Goal: Task Accomplishment & Management: Complete application form

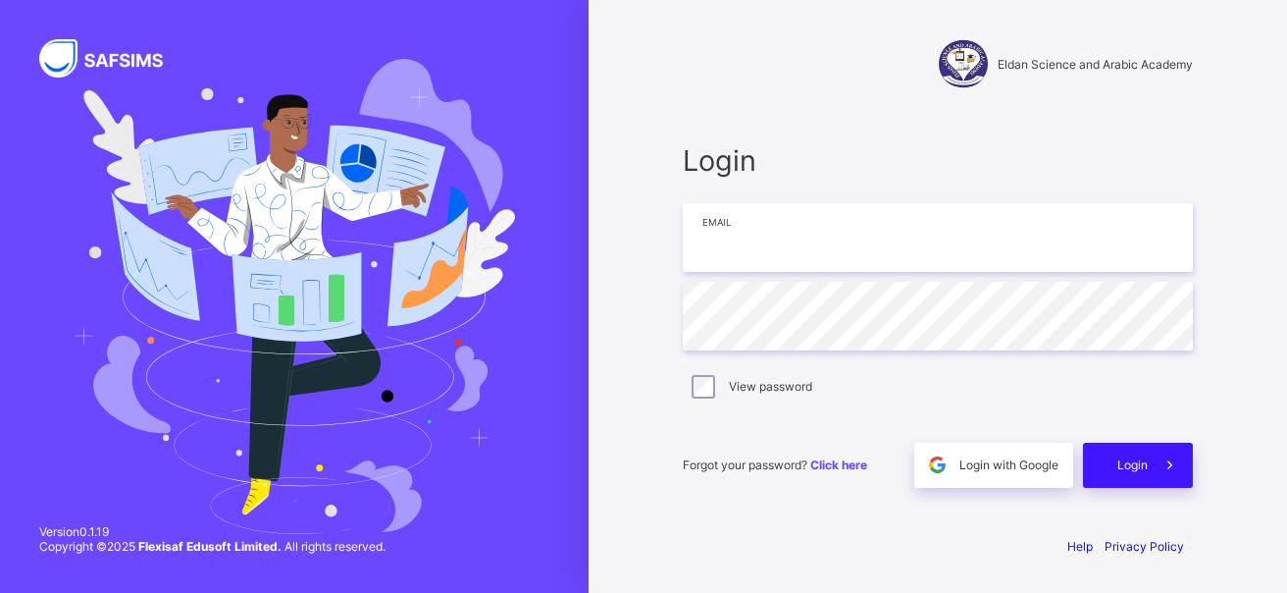
type input "**********"
click at [1160, 458] on icon at bounding box center [1170, 464] width 21 height 19
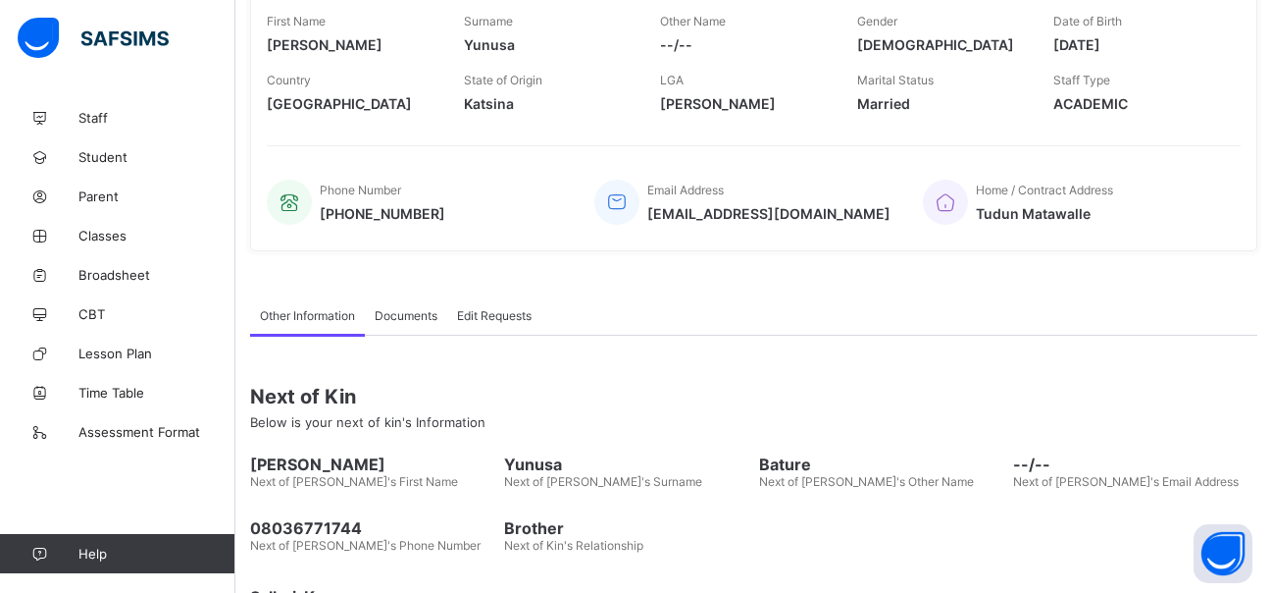
scroll to position [33, 0]
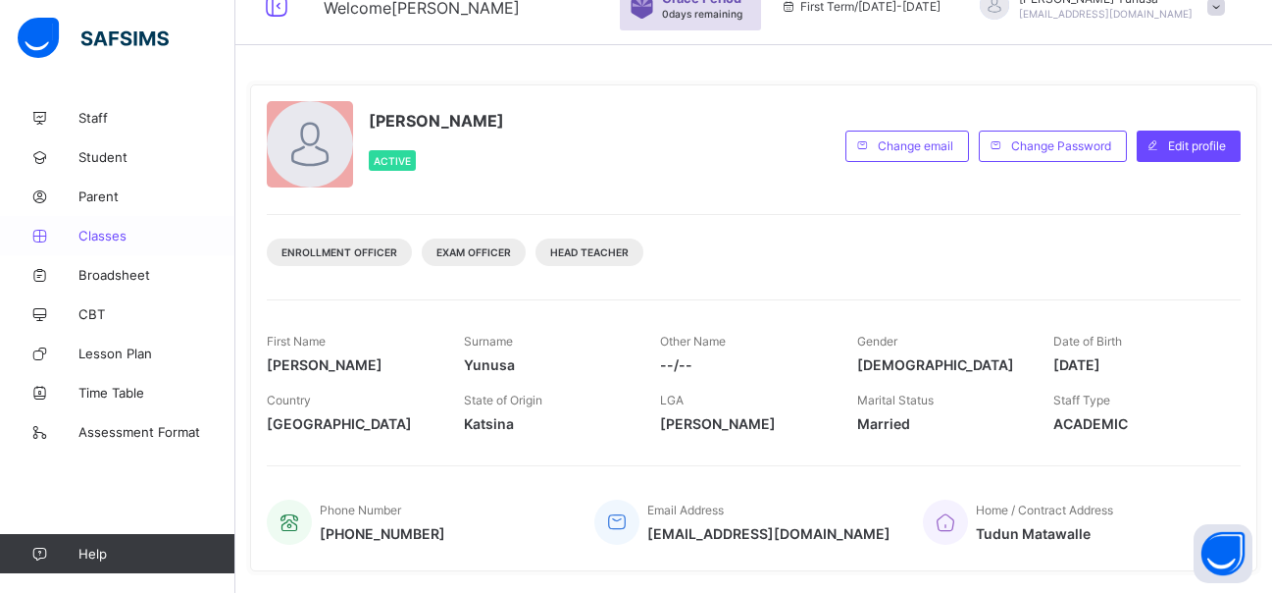
click at [102, 238] on span "Classes" at bounding box center [156, 236] width 157 height 16
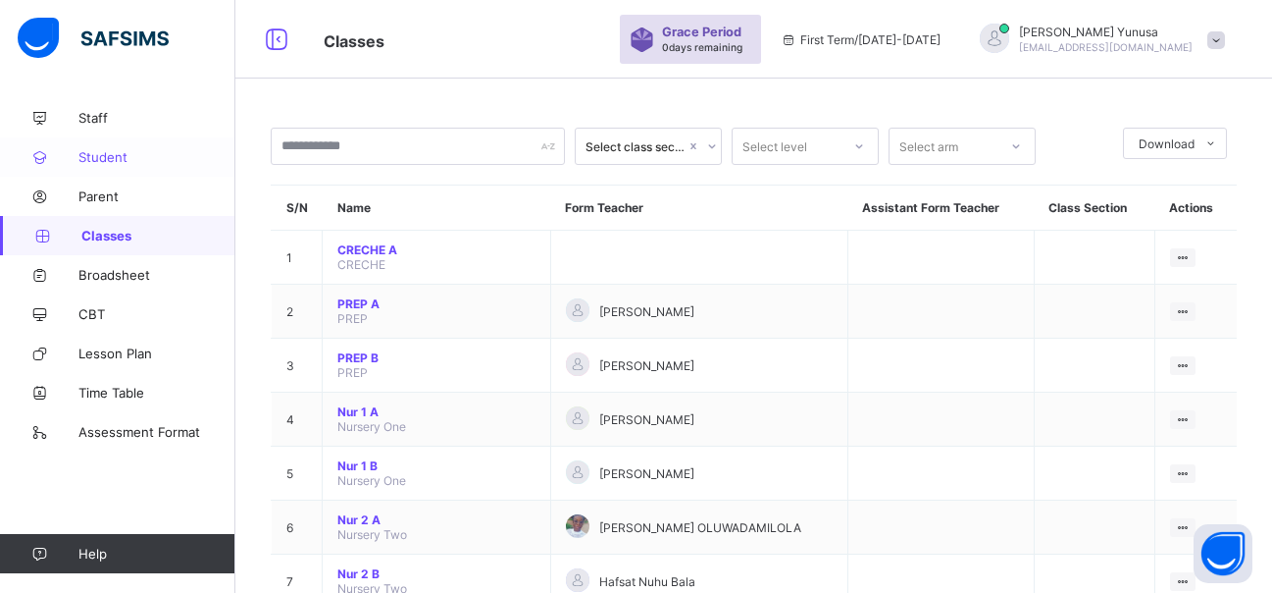
click at [106, 152] on span "Student" at bounding box center [156, 157] width 157 height 16
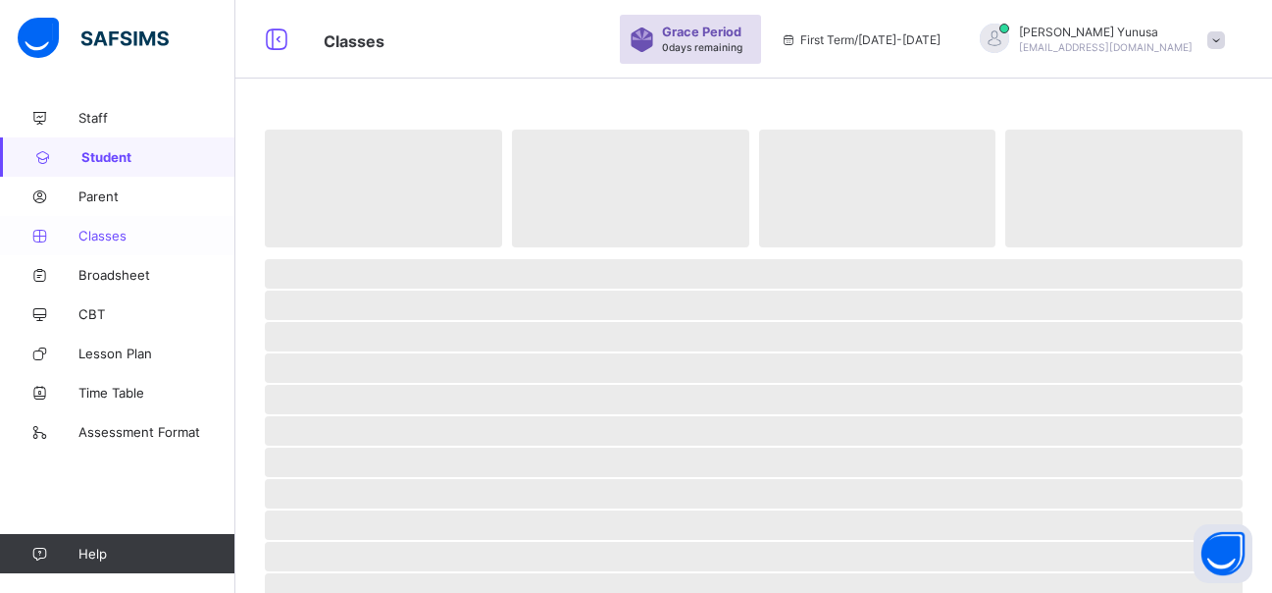
click at [106, 233] on span "Classes" at bounding box center [156, 236] width 157 height 16
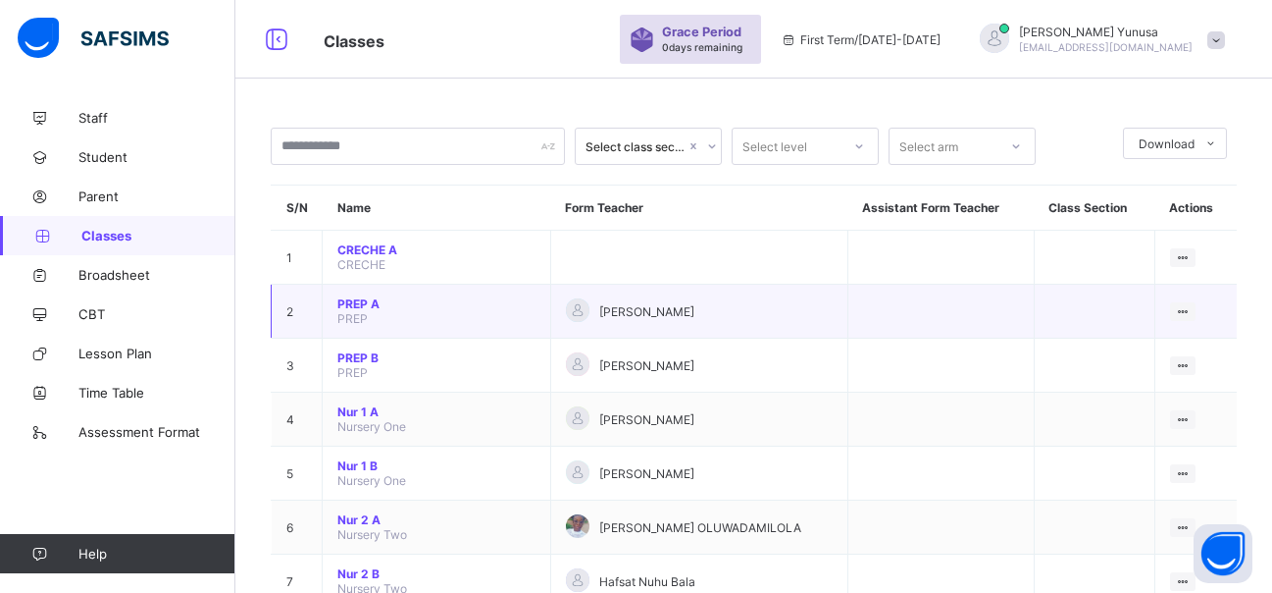
click at [363, 305] on span "PREP A" at bounding box center [436, 303] width 198 height 15
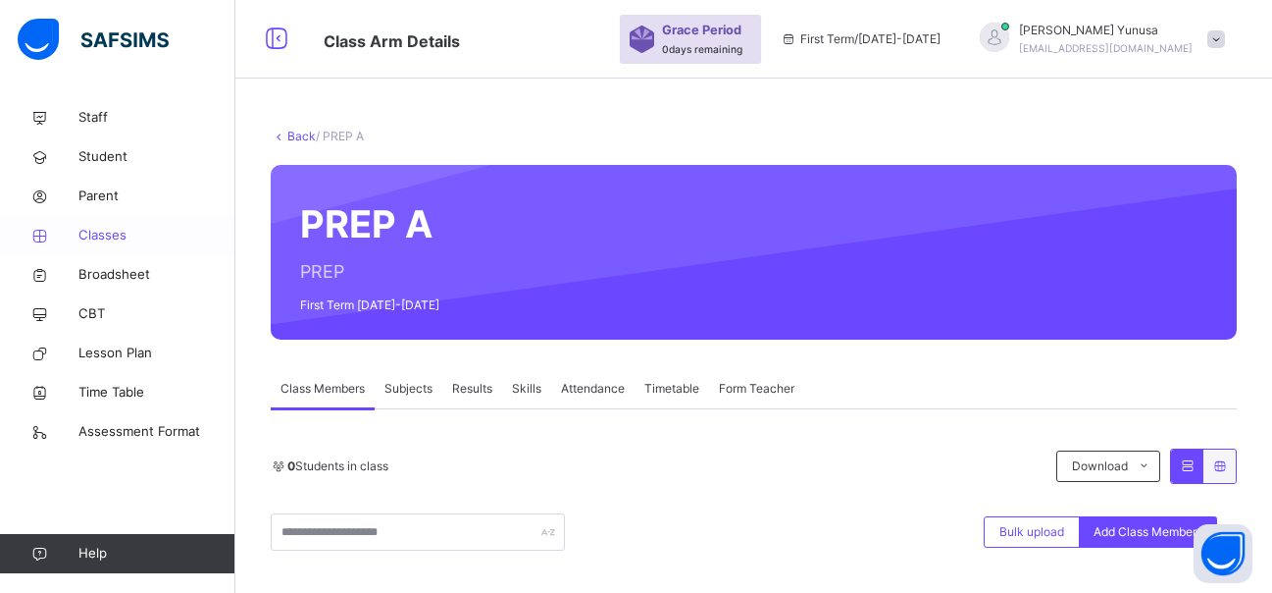
click at [111, 232] on span "Classes" at bounding box center [156, 236] width 157 height 20
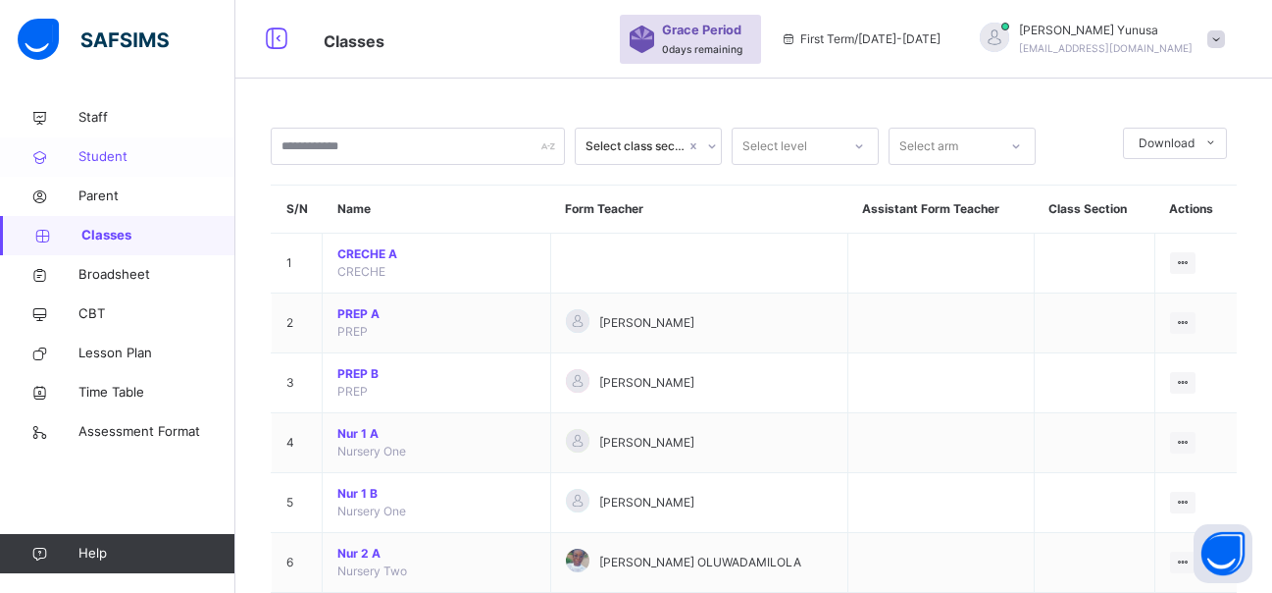
click at [82, 157] on span "Student" at bounding box center [156, 157] width 157 height 20
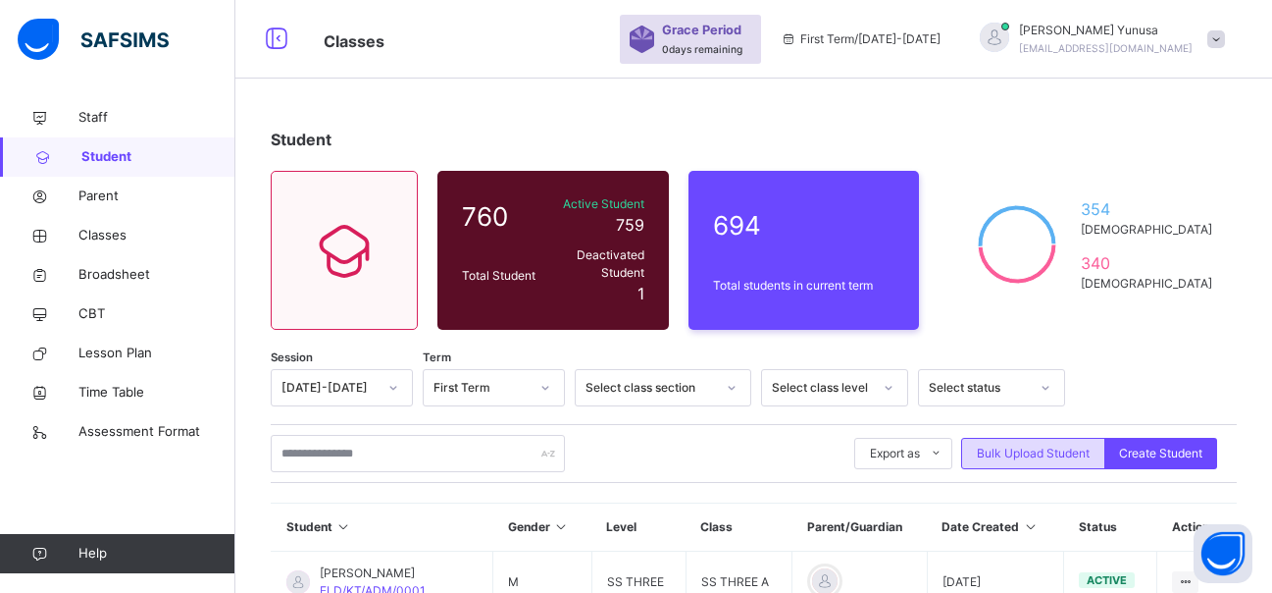
click at [1079, 444] on span "Bulk Upload Student" at bounding box center [1033, 453] width 113 height 18
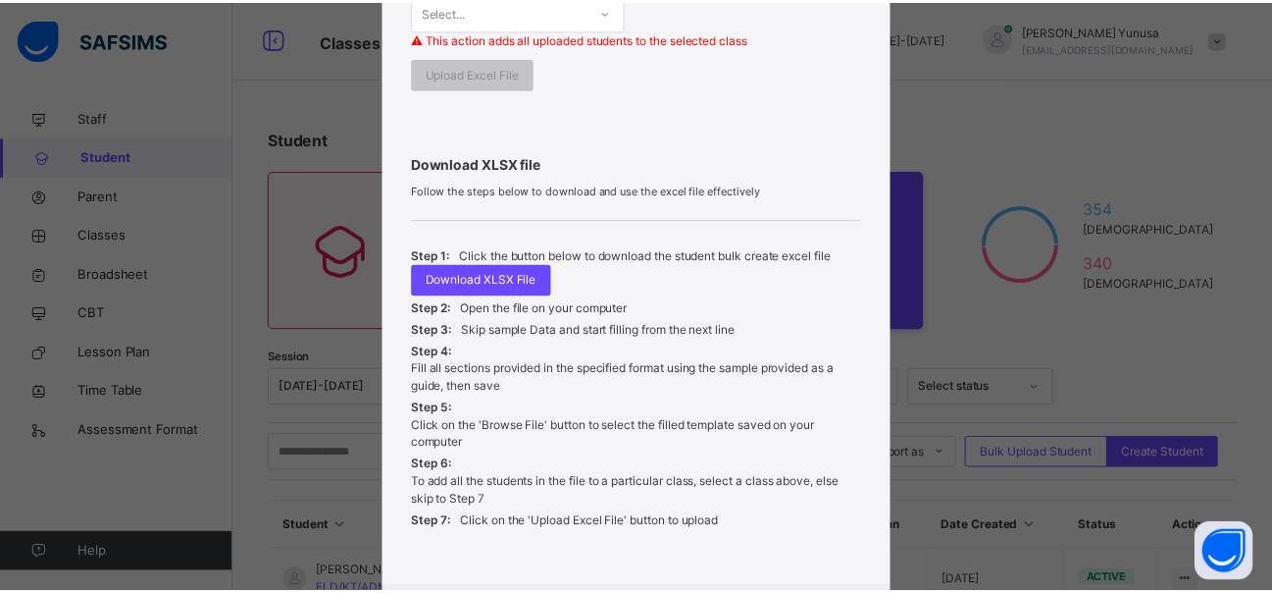
scroll to position [687, 0]
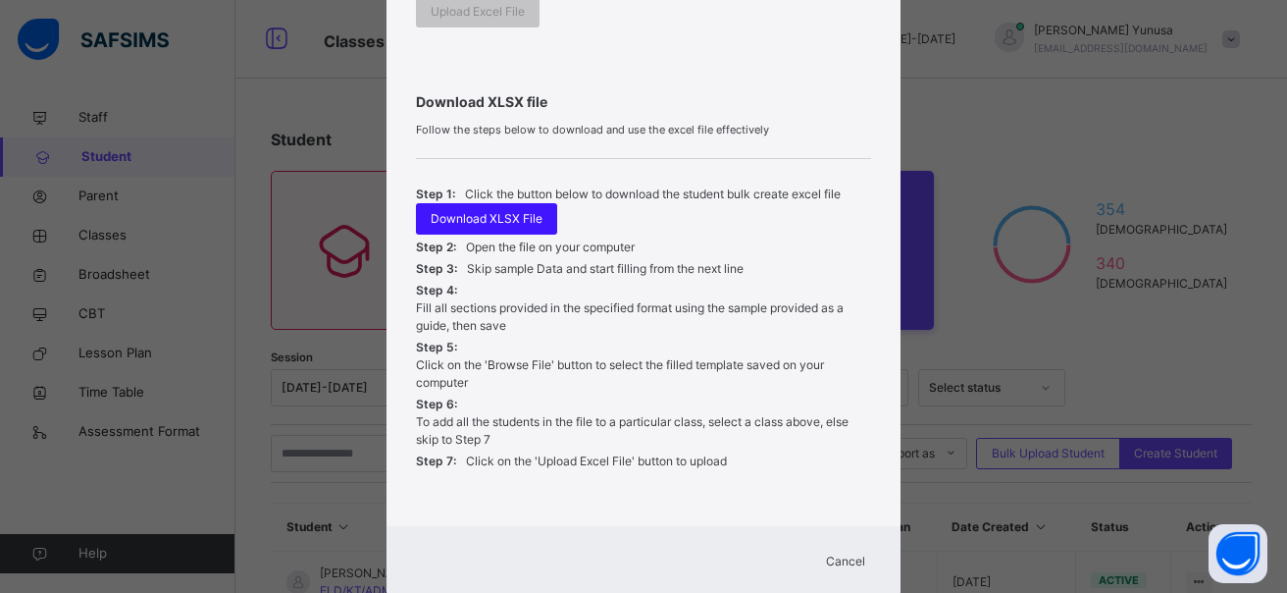
click at [489, 220] on span "Download XLSX File" at bounding box center [487, 219] width 112 height 18
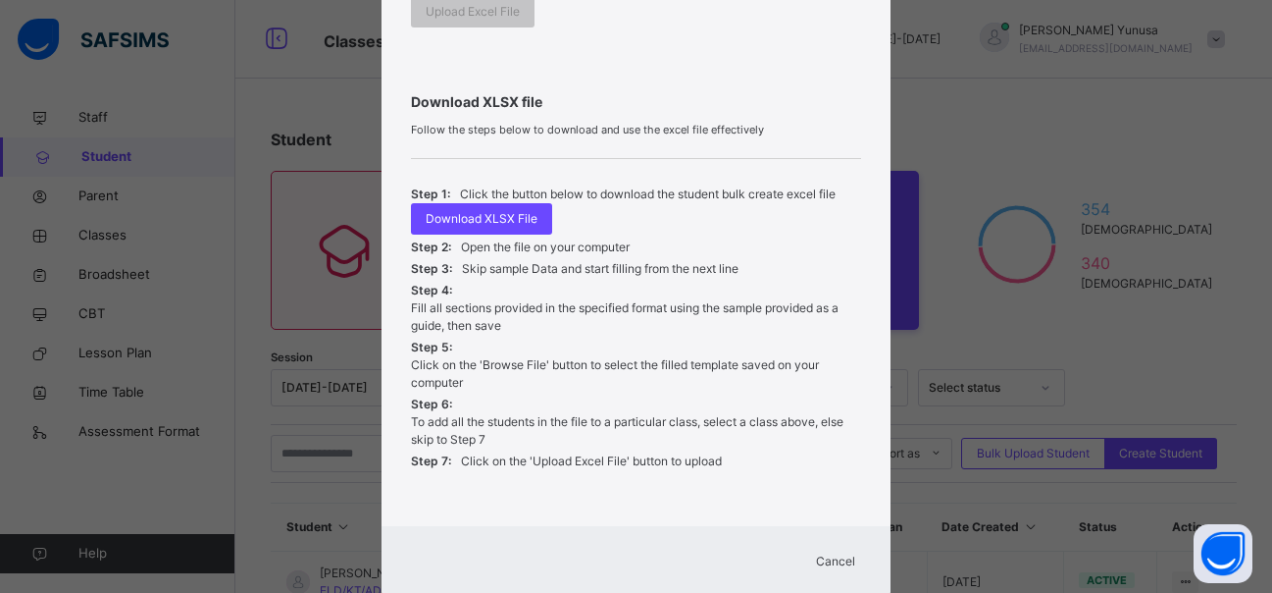
click at [257, 187] on div "Bulk Upload Student Upload XLSX File Select your XLSX file from your computer t…" at bounding box center [636, 296] width 1272 height 593
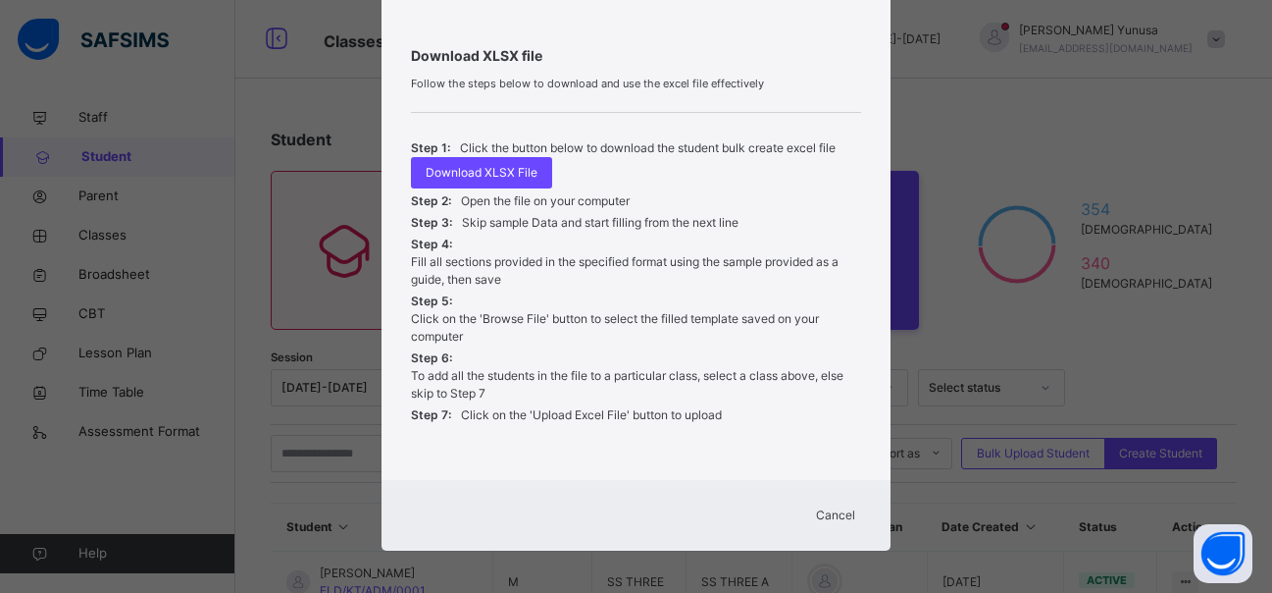
scroll to position [740, 0]
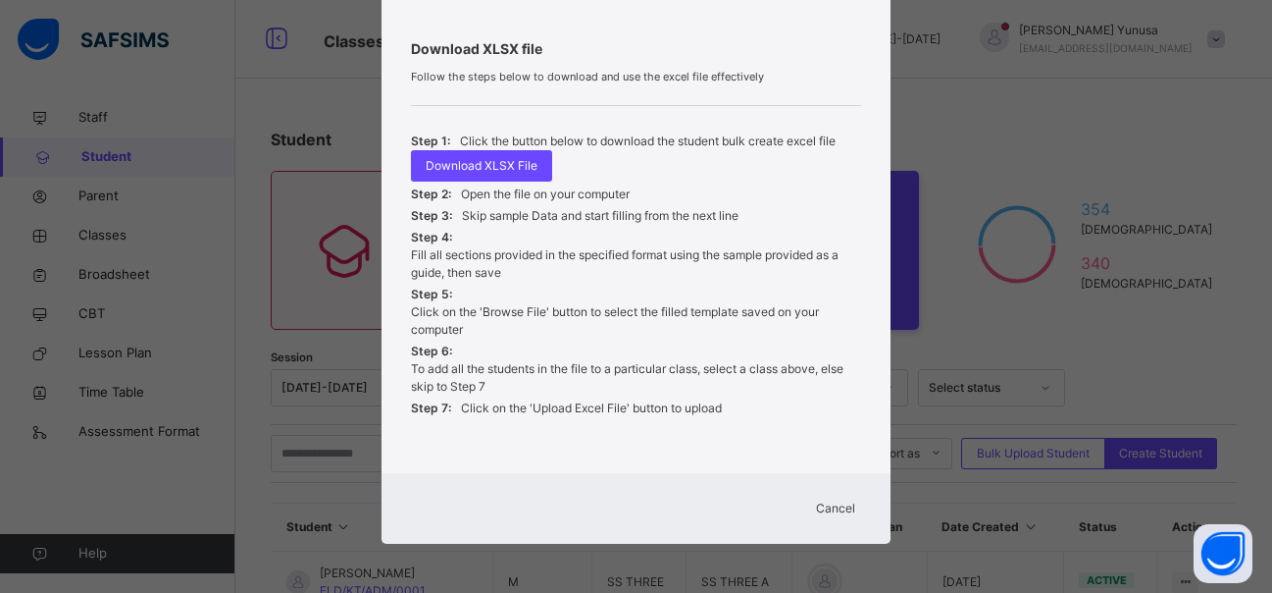
click at [833, 511] on span "Cancel" at bounding box center [835, 508] width 39 height 18
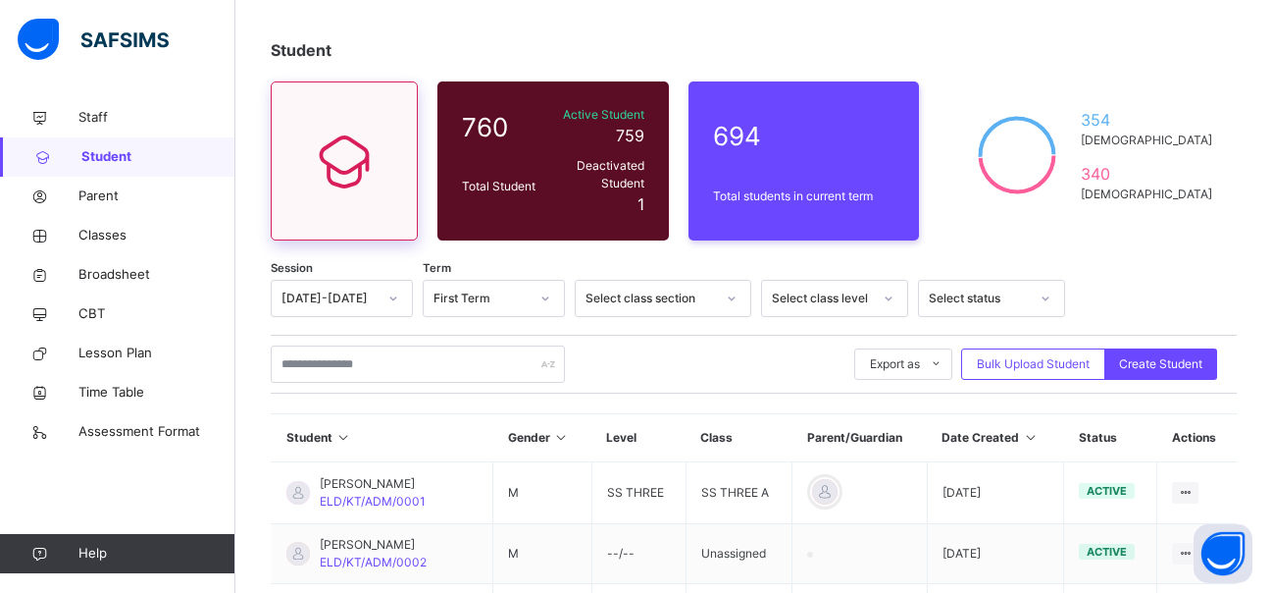
scroll to position [0, 0]
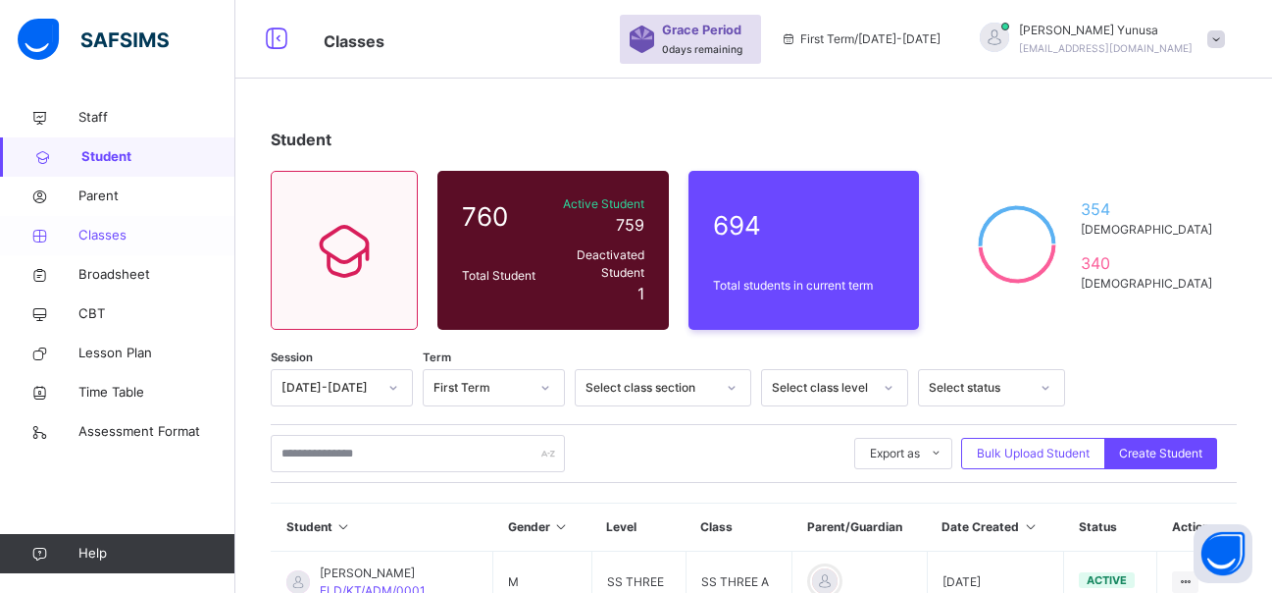
click at [112, 232] on span "Classes" at bounding box center [156, 236] width 157 height 20
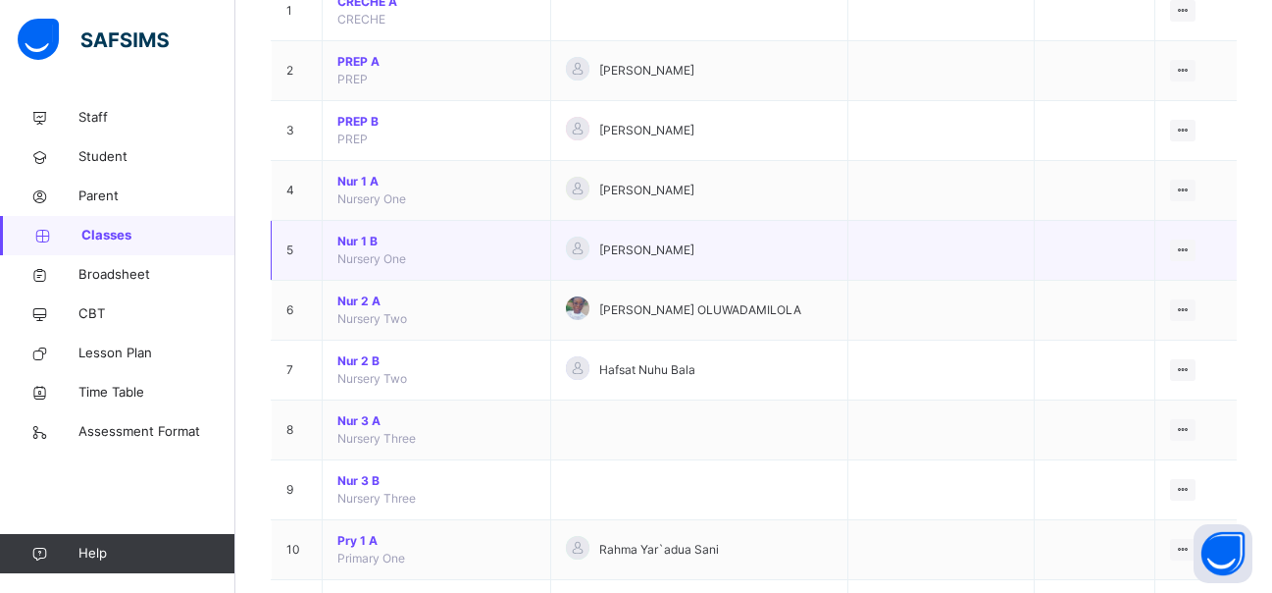
scroll to position [294, 0]
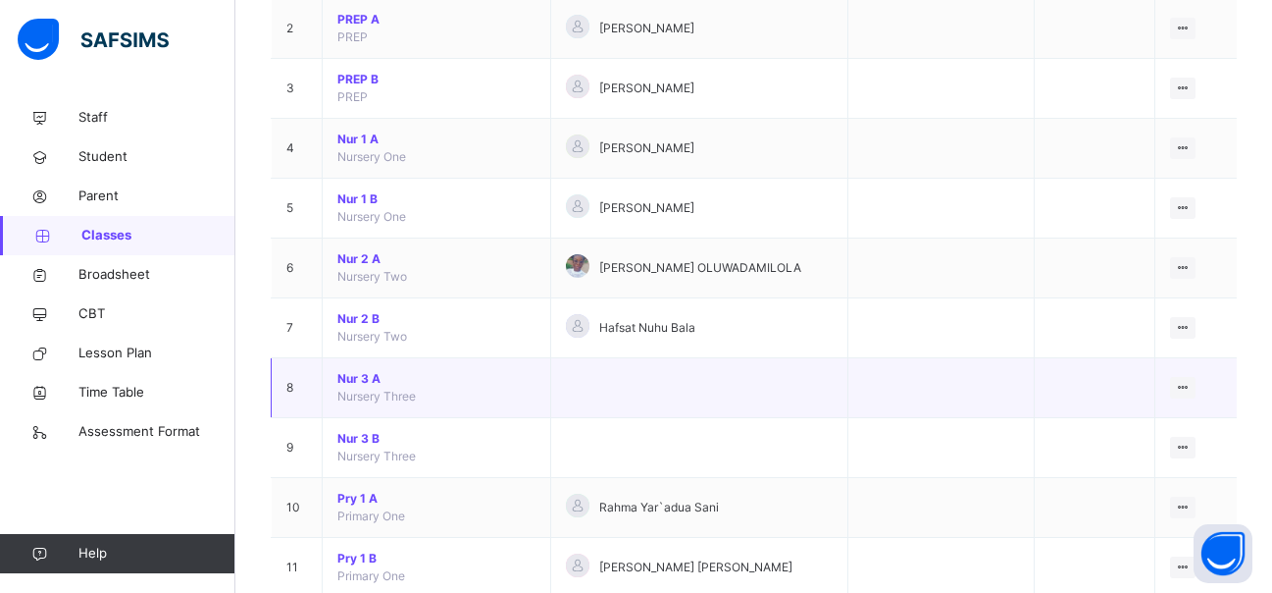
click at [371, 379] on span "Nur 3 A" at bounding box center [436, 379] width 198 height 18
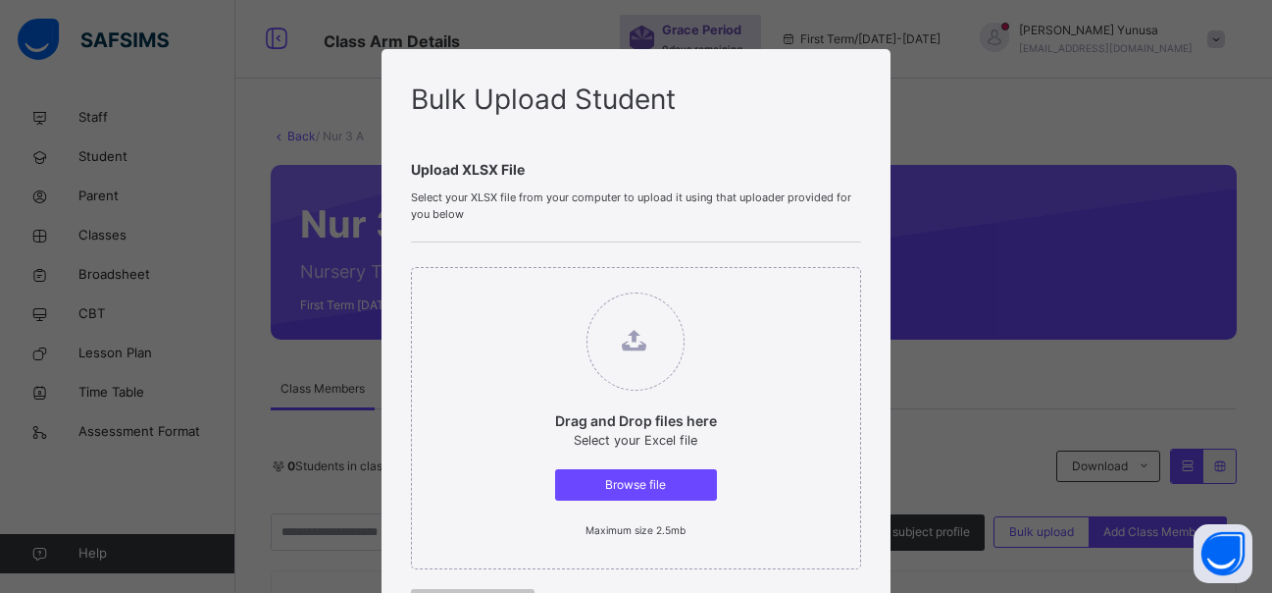
click at [953, 254] on div "Bulk Upload Student Upload XLSX File Select your XLSX file from your computer t…" at bounding box center [636, 296] width 1272 height 593
click at [1154, 121] on div "Bulk Upload Student Upload XLSX File Select your XLSX file from your computer t…" at bounding box center [636, 296] width 1272 height 593
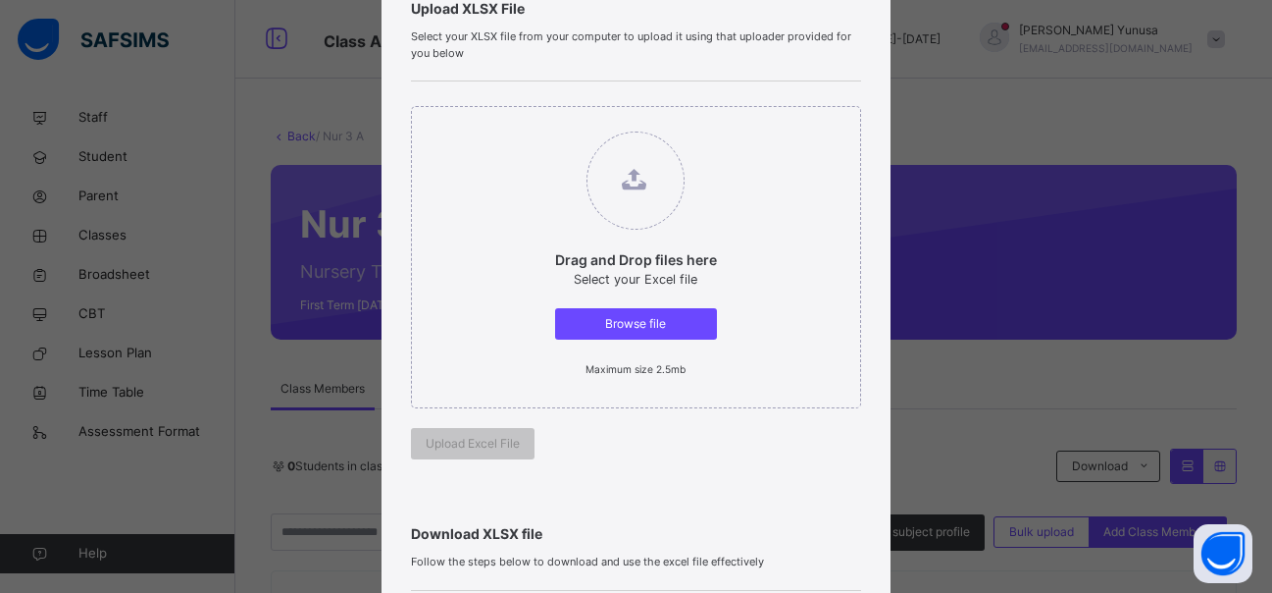
scroll to position [490, 0]
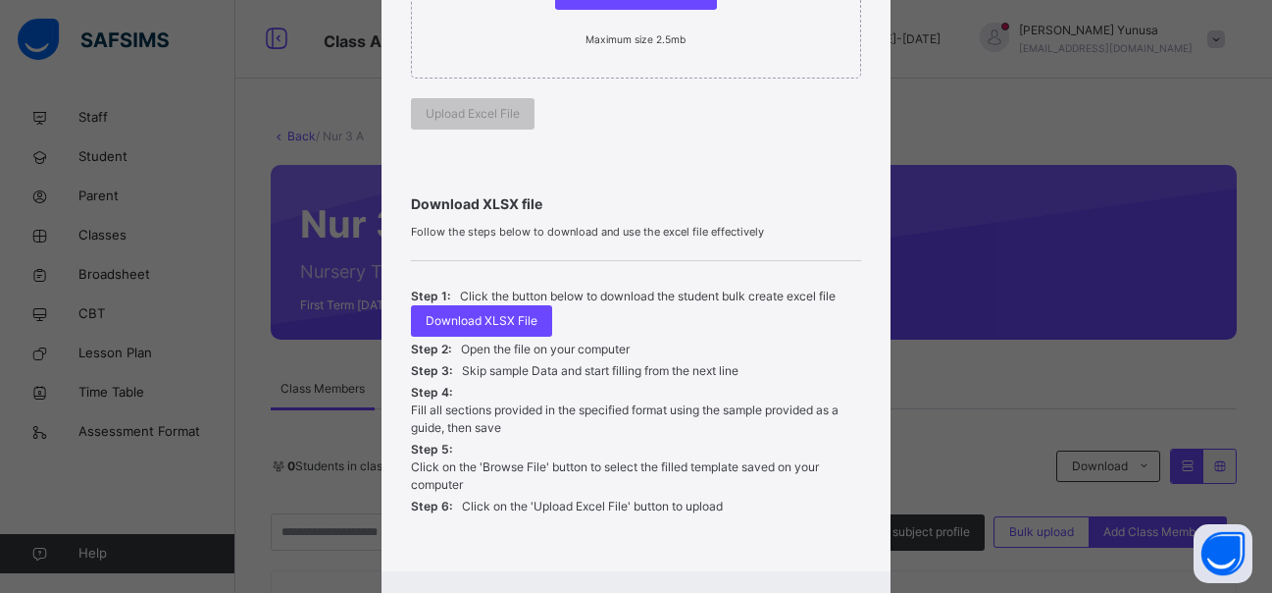
click at [1002, 119] on div "Bulk Upload Student Upload XLSX File Select your XLSX file from your computer t…" at bounding box center [636, 296] width 1272 height 593
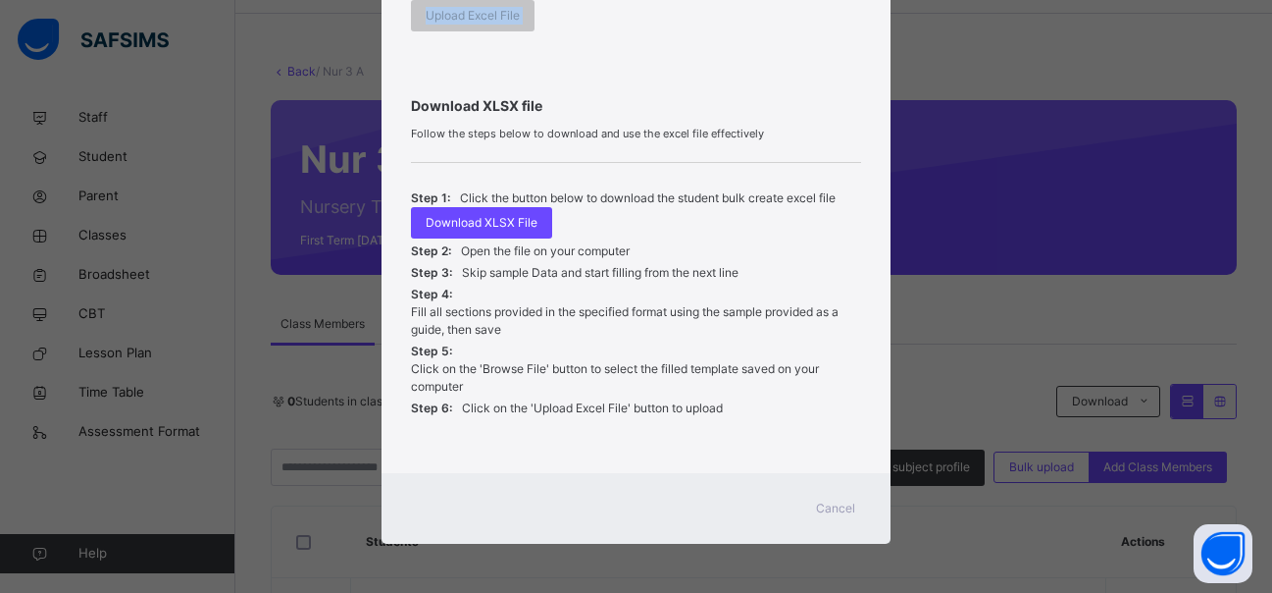
scroll to position [98, 0]
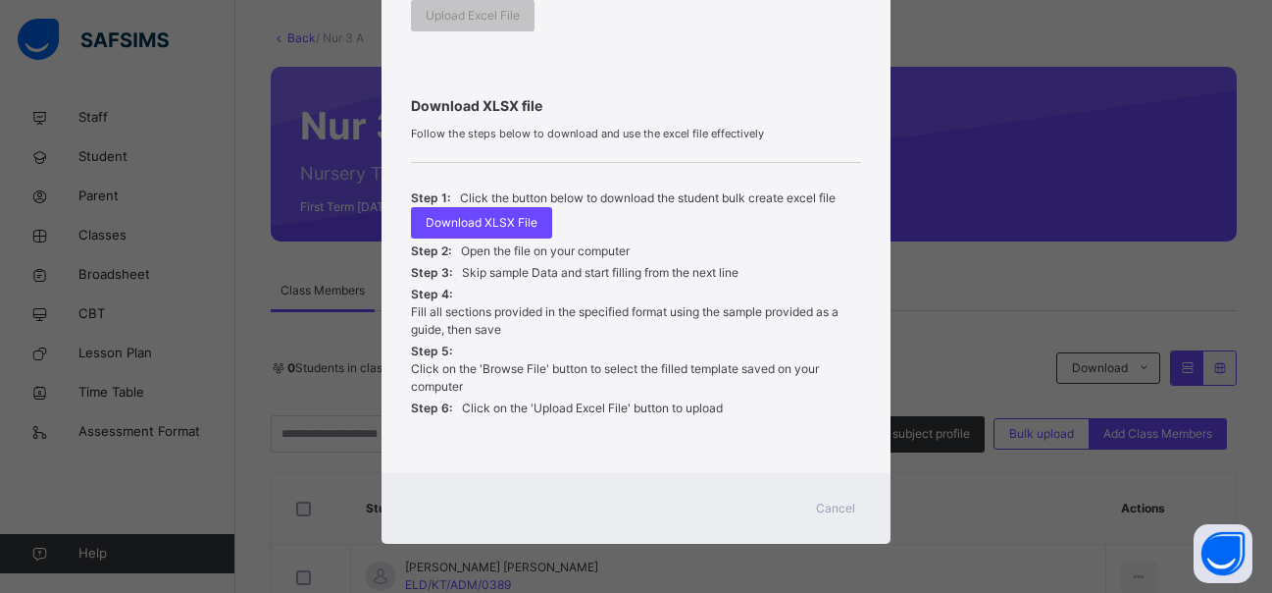
click at [831, 504] on span "Cancel" at bounding box center [835, 508] width 39 height 18
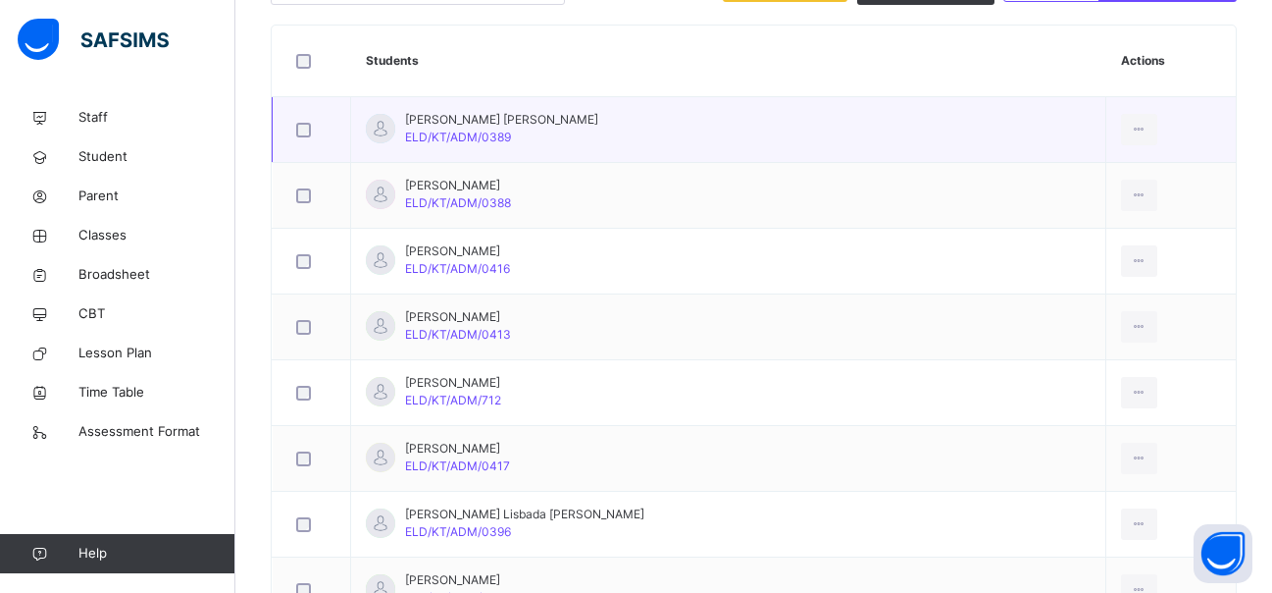
scroll to position [589, 0]
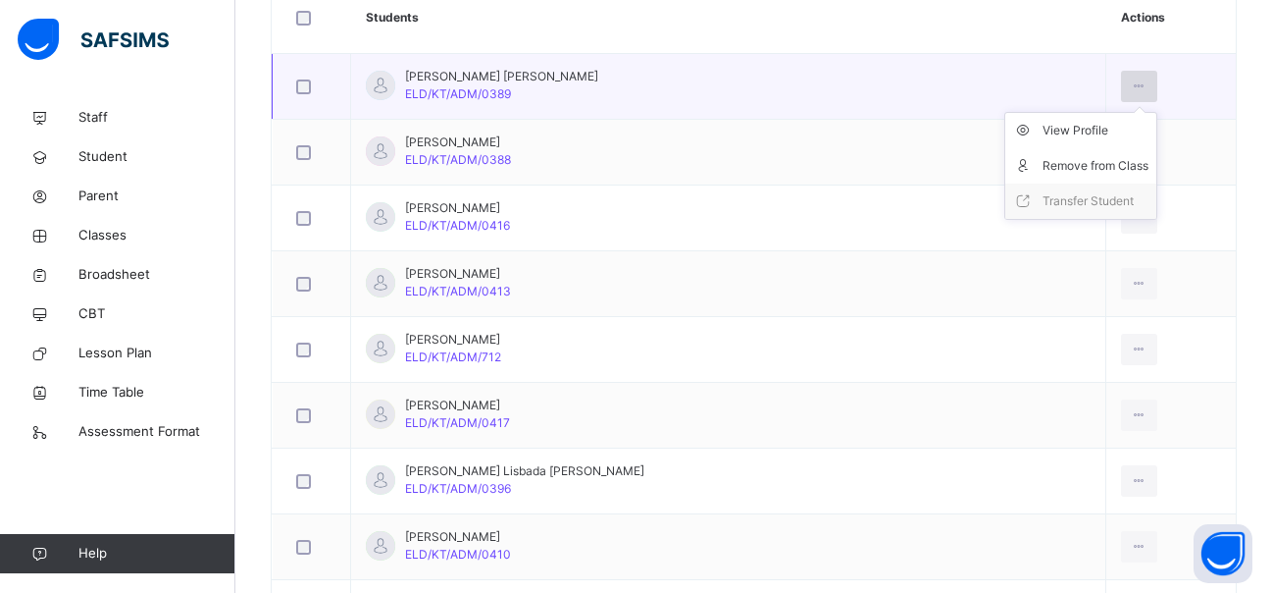
click at [1131, 79] on icon at bounding box center [1139, 86] width 17 height 18
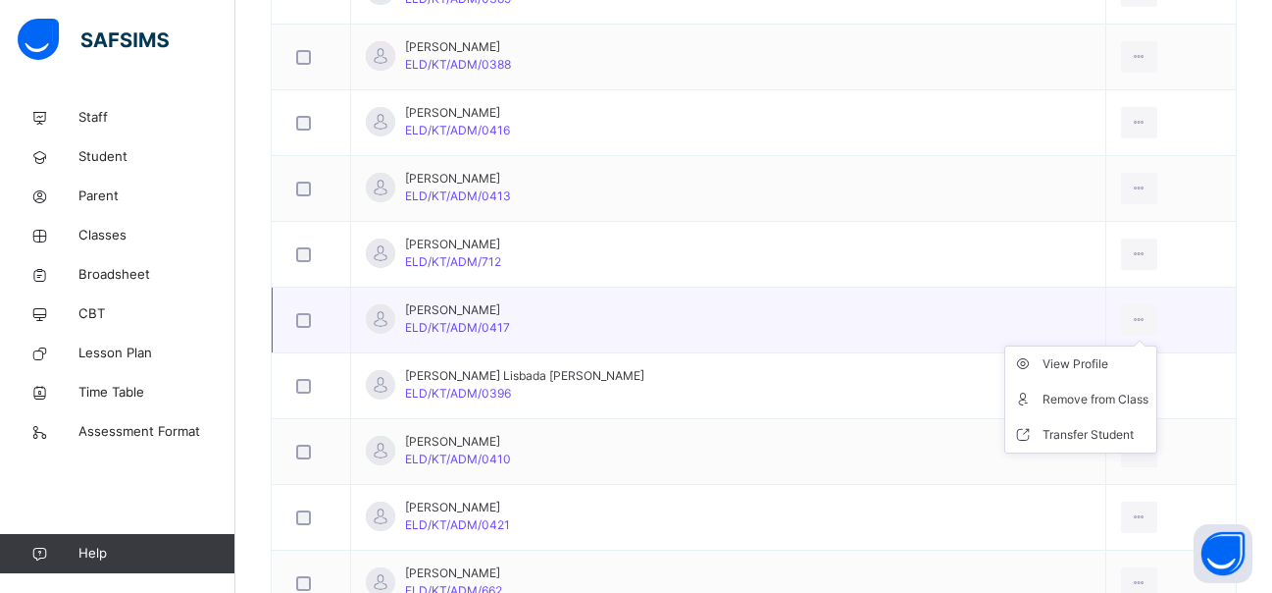
scroll to position [400, 0]
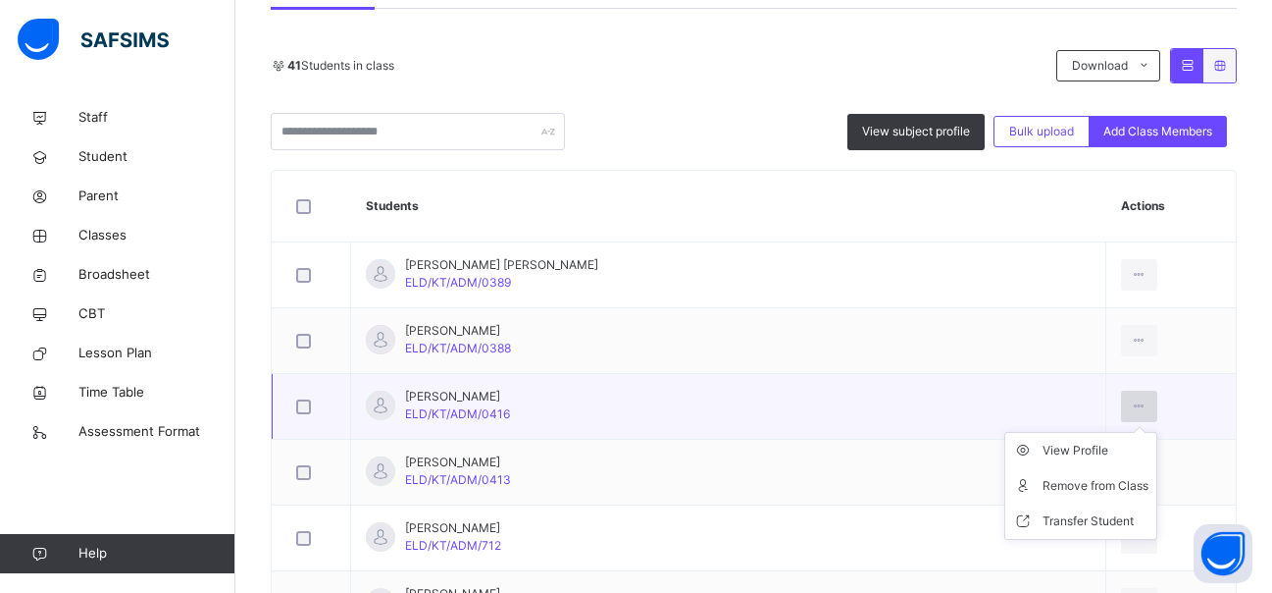
click at [1131, 400] on icon at bounding box center [1139, 406] width 17 height 18
click at [1043, 520] on div "Transfer Student" at bounding box center [1096, 521] width 106 height 20
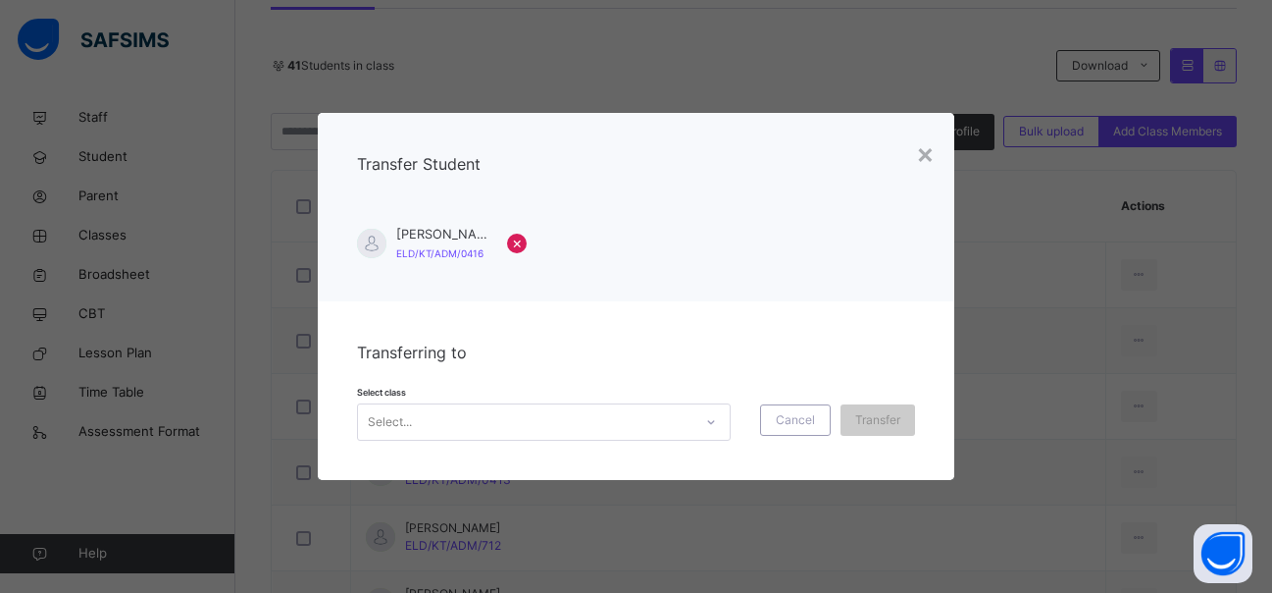
click at [710, 419] on icon at bounding box center [711, 422] width 12 height 20
click at [756, 289] on div "Transfer Student [PERSON_NAME] ELD/KT/ADM/0416 ×" at bounding box center [636, 206] width 637 height 187
click at [931, 147] on div "×" at bounding box center [925, 152] width 19 height 41
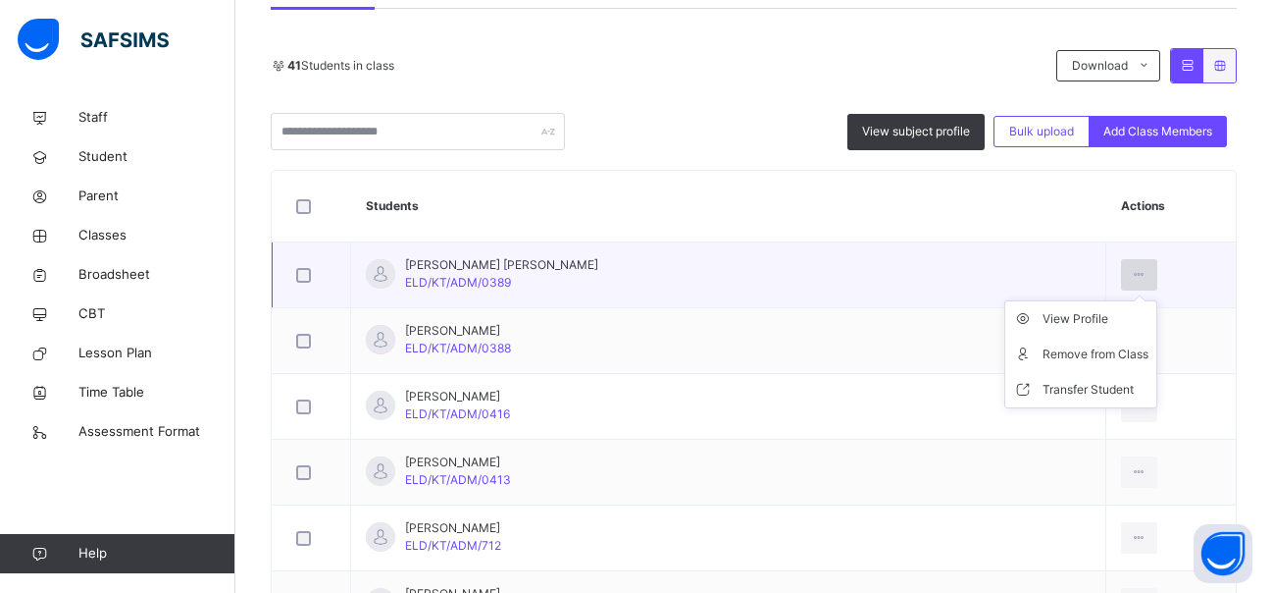
click at [1131, 273] on icon at bounding box center [1139, 275] width 17 height 18
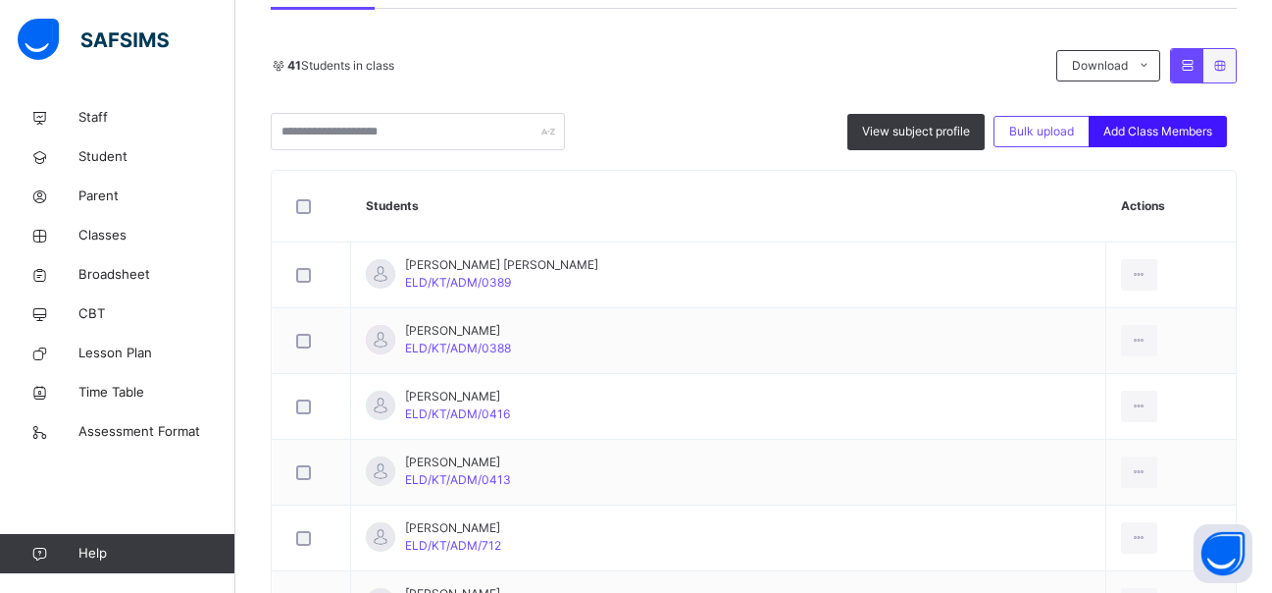
click at [1173, 128] on span "Add Class Members" at bounding box center [1158, 132] width 109 height 18
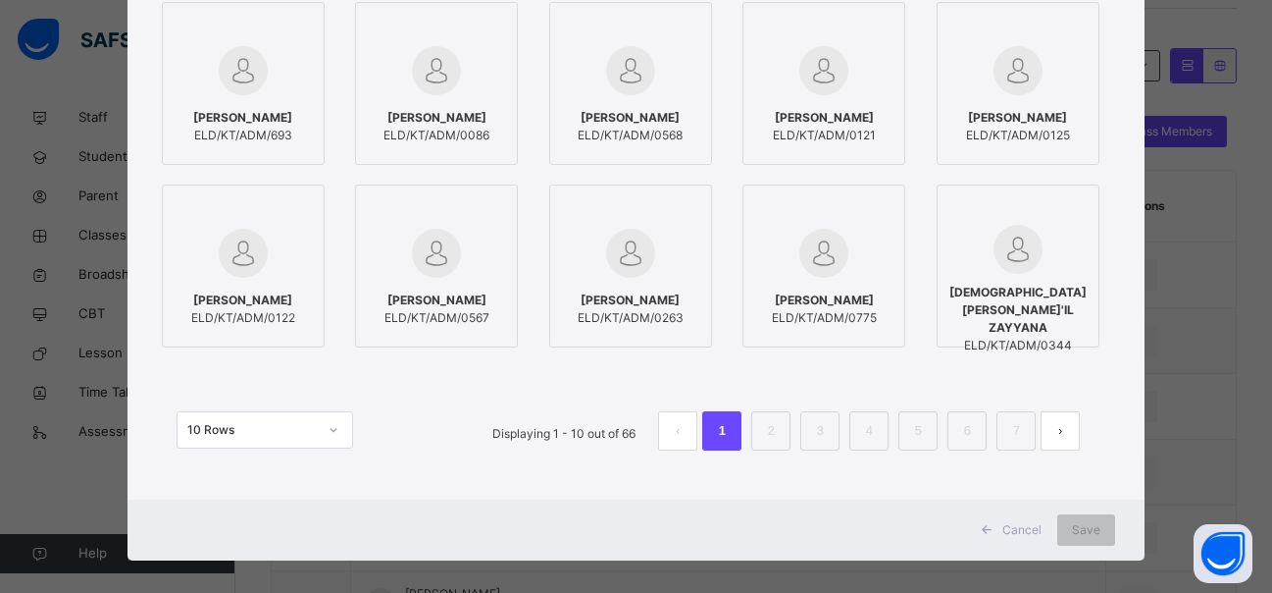
scroll to position [283, 0]
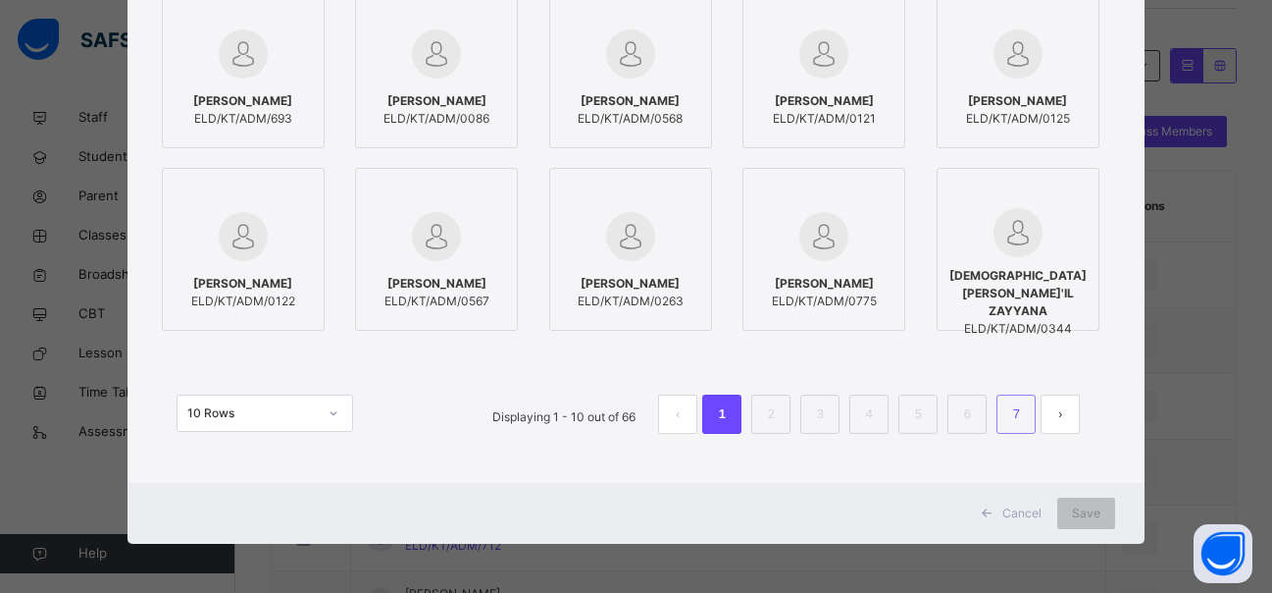
click at [1019, 422] on link "7" at bounding box center [1016, 414] width 19 height 26
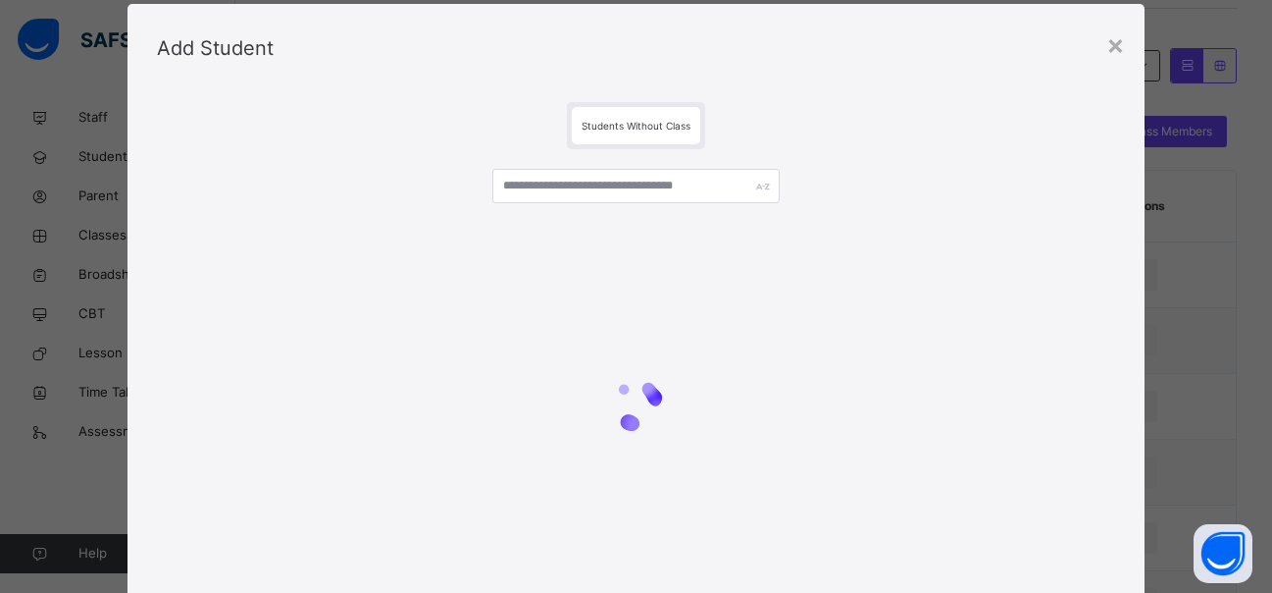
scroll to position [0, 0]
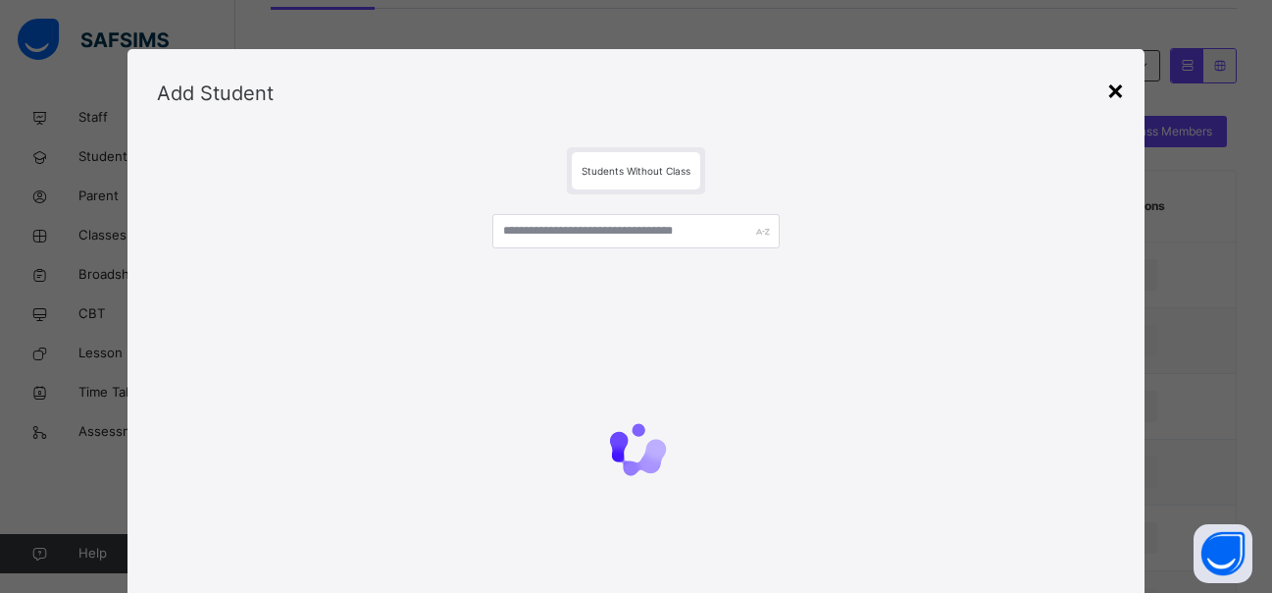
click at [1121, 91] on div "×" at bounding box center [1116, 89] width 19 height 41
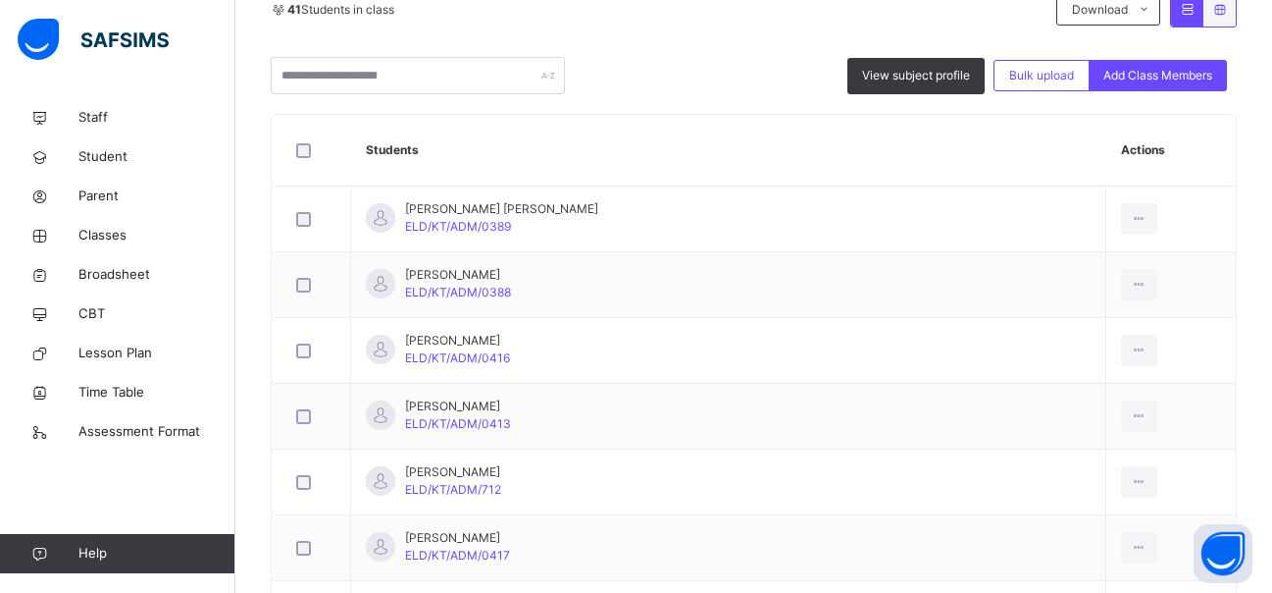
scroll to position [302, 0]
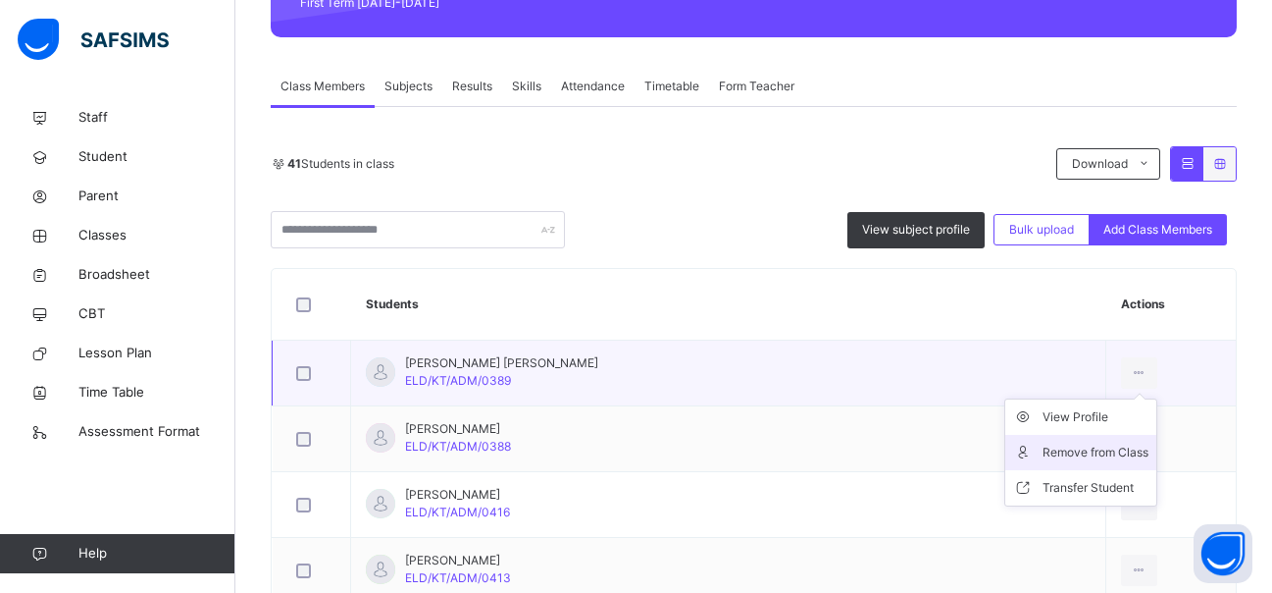
click at [1043, 447] on div "Remove from Class" at bounding box center [1096, 452] width 106 height 20
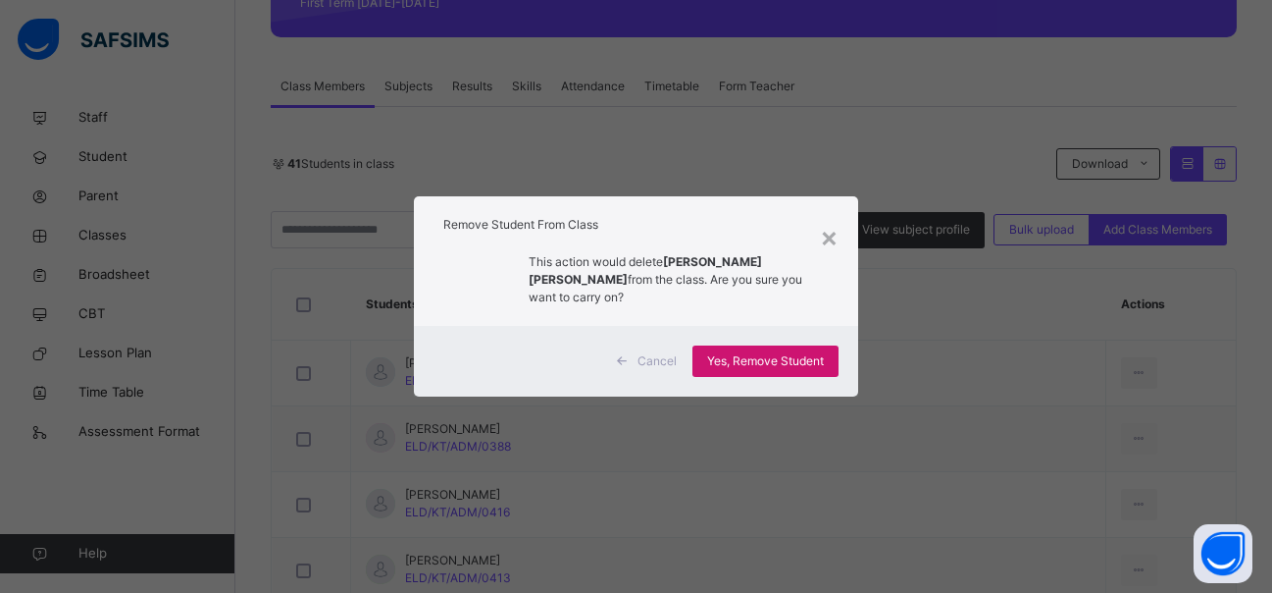
click at [755, 352] on span "Yes, Remove Student" at bounding box center [765, 361] width 117 height 18
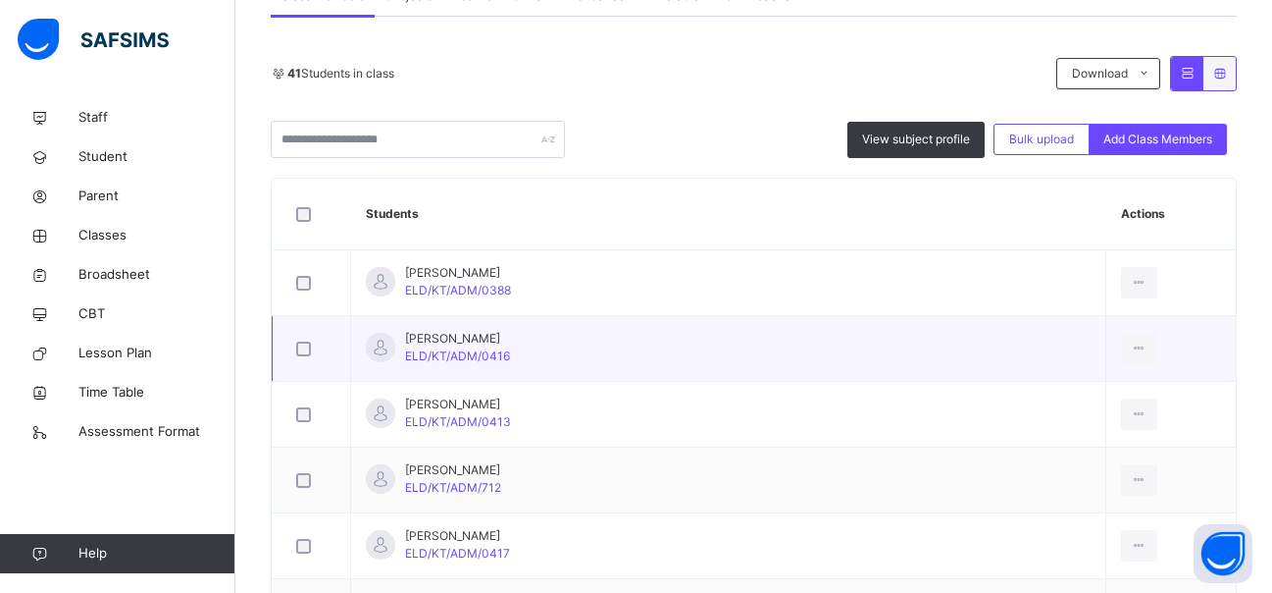
scroll to position [490, 0]
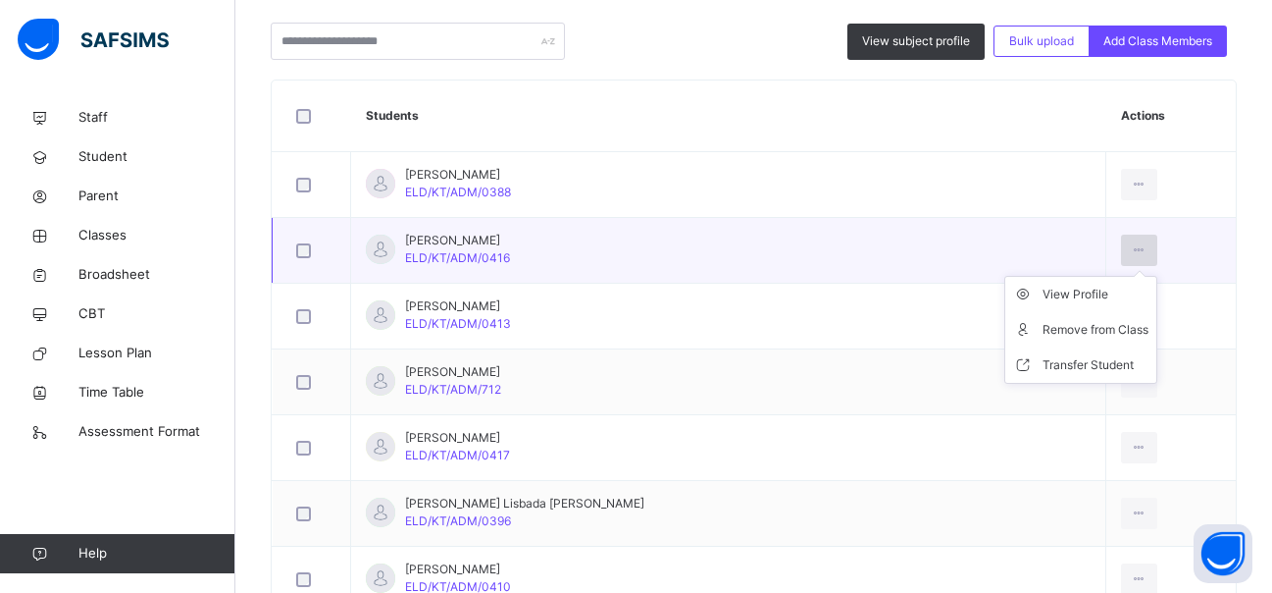
click at [1131, 244] on icon at bounding box center [1139, 250] width 17 height 18
click at [1043, 331] on div "Remove from Class" at bounding box center [1096, 330] width 106 height 20
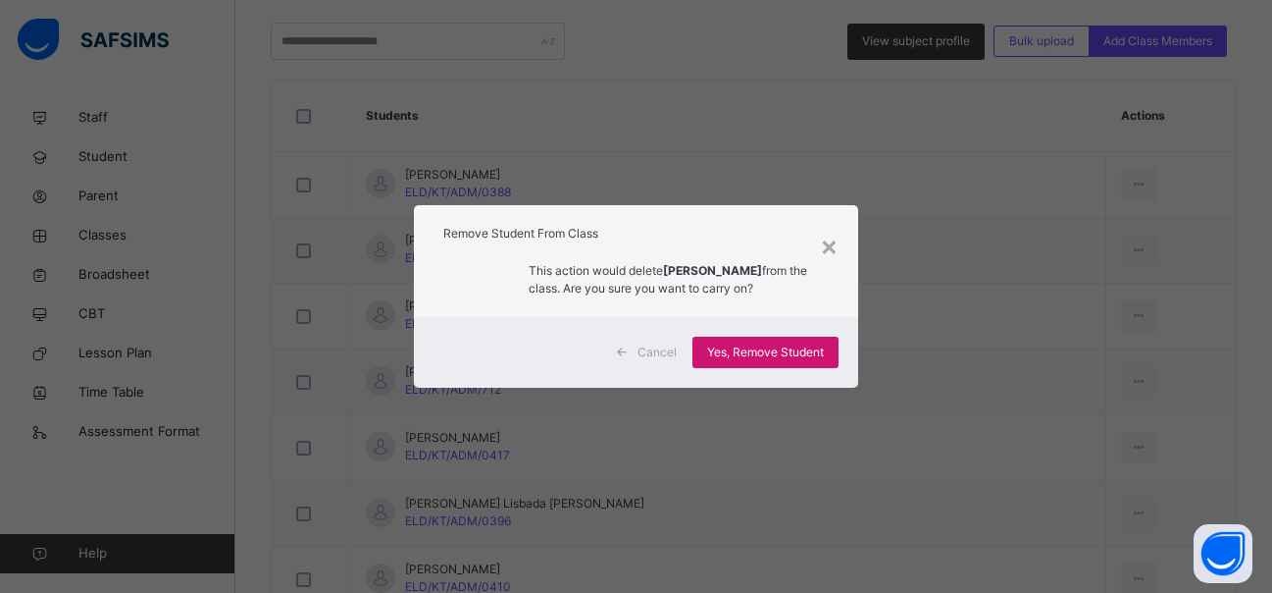
click at [811, 346] on span "Yes, Remove Student" at bounding box center [765, 352] width 117 height 18
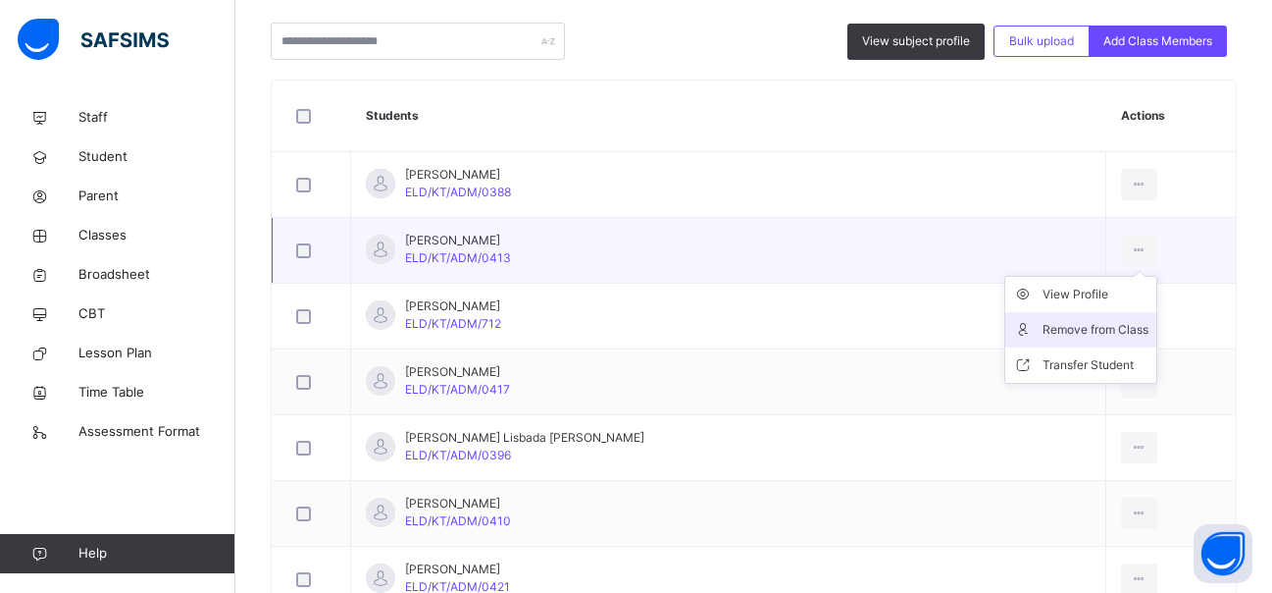
click at [1045, 324] on div "Remove from Class" at bounding box center [1096, 330] width 106 height 20
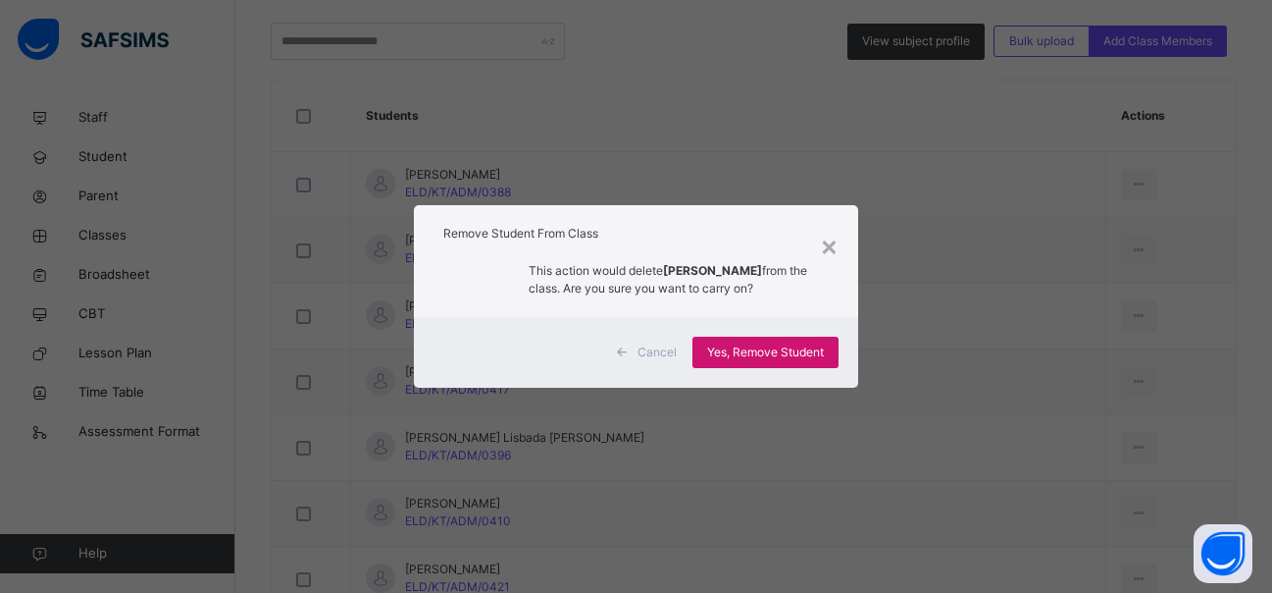
click at [811, 350] on span "Yes, Remove Student" at bounding box center [765, 352] width 117 height 18
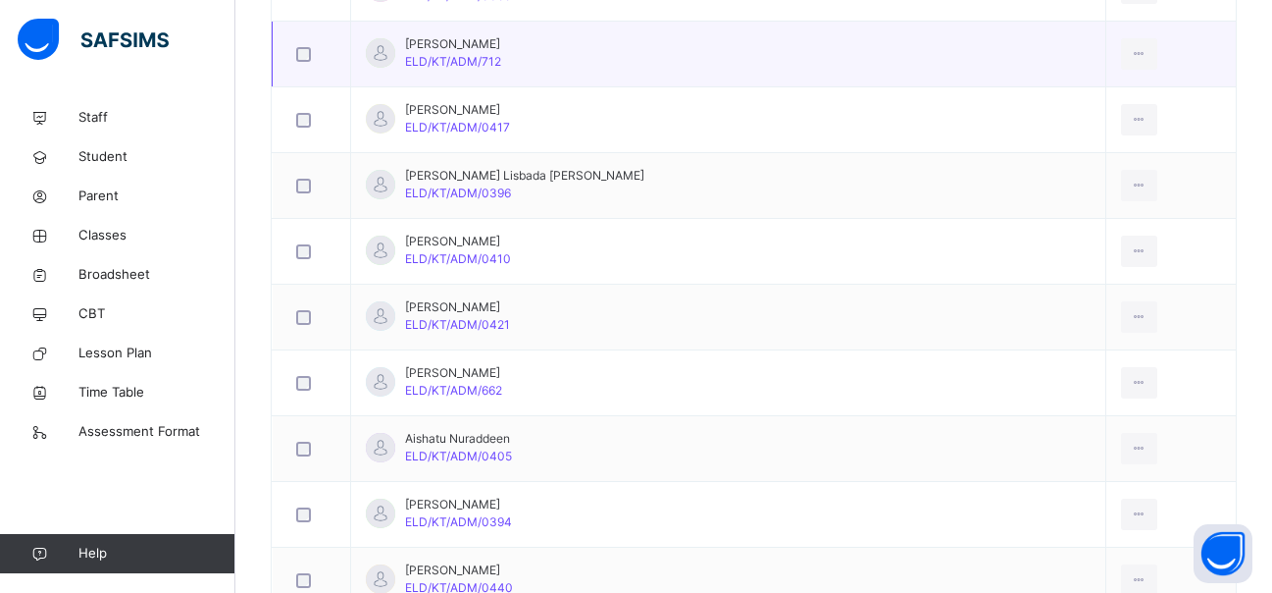
scroll to position [392, 0]
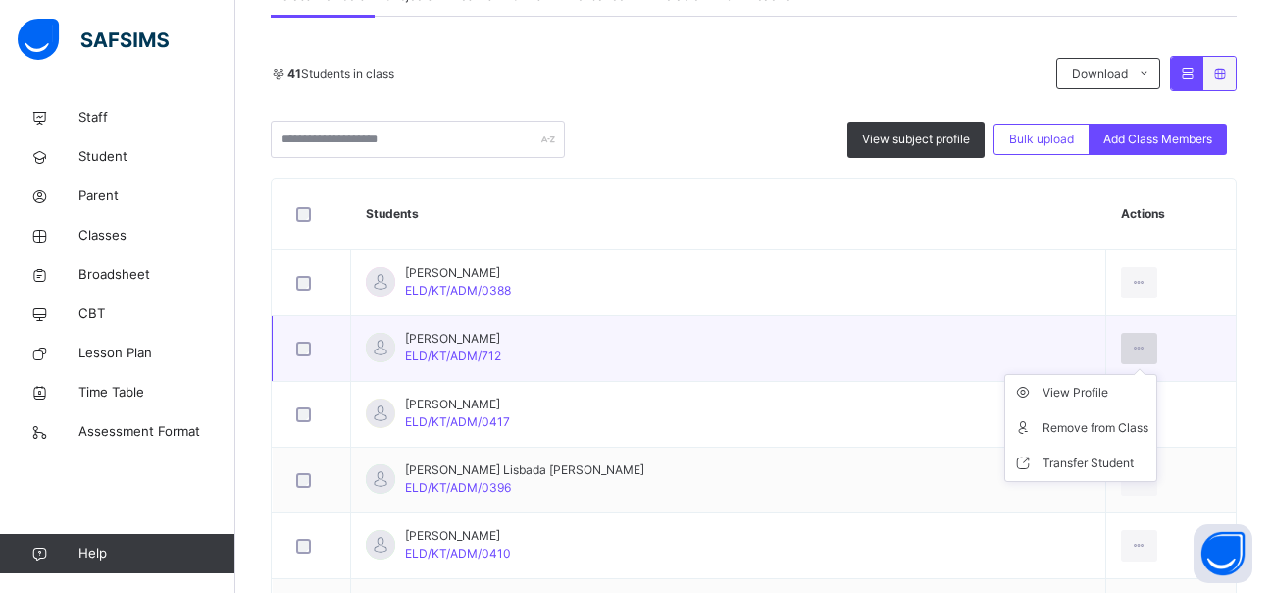
click at [1131, 343] on icon at bounding box center [1139, 348] width 17 height 18
click at [1048, 432] on div "Remove from Class" at bounding box center [1096, 428] width 106 height 20
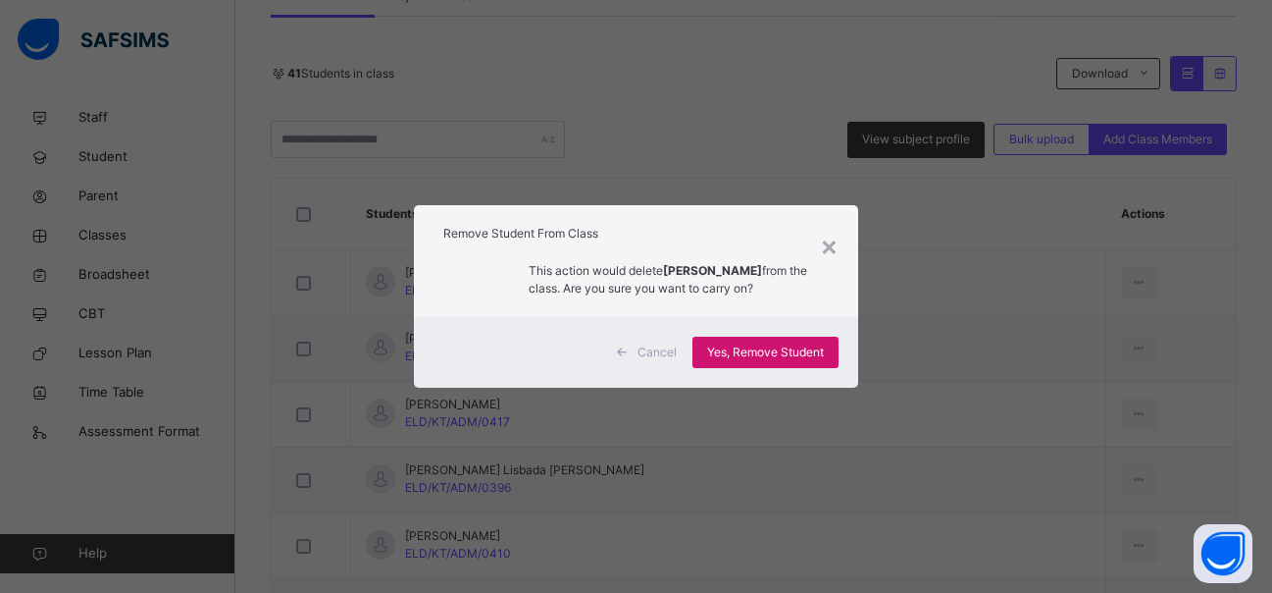
click at [749, 345] on div "Yes, Remove Student" at bounding box center [766, 351] width 146 height 31
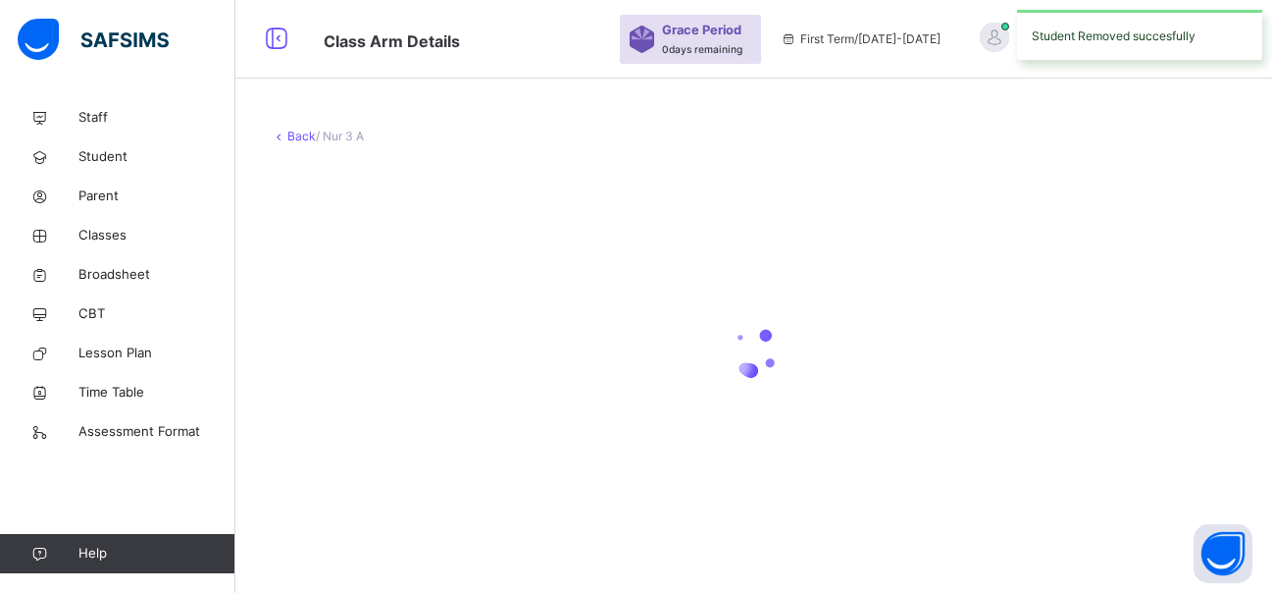
scroll to position [0, 0]
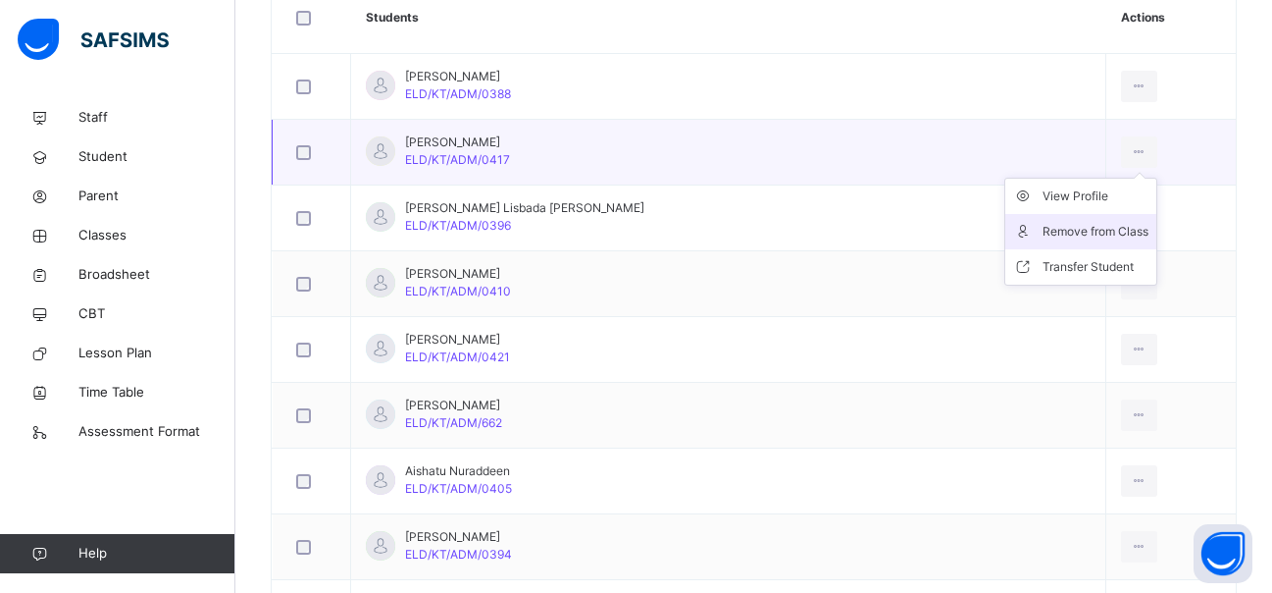
click at [1043, 230] on div "Remove from Class" at bounding box center [1096, 232] width 106 height 20
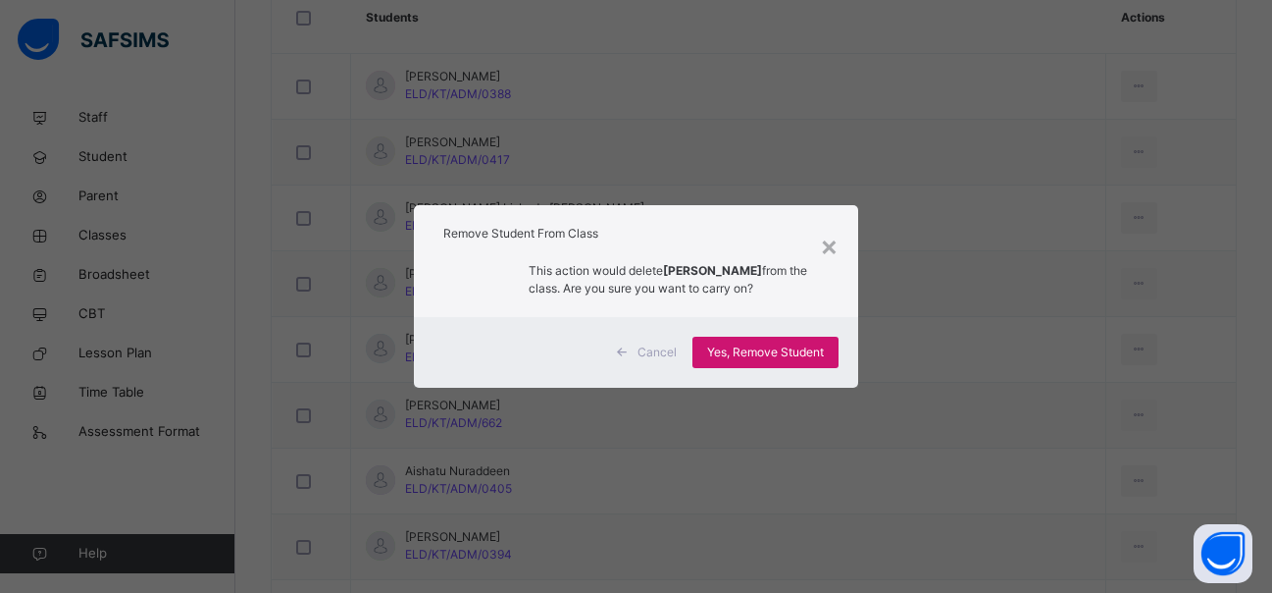
click at [760, 348] on span "Yes, Remove Student" at bounding box center [765, 352] width 117 height 18
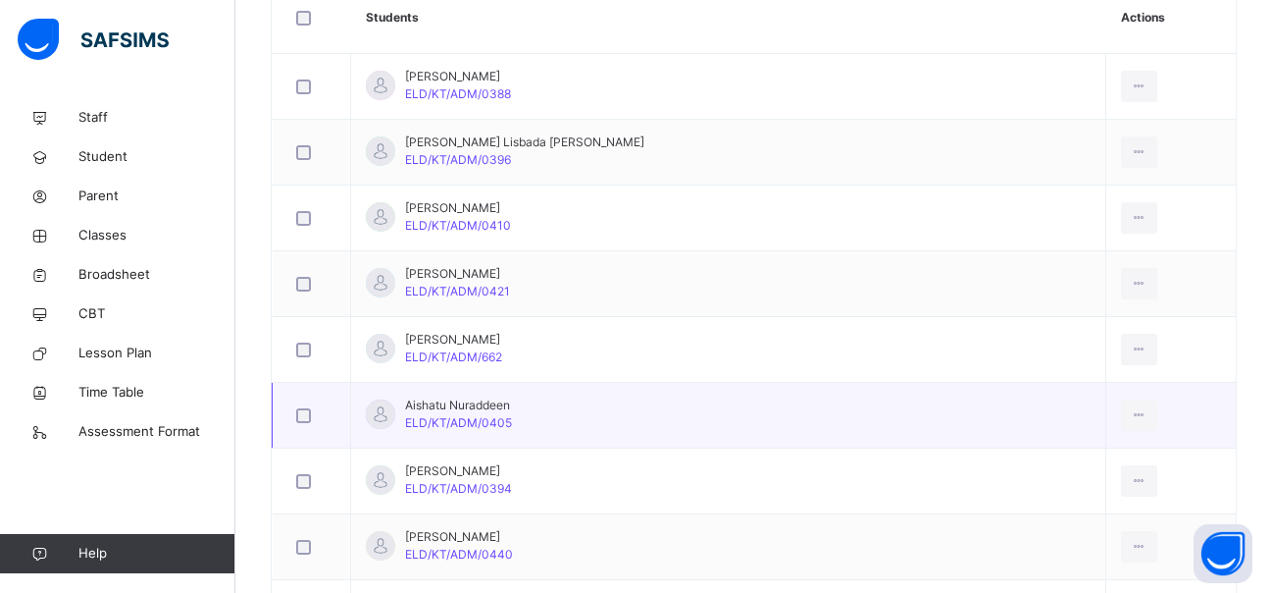
scroll to position [687, 0]
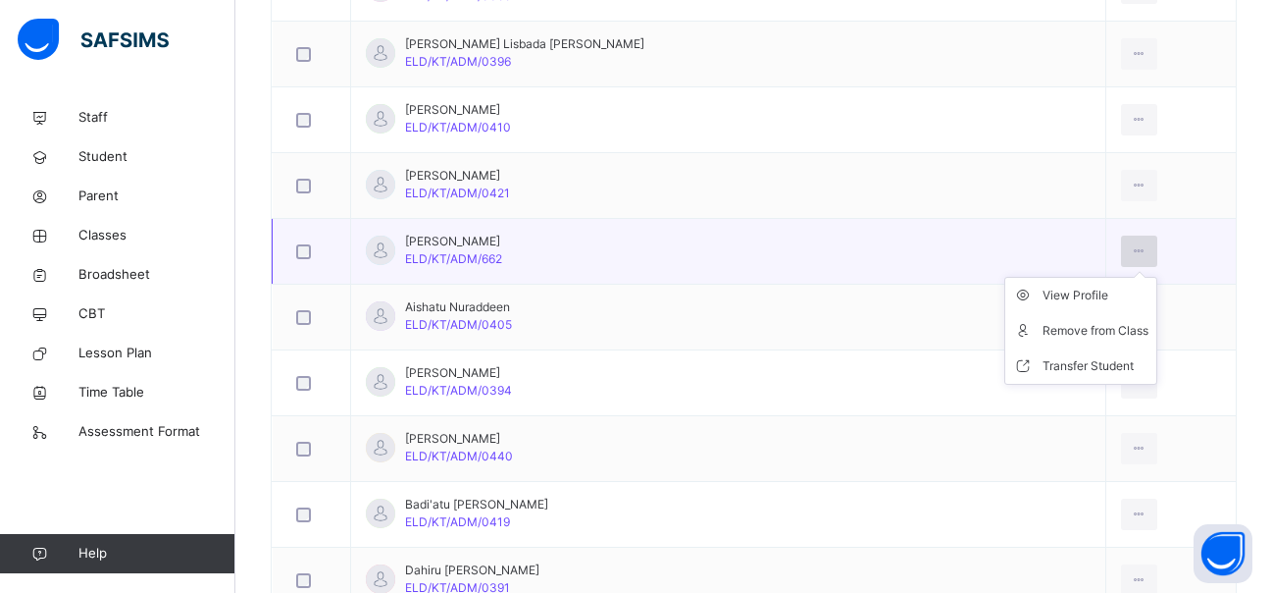
click at [1131, 246] on icon at bounding box center [1139, 251] width 17 height 18
click at [1043, 324] on div "Remove from Class" at bounding box center [1096, 331] width 106 height 20
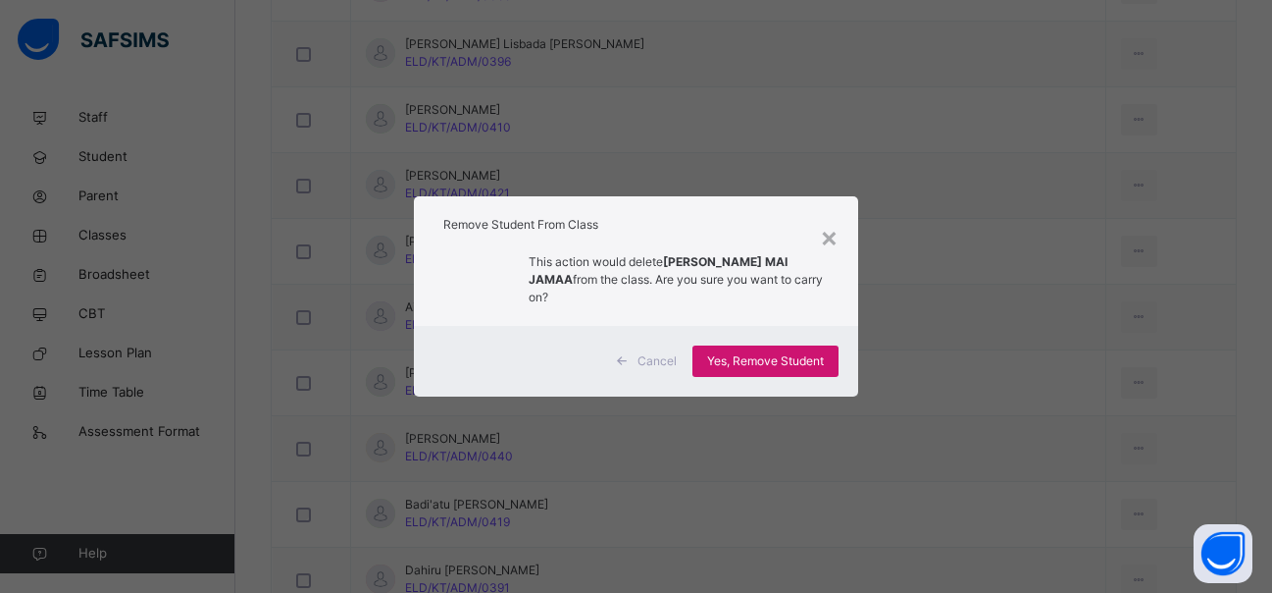
click at [804, 365] on span "Yes, Remove Student" at bounding box center [765, 361] width 117 height 18
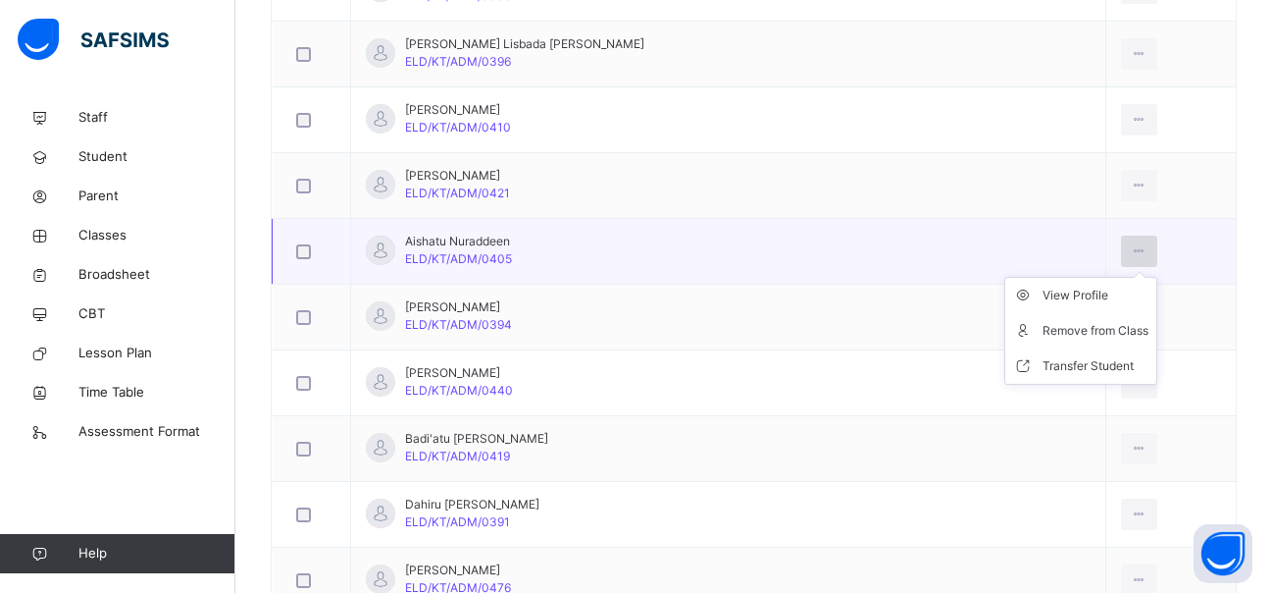
click at [1131, 250] on icon at bounding box center [1139, 251] width 17 height 18
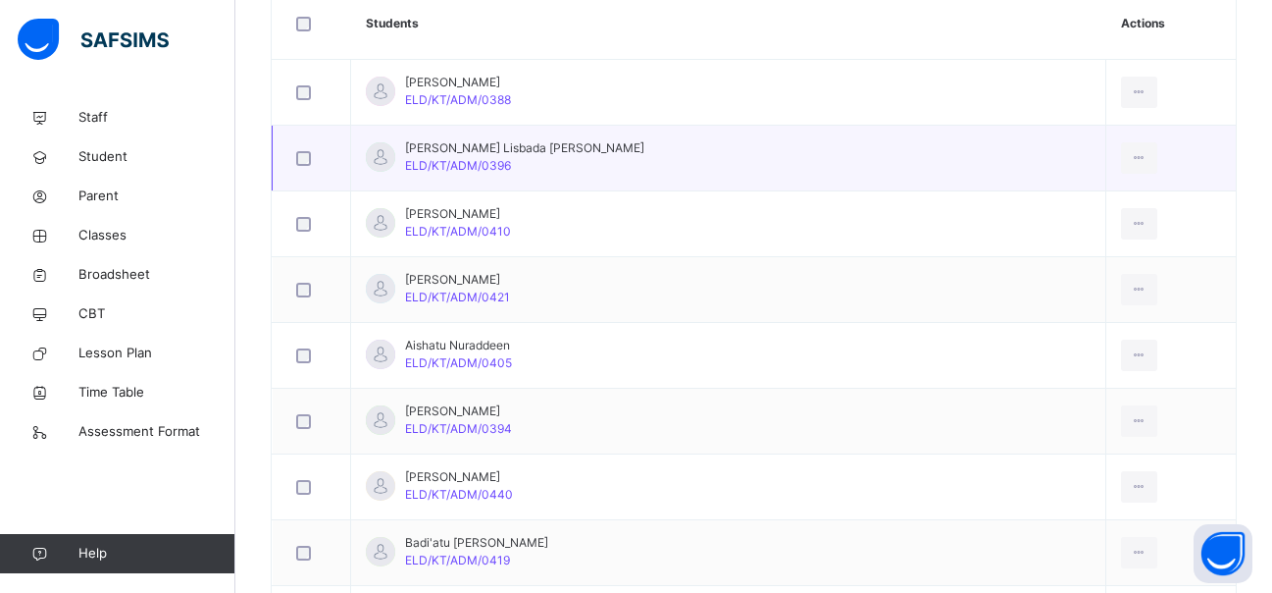
scroll to position [589, 0]
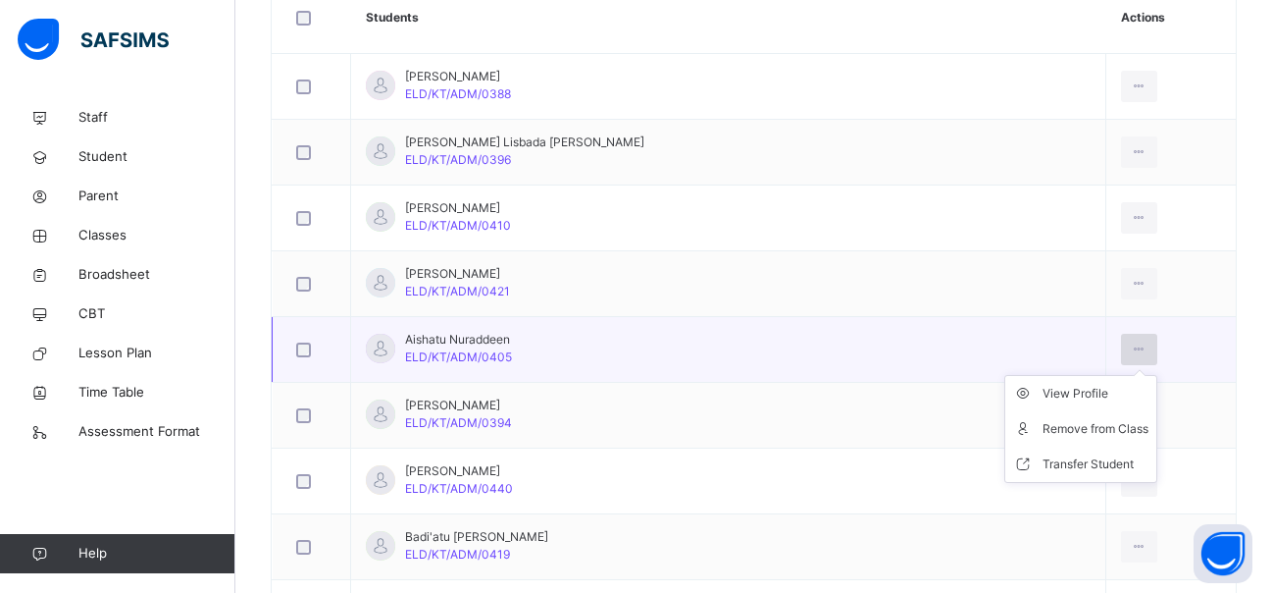
click at [1121, 344] on div at bounding box center [1139, 349] width 36 height 31
click at [1043, 420] on div "Remove from Class" at bounding box center [1096, 429] width 106 height 20
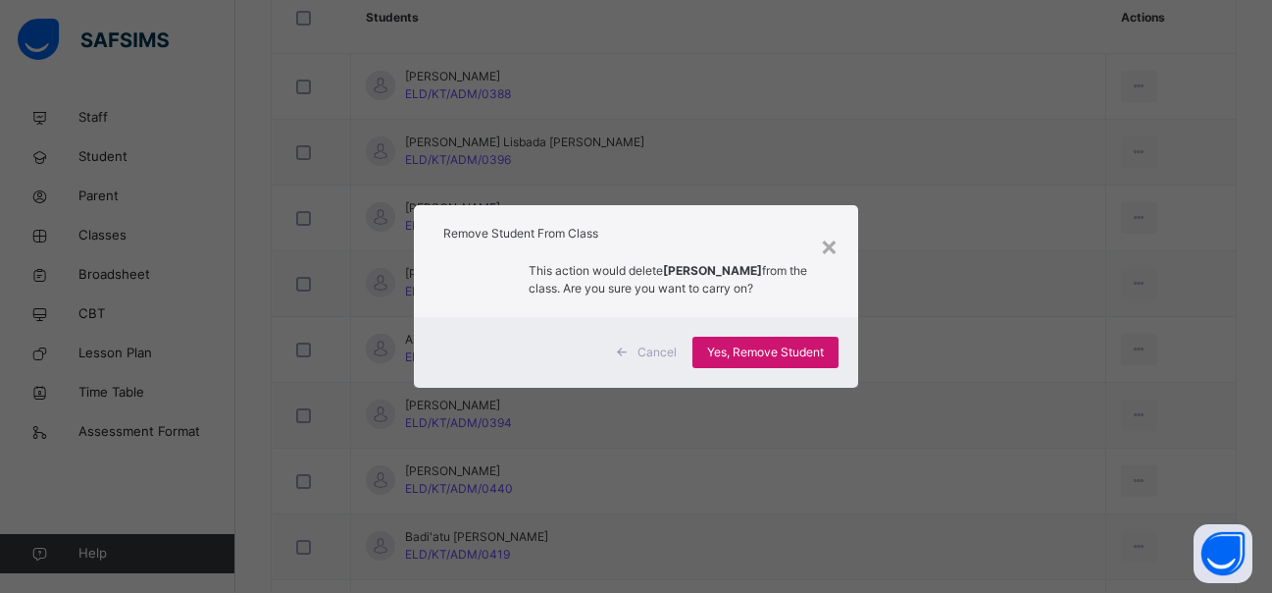
click at [806, 349] on span "Yes, Remove Student" at bounding box center [765, 352] width 117 height 18
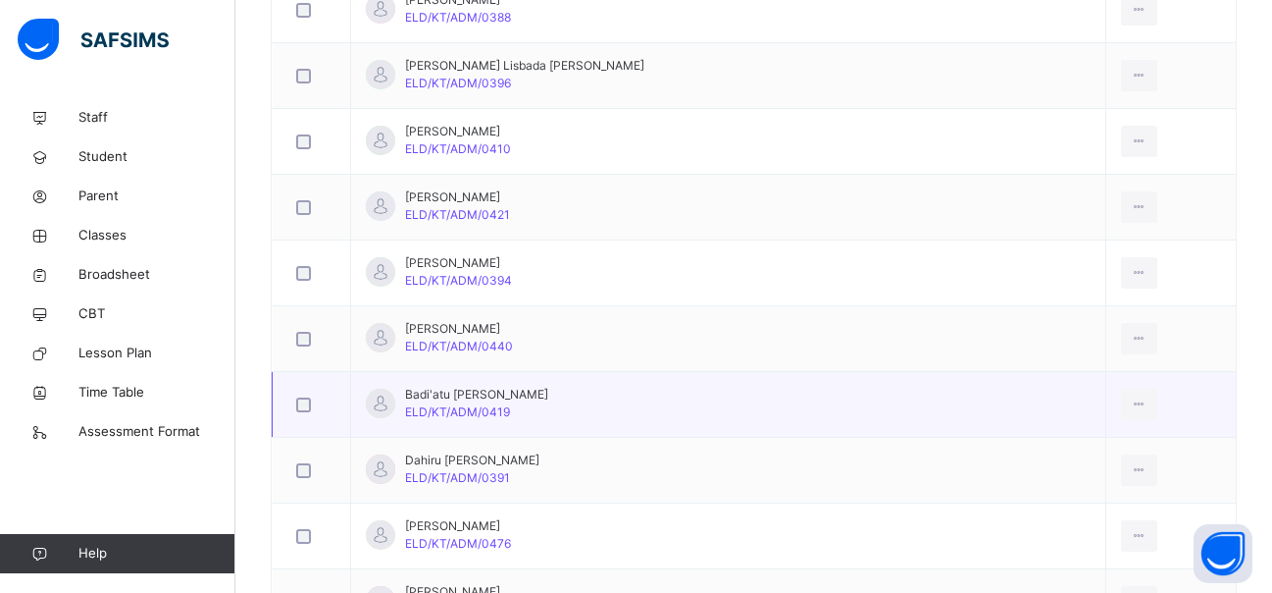
scroll to position [687, 0]
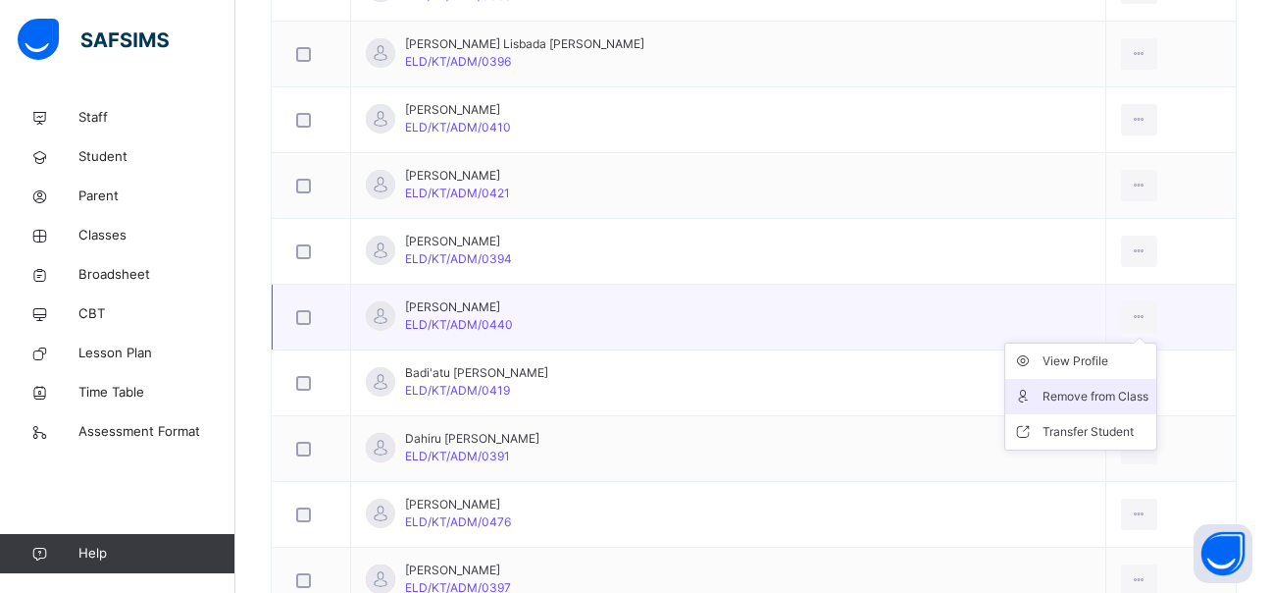
click at [1043, 388] on div "Remove from Class" at bounding box center [1096, 397] width 106 height 20
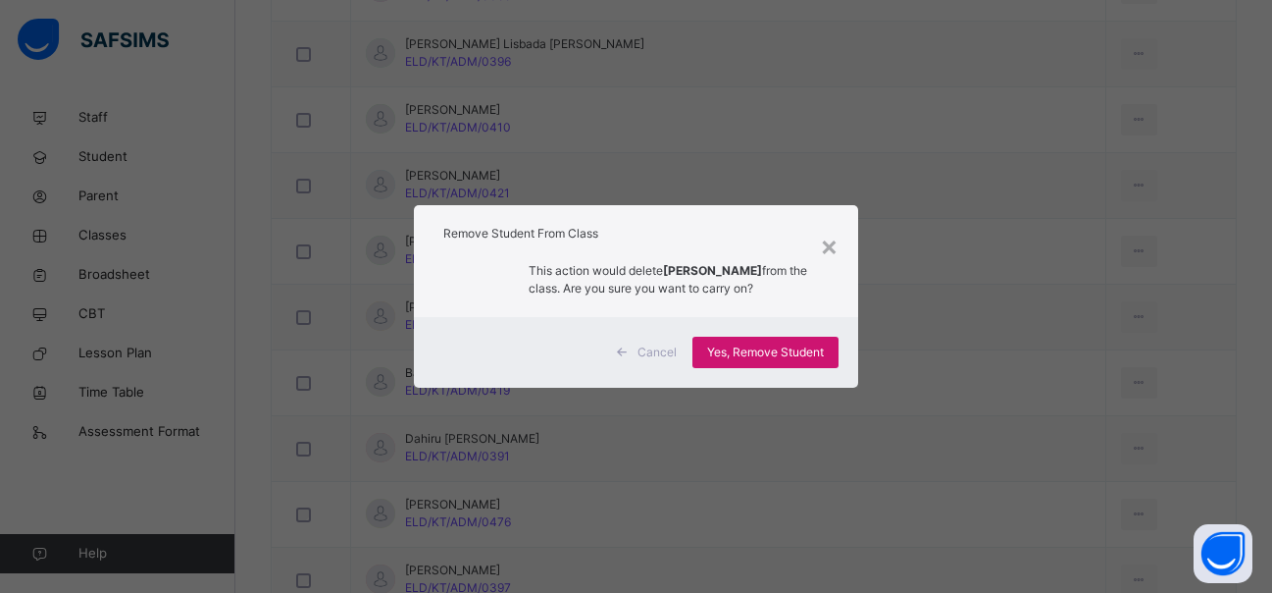
click at [801, 351] on span "Yes, Remove Student" at bounding box center [765, 352] width 117 height 18
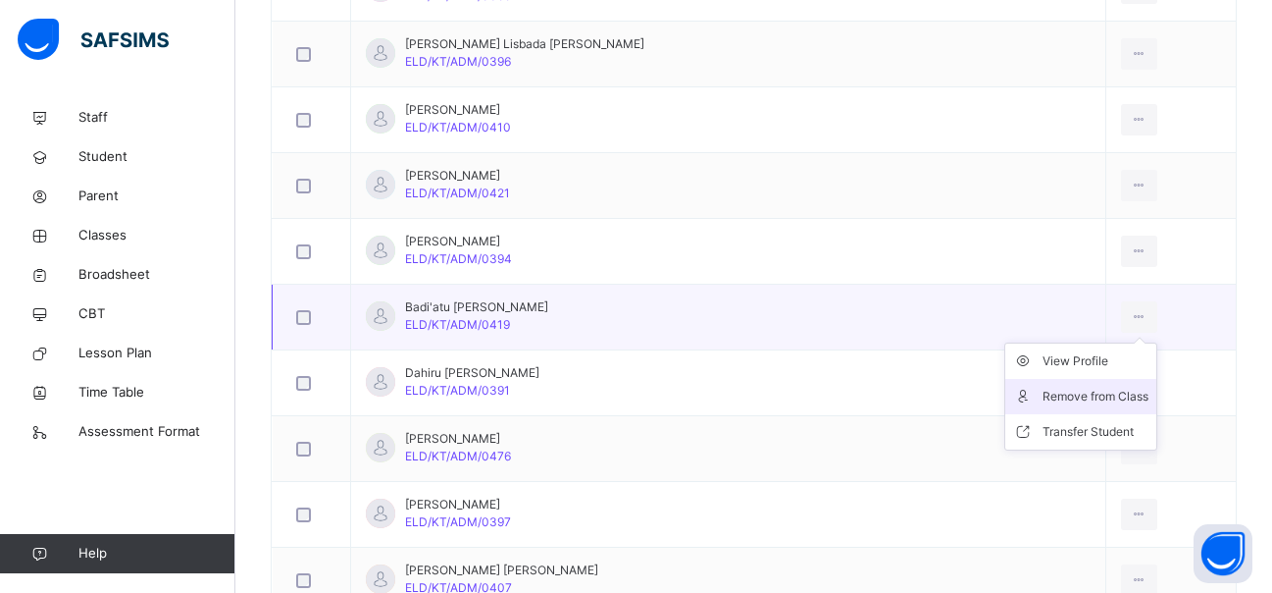
click at [1043, 392] on div "Remove from Class" at bounding box center [1096, 397] width 106 height 20
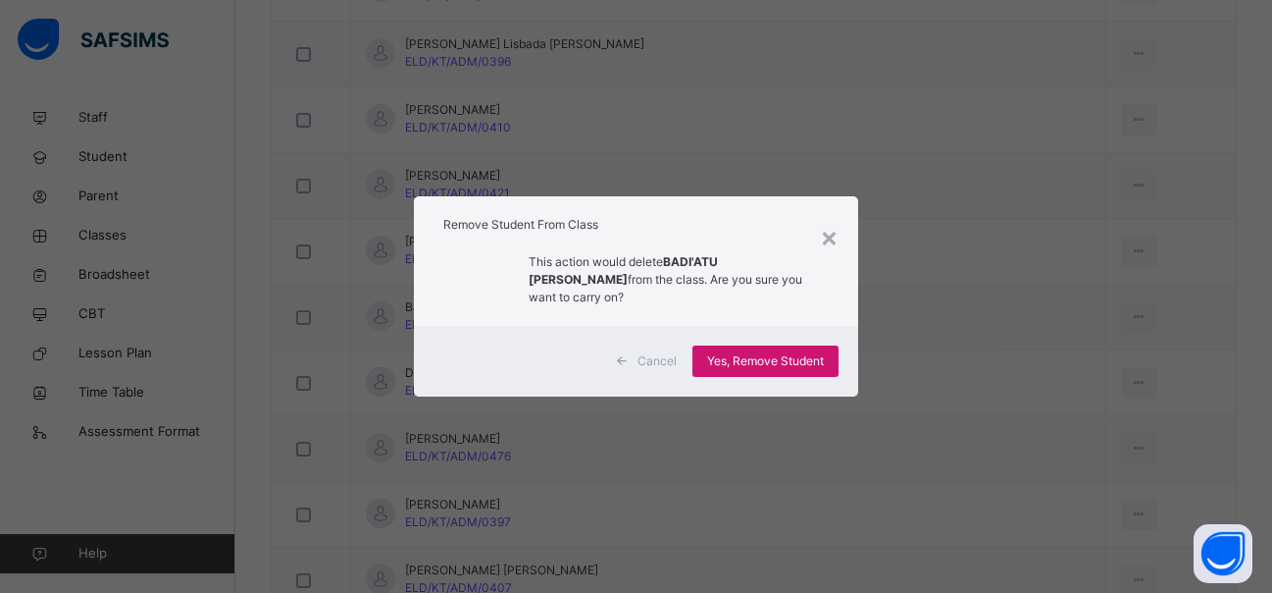
click at [799, 366] on span "Yes, Remove Student" at bounding box center [765, 361] width 117 height 18
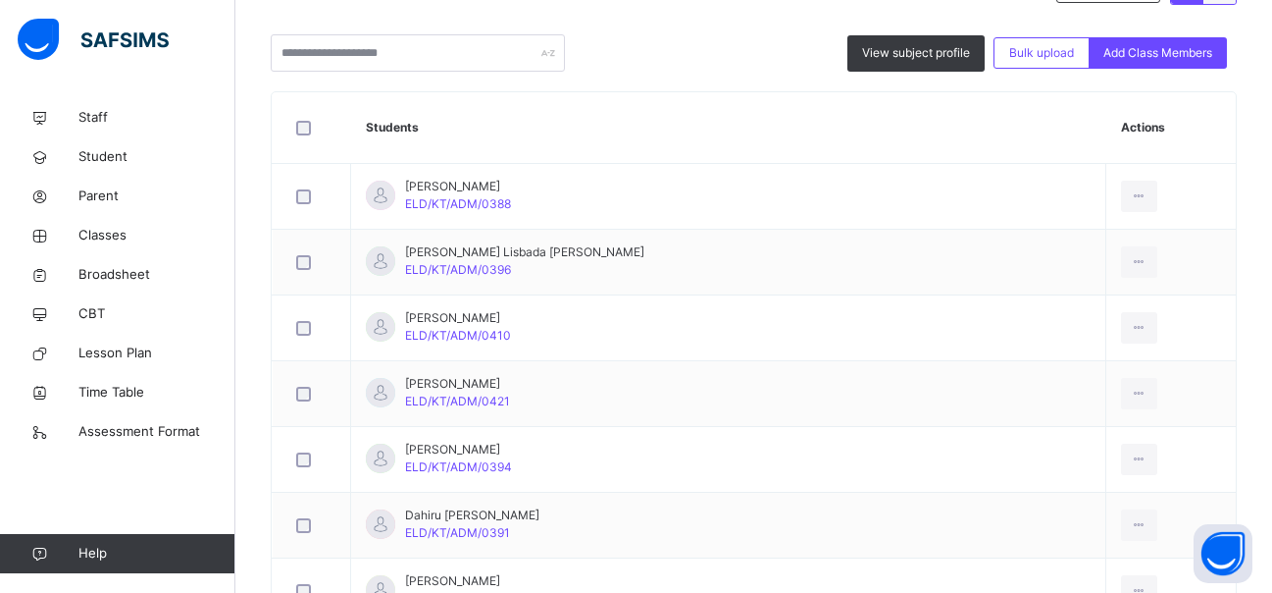
scroll to position [490, 0]
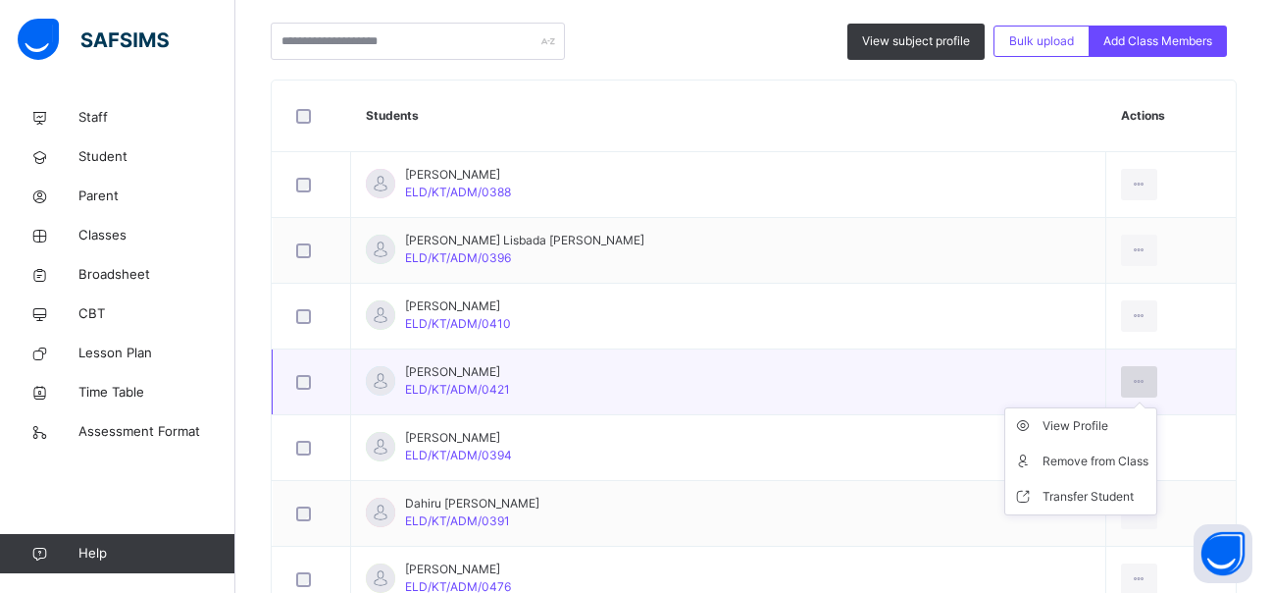
click at [1131, 383] on icon at bounding box center [1139, 382] width 17 height 18
click at [1043, 497] on div "Transfer Student" at bounding box center [1096, 497] width 106 height 20
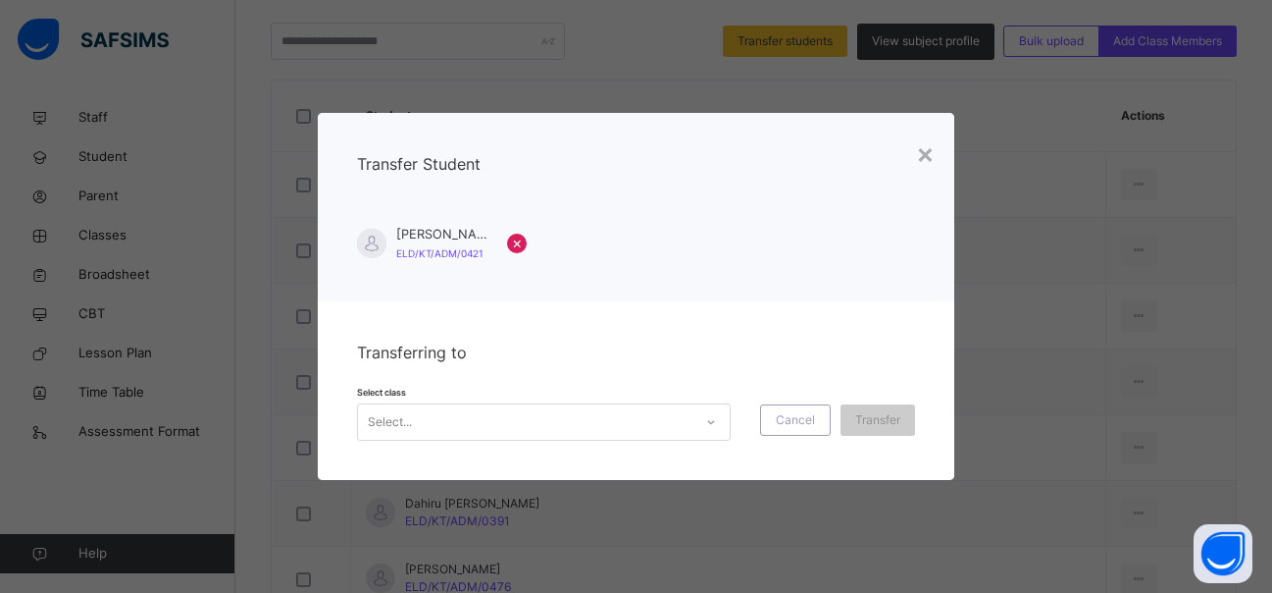
click at [714, 418] on icon at bounding box center [711, 422] width 12 height 20
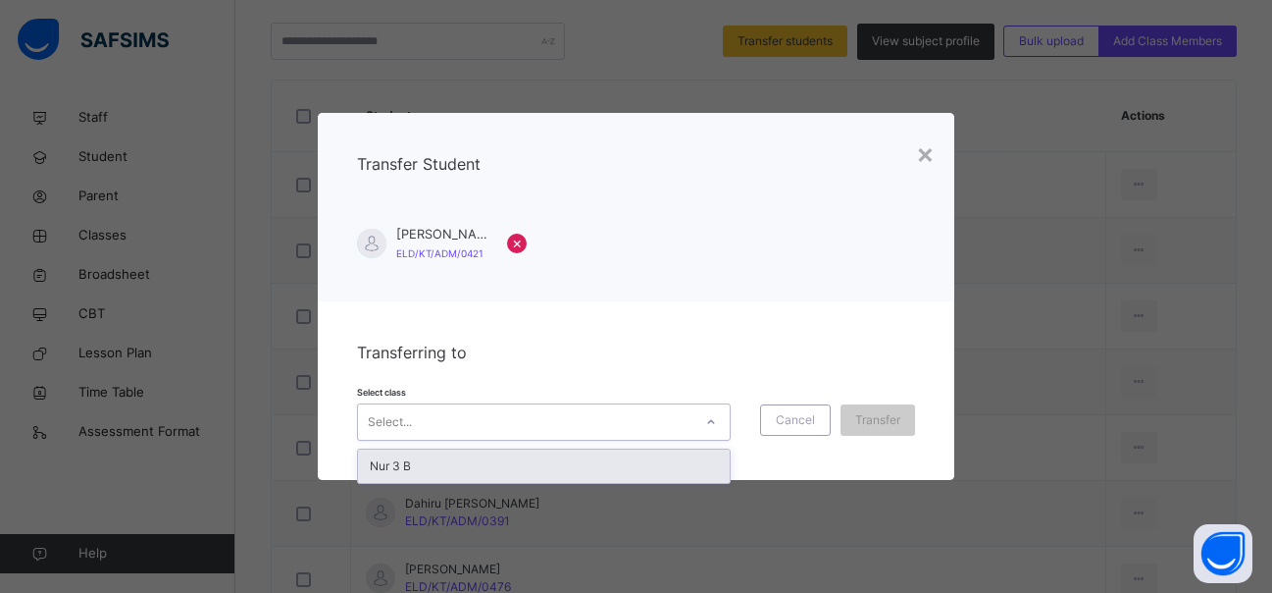
click at [531, 460] on div "Nur 3 B" at bounding box center [544, 465] width 372 height 33
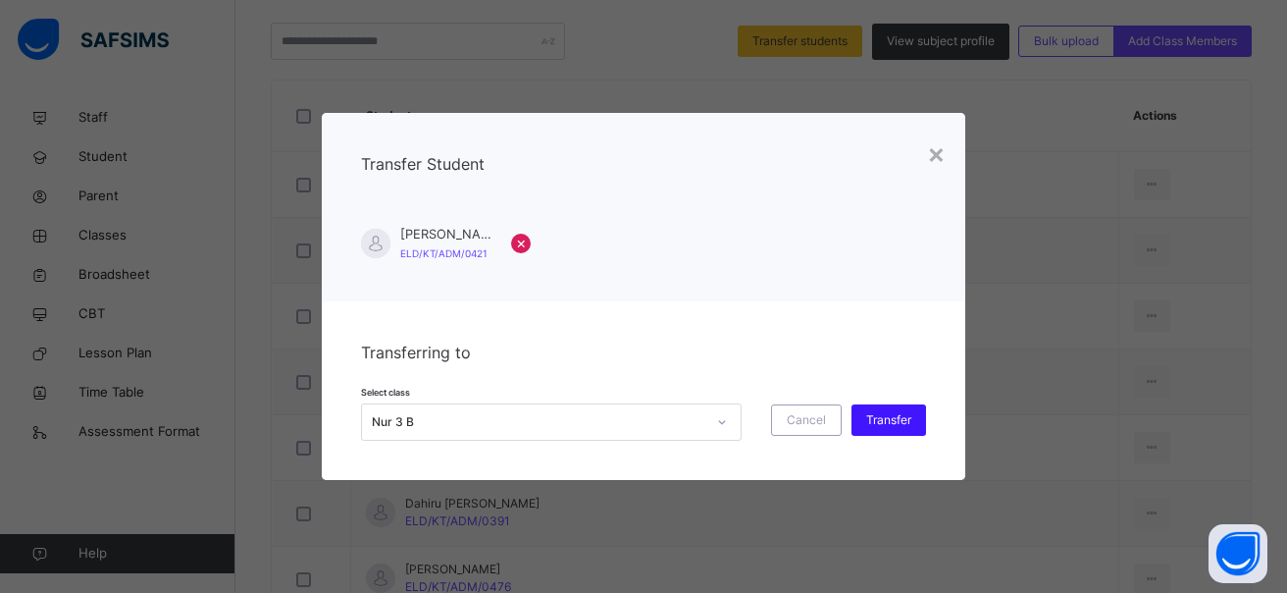
click at [919, 410] on div "Transfer" at bounding box center [888, 419] width 75 height 31
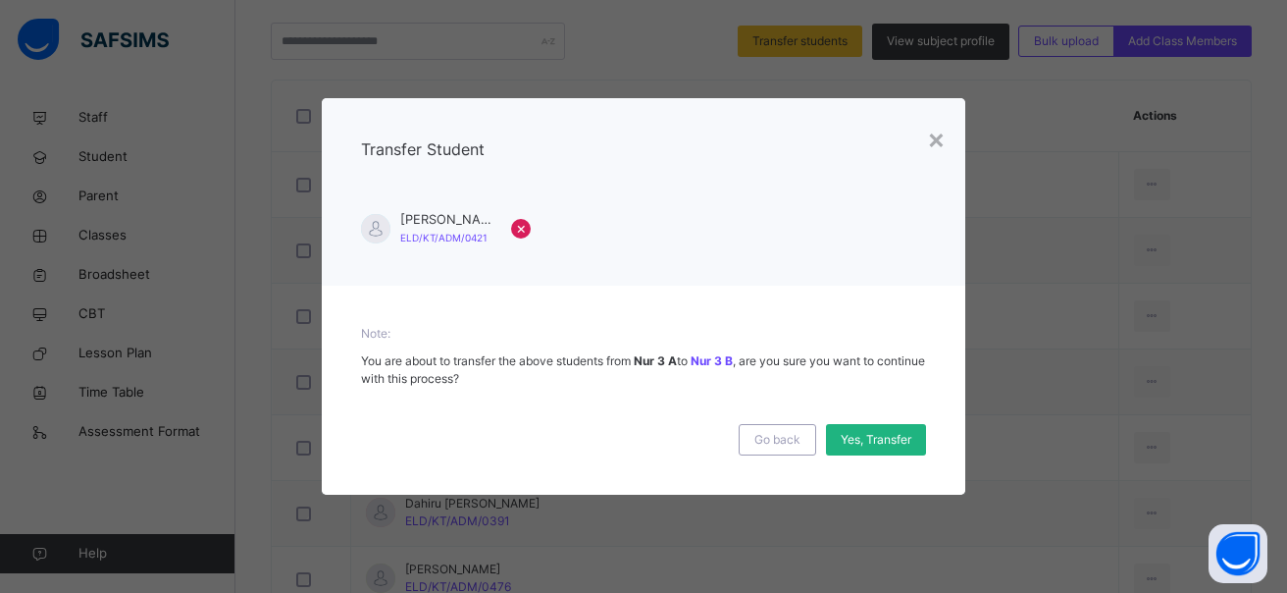
click at [876, 431] on span "Yes, Transfer" at bounding box center [876, 440] width 71 height 18
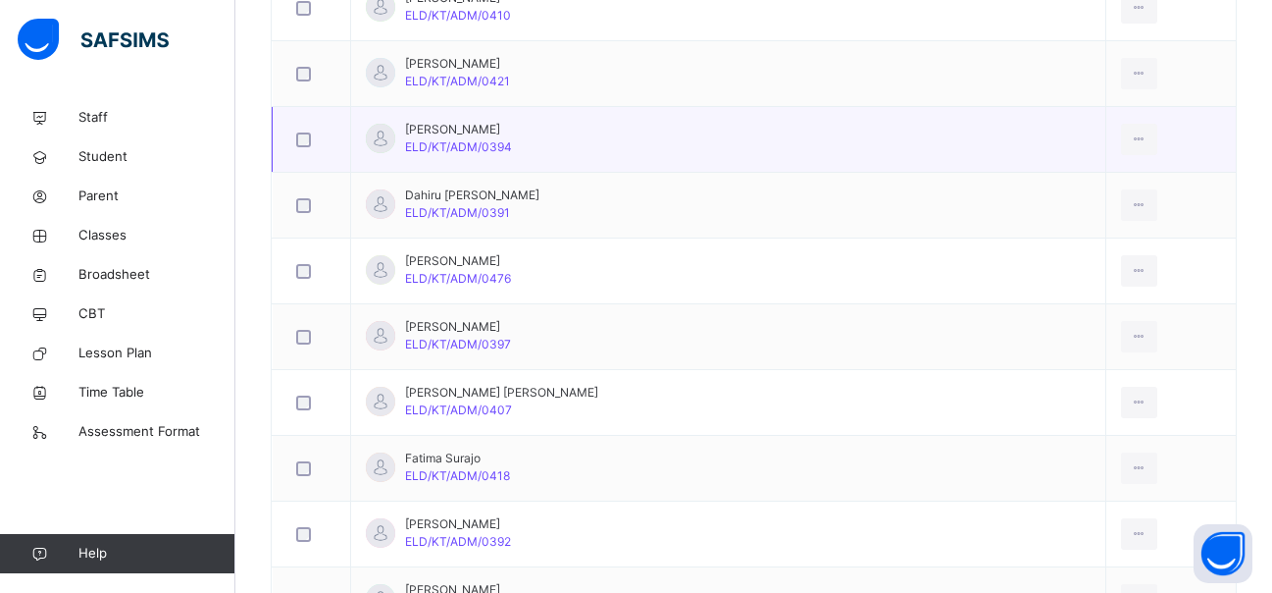
scroll to position [883, 0]
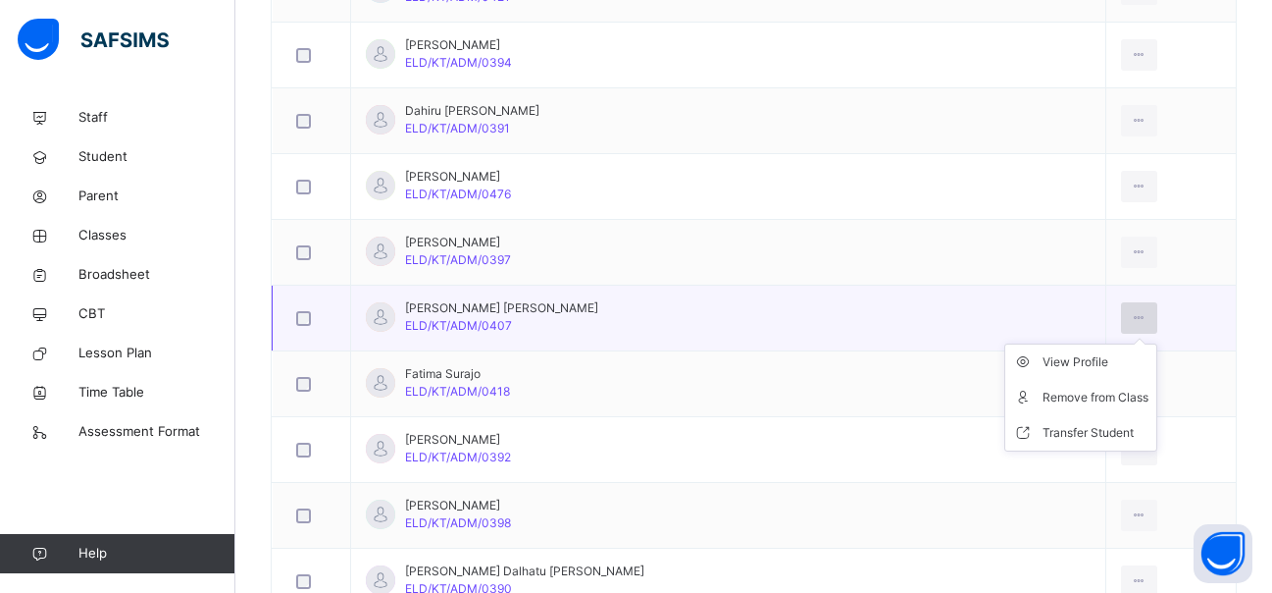
click at [1131, 310] on icon at bounding box center [1139, 318] width 17 height 18
click at [1043, 428] on div "Transfer Student" at bounding box center [1096, 433] width 106 height 20
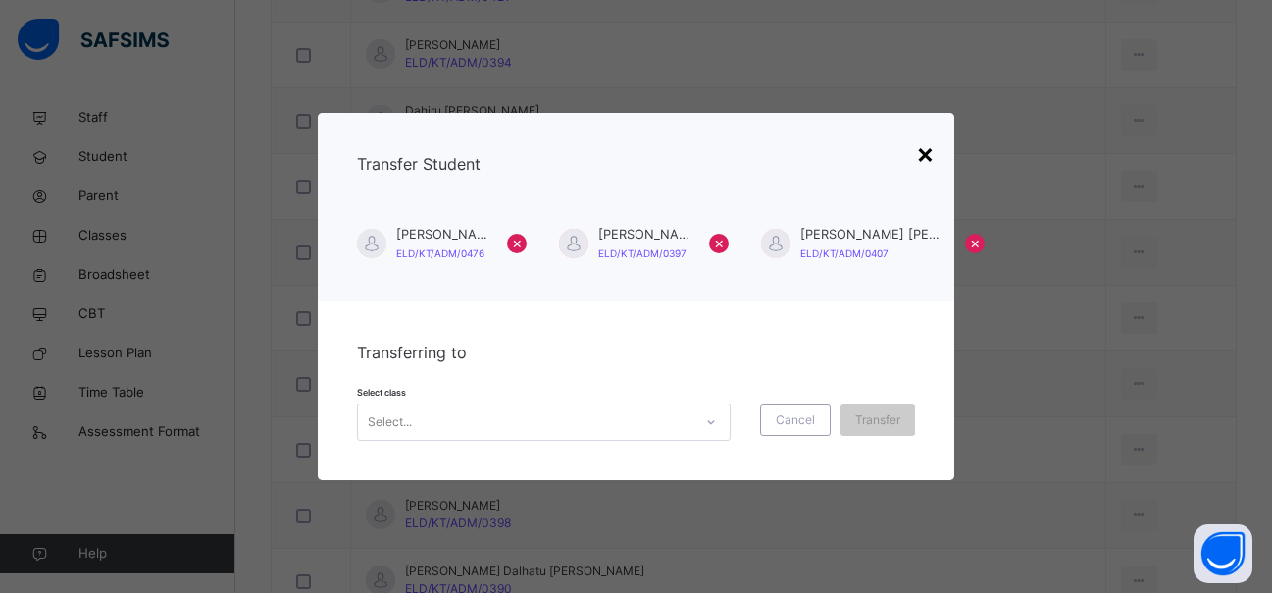
click at [928, 150] on div "×" at bounding box center [925, 152] width 19 height 41
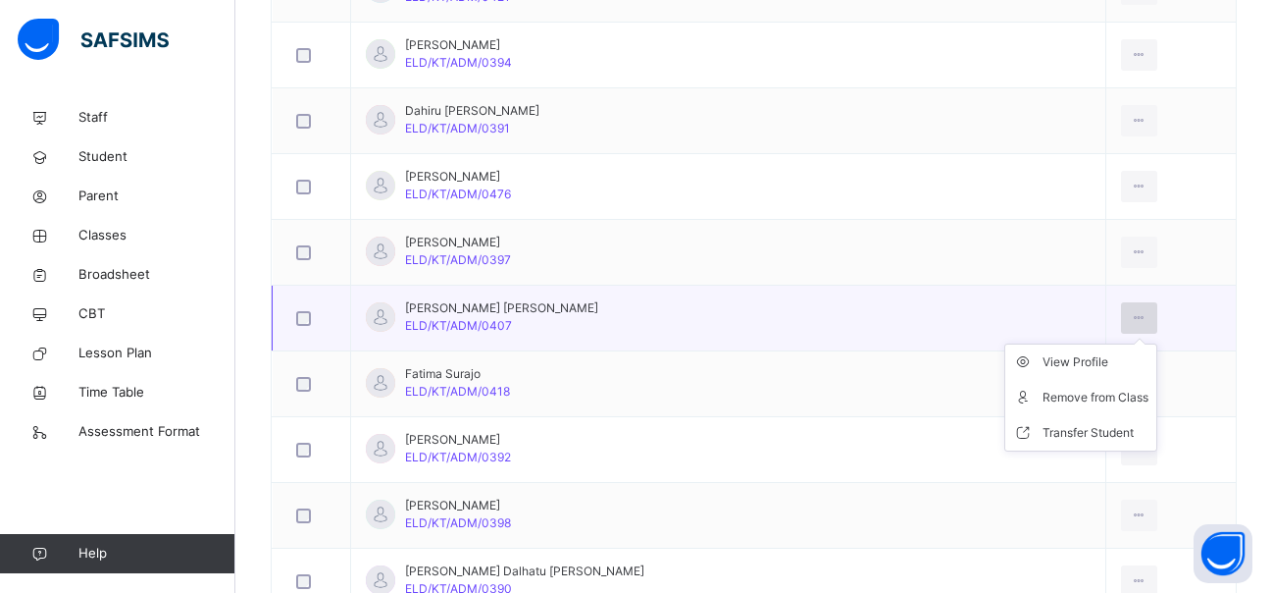
click at [1131, 314] on icon at bounding box center [1139, 318] width 17 height 18
click at [1043, 431] on div "Transfer Student" at bounding box center [1096, 433] width 106 height 20
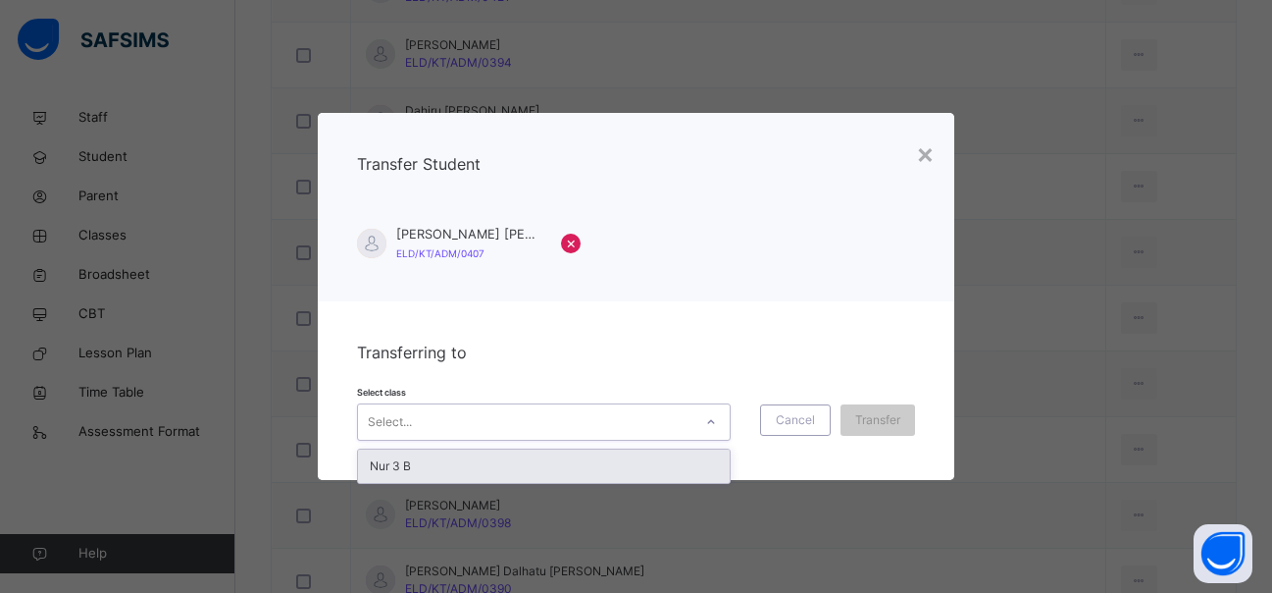
click at [704, 419] on div at bounding box center [711, 421] width 33 height 31
click at [472, 471] on div "Nur 3 B" at bounding box center [544, 465] width 372 height 33
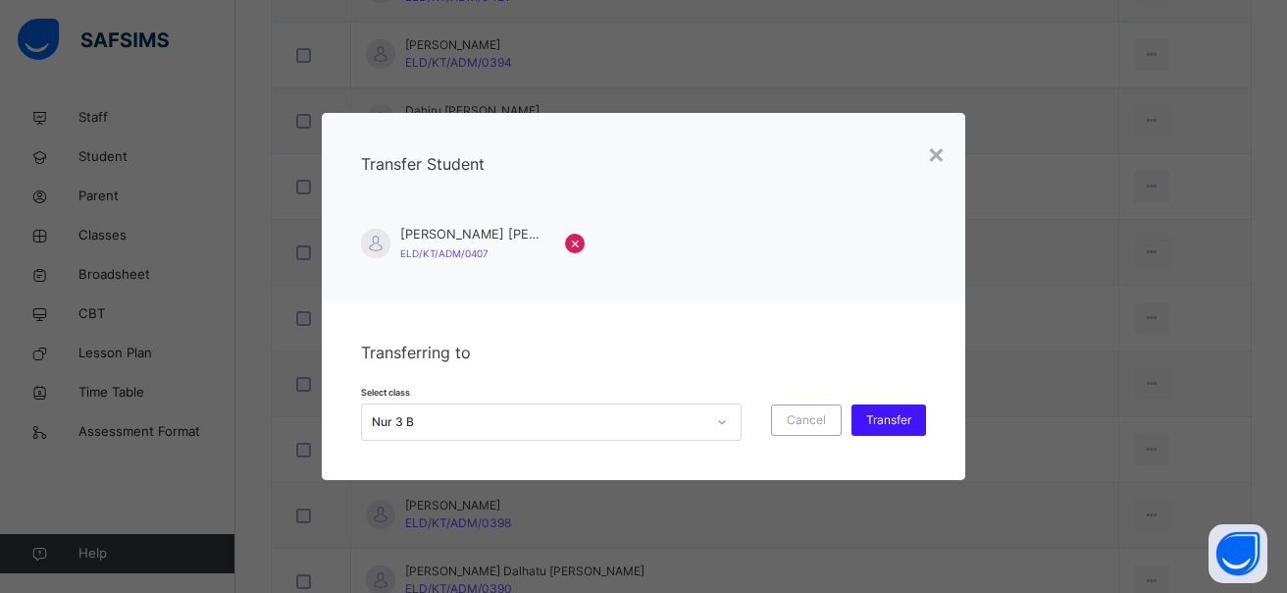
click at [883, 411] on span "Transfer" at bounding box center [888, 420] width 45 height 18
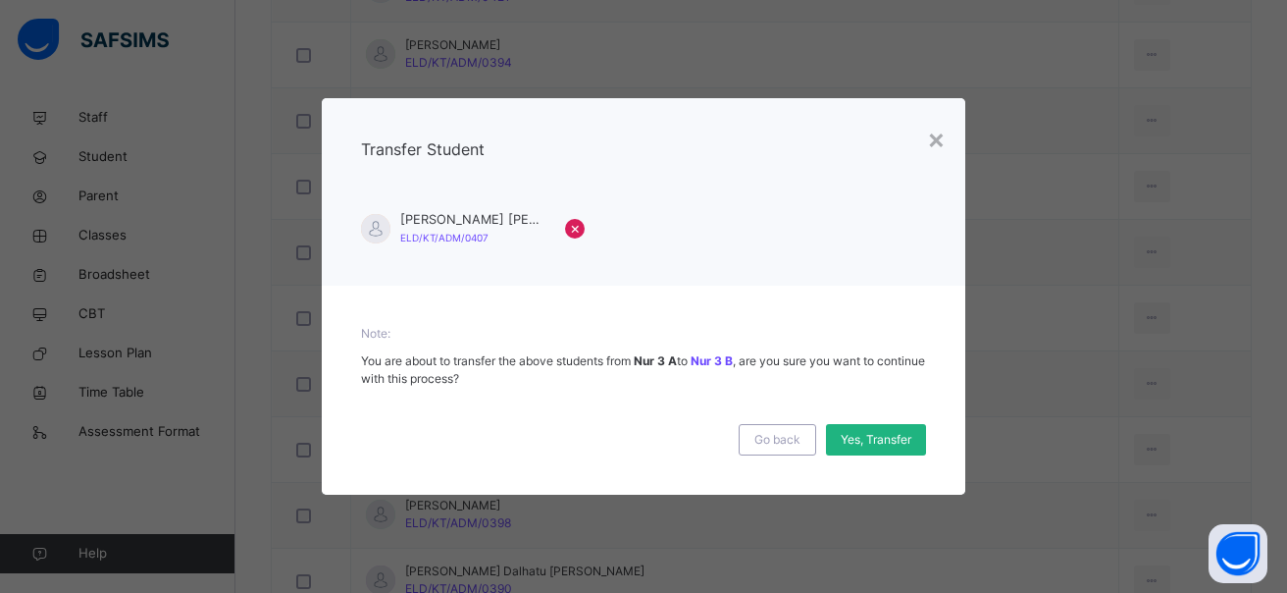
click at [855, 432] on span "Yes, Transfer" at bounding box center [876, 440] width 71 height 18
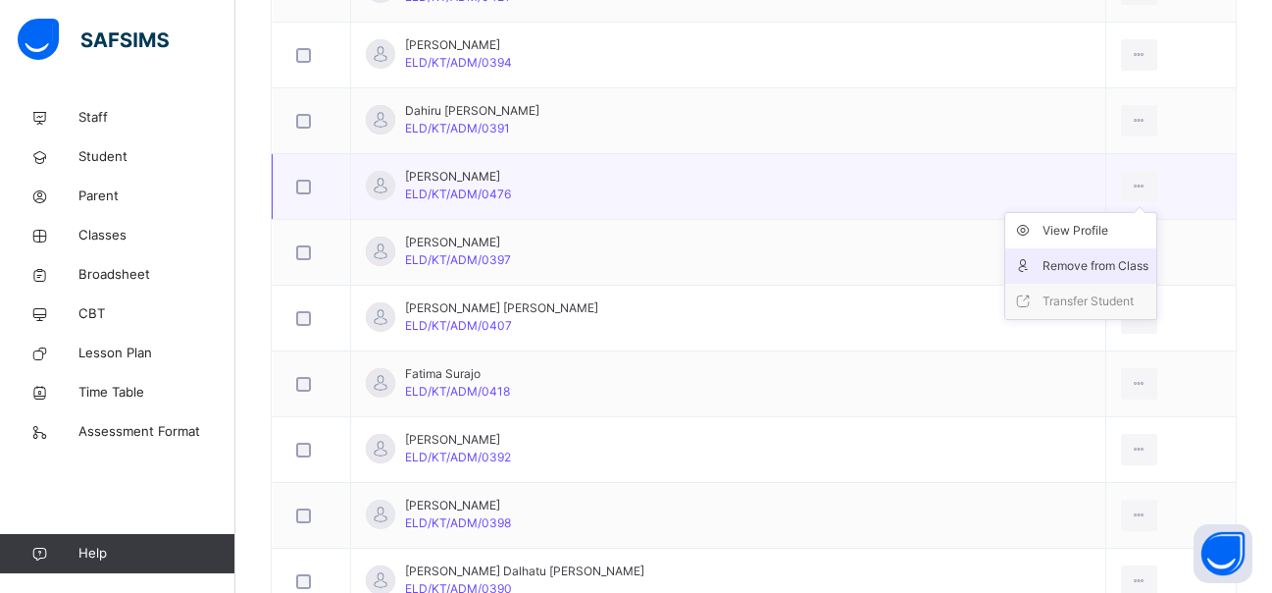
click at [1043, 264] on div "Remove from Class" at bounding box center [1096, 266] width 106 height 20
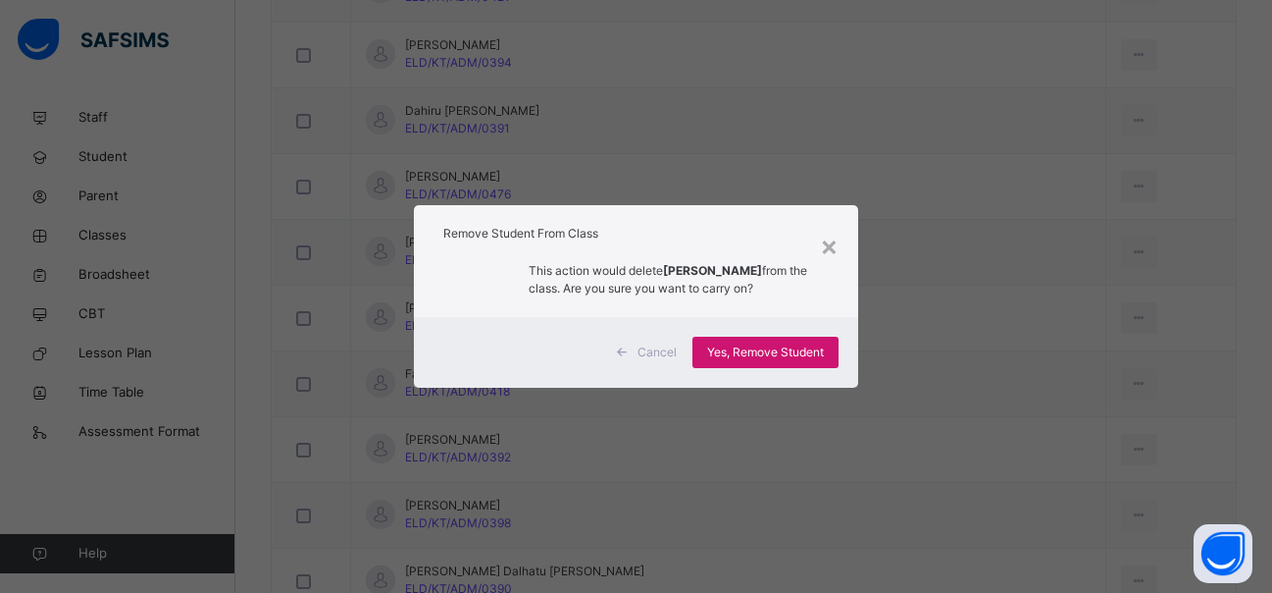
click at [752, 353] on span "Yes, Remove Student" at bounding box center [765, 352] width 117 height 18
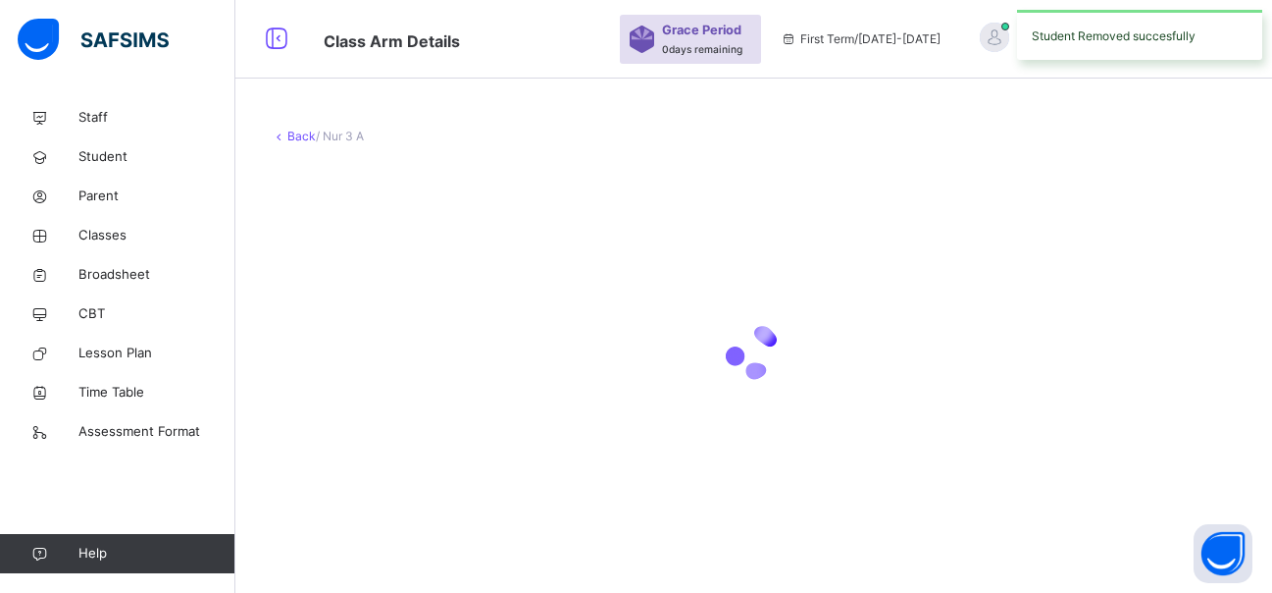
scroll to position [0, 0]
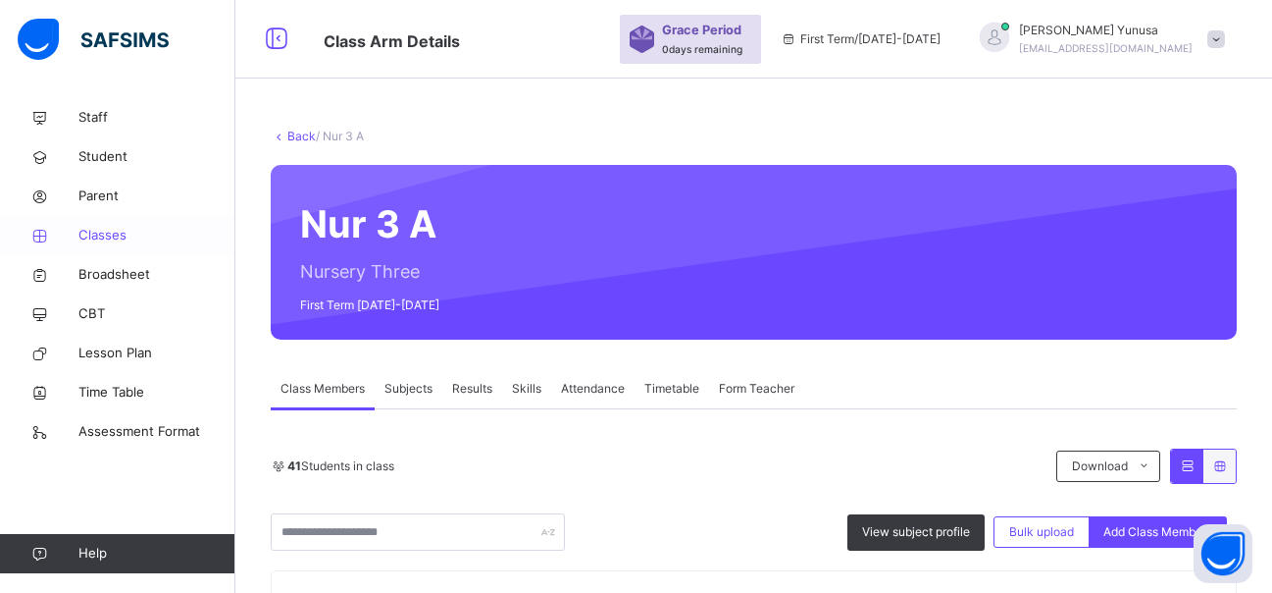
click at [100, 235] on span "Classes" at bounding box center [156, 236] width 157 height 20
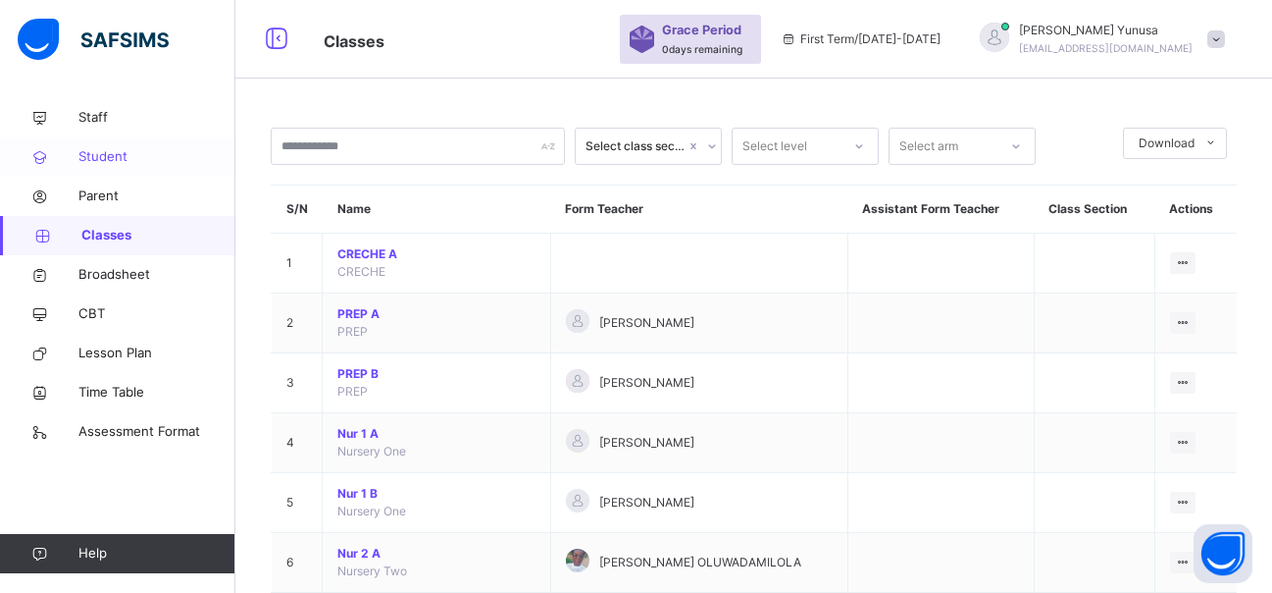
click at [119, 164] on span "Student" at bounding box center [156, 157] width 157 height 20
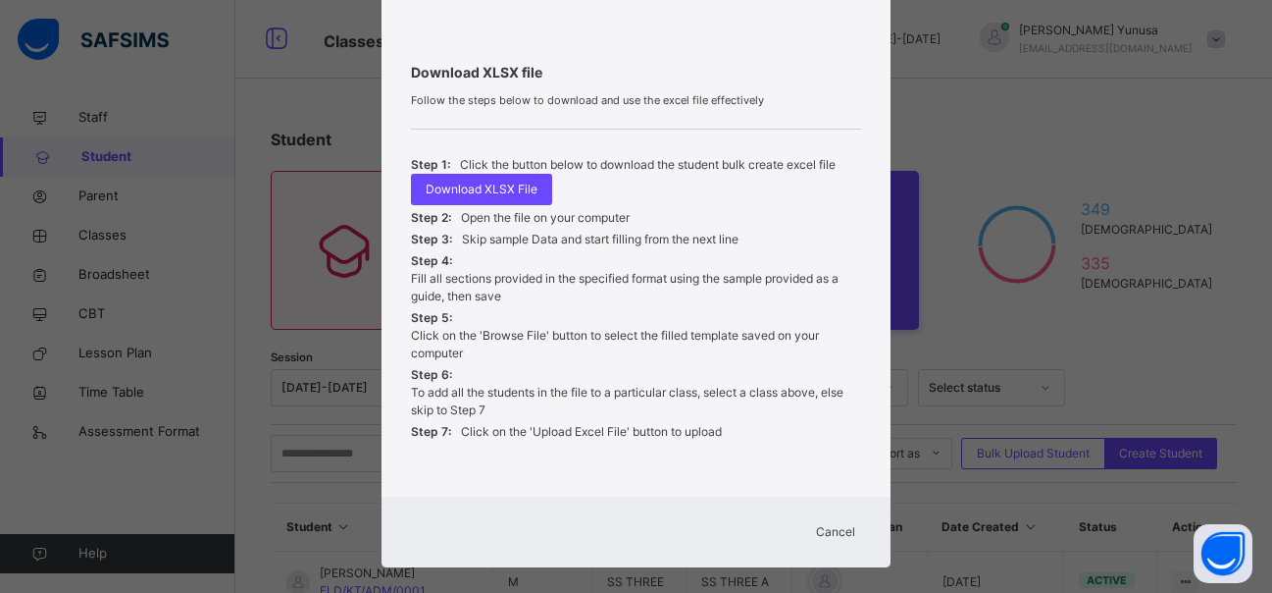
scroll to position [740, 0]
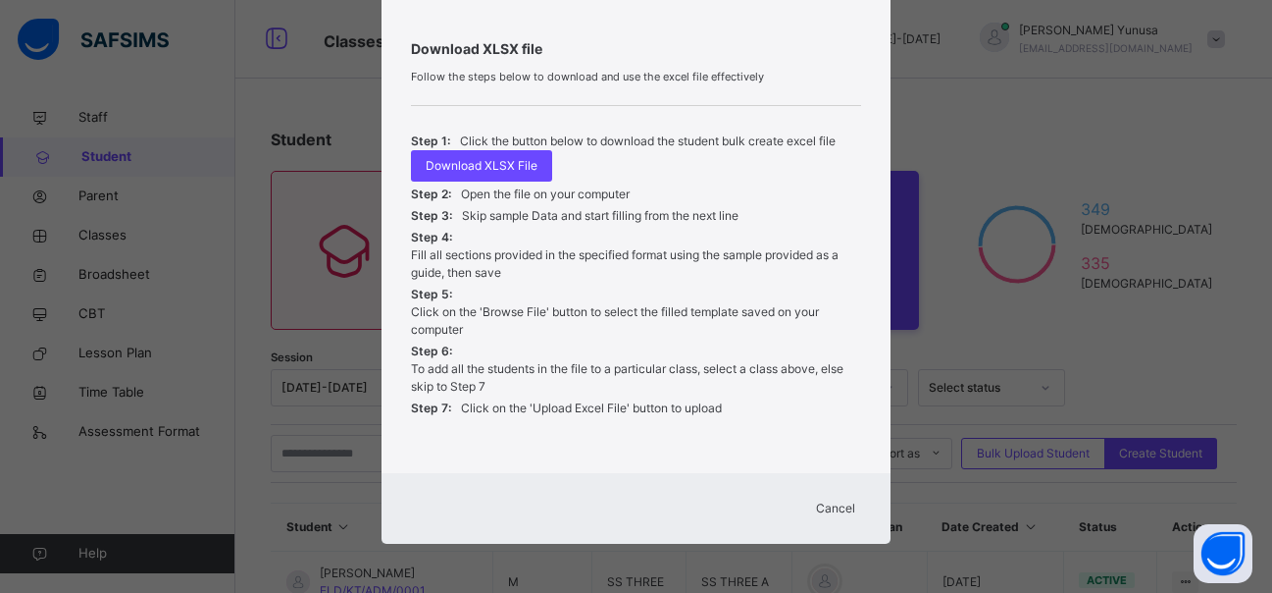
click at [837, 502] on span "Cancel" at bounding box center [835, 508] width 39 height 18
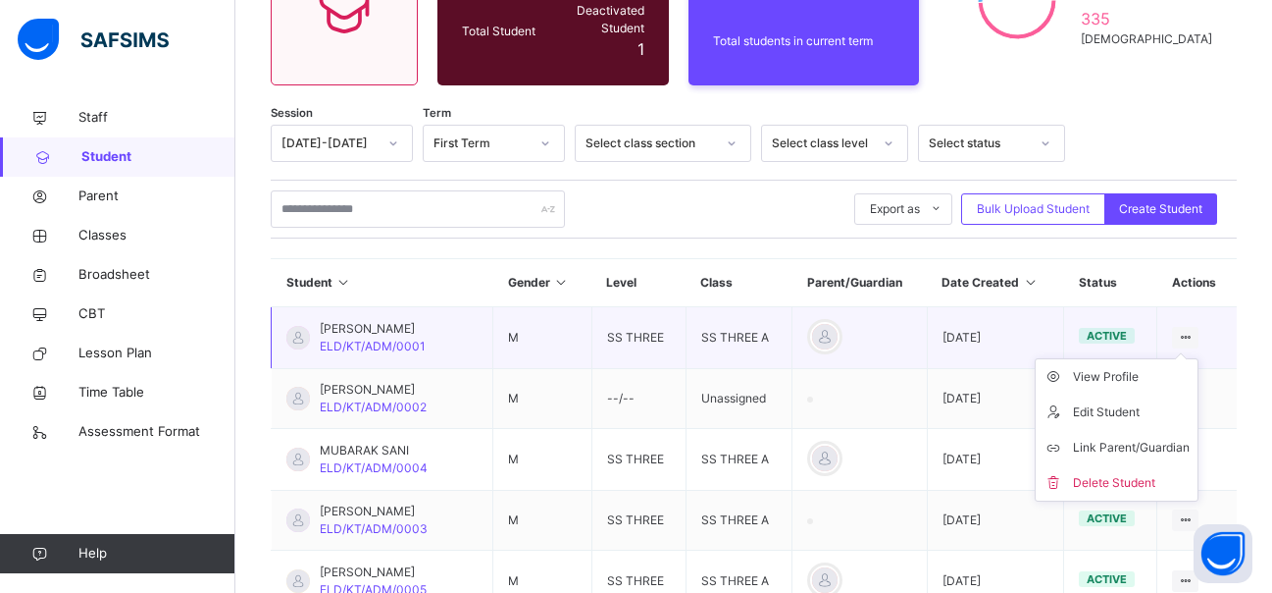
scroll to position [196, 0]
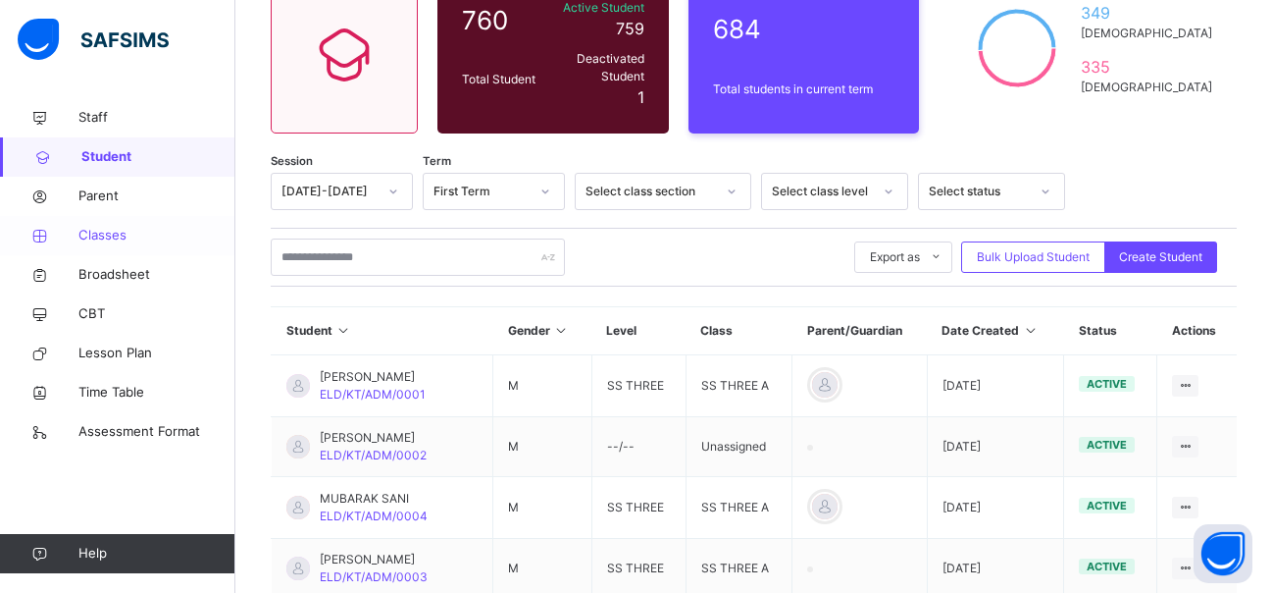
click at [103, 229] on span "Classes" at bounding box center [156, 236] width 157 height 20
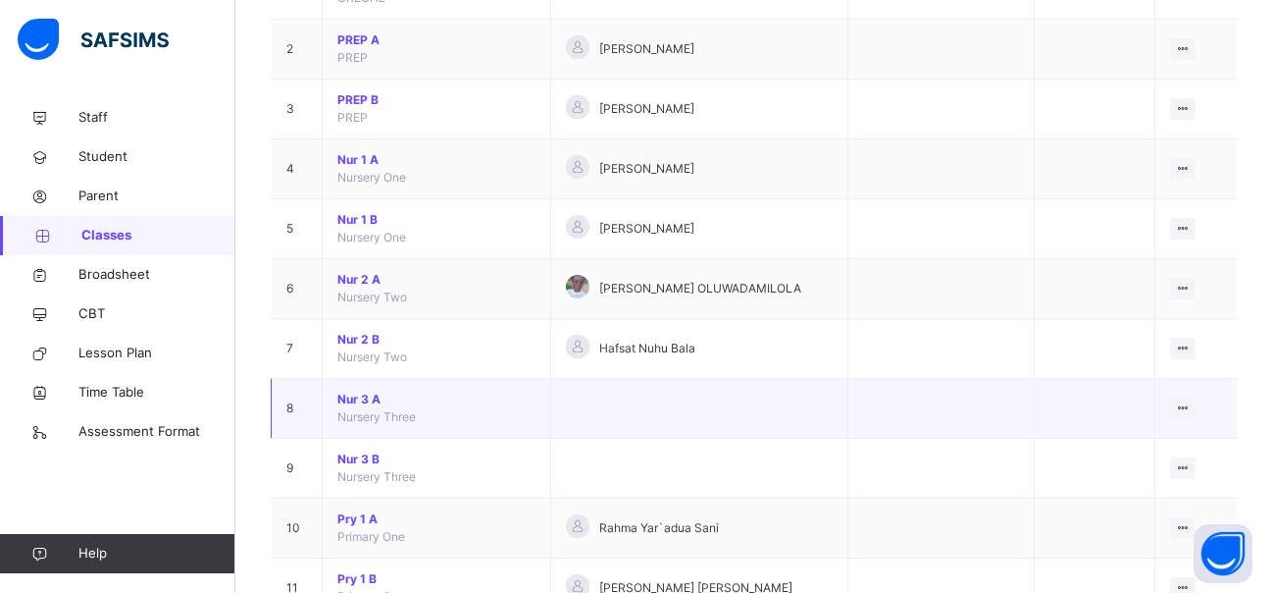
scroll to position [294, 0]
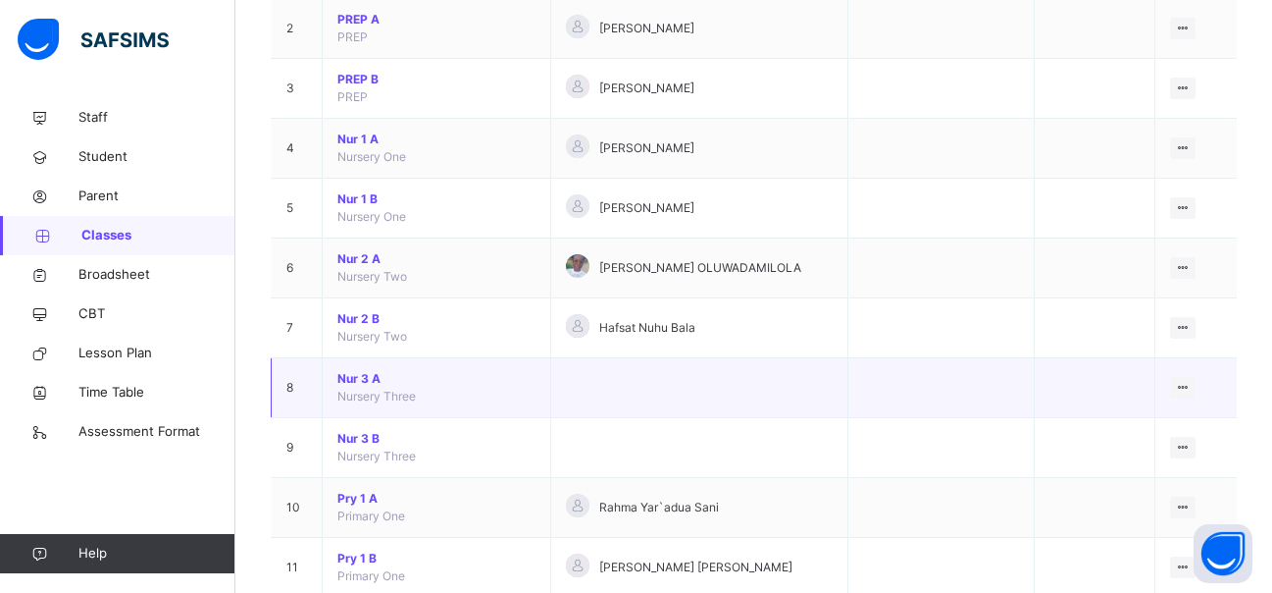
click at [367, 380] on span "Nur 3 A" at bounding box center [436, 379] width 198 height 18
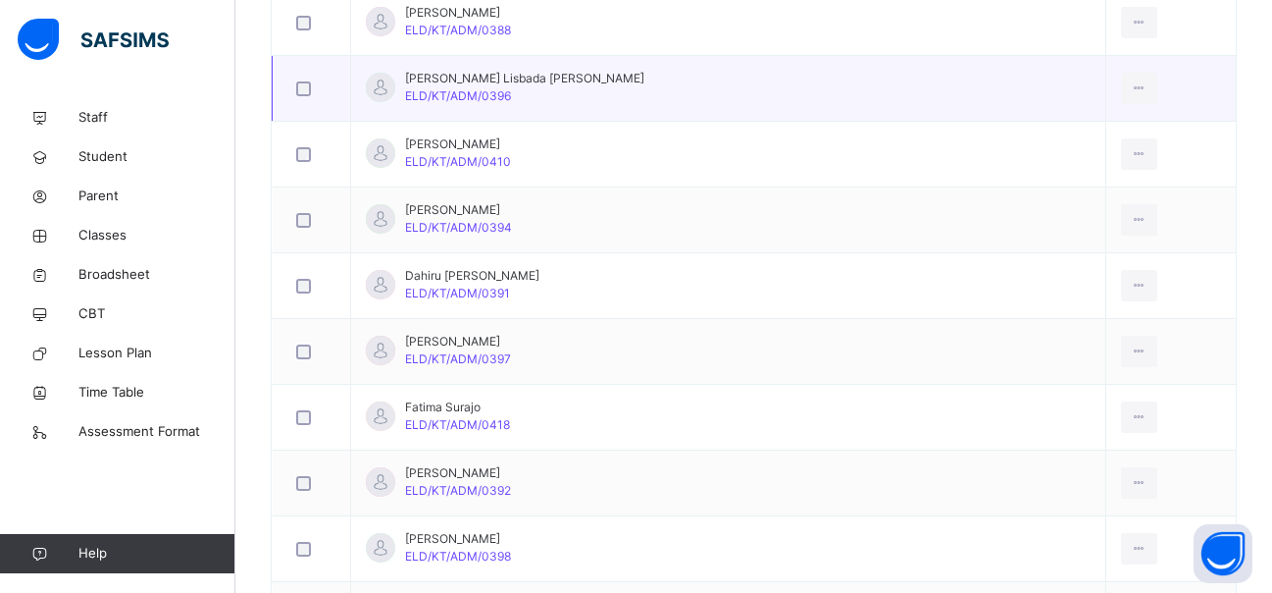
scroll to position [687, 0]
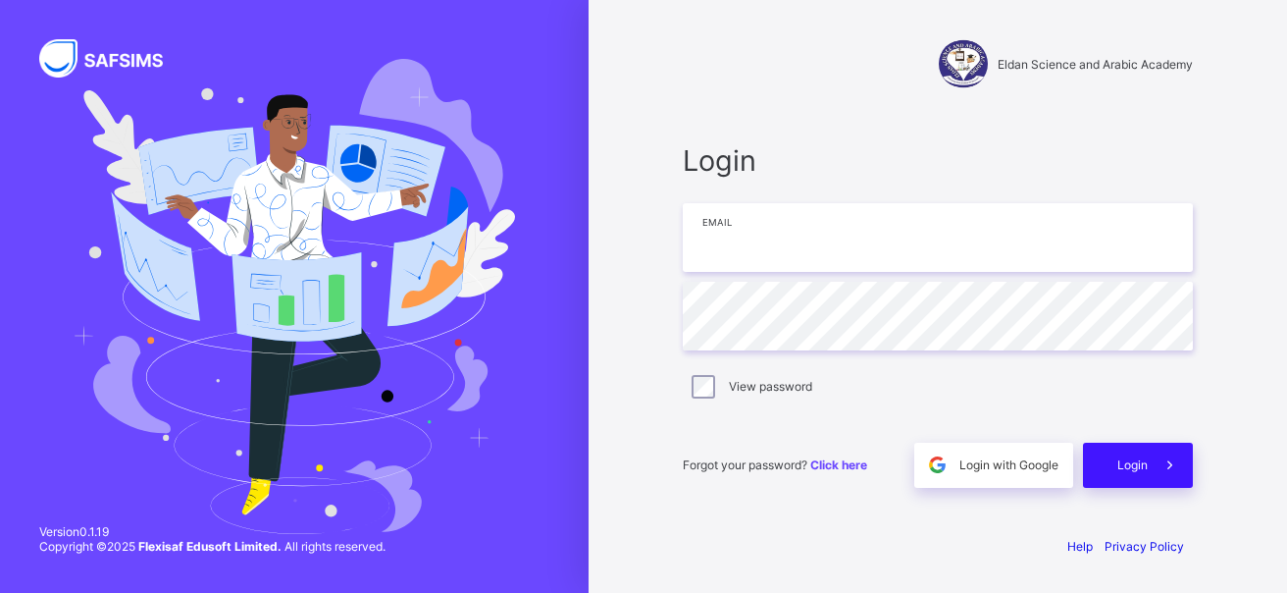
type input "**********"
click at [1172, 458] on icon at bounding box center [1170, 464] width 21 height 19
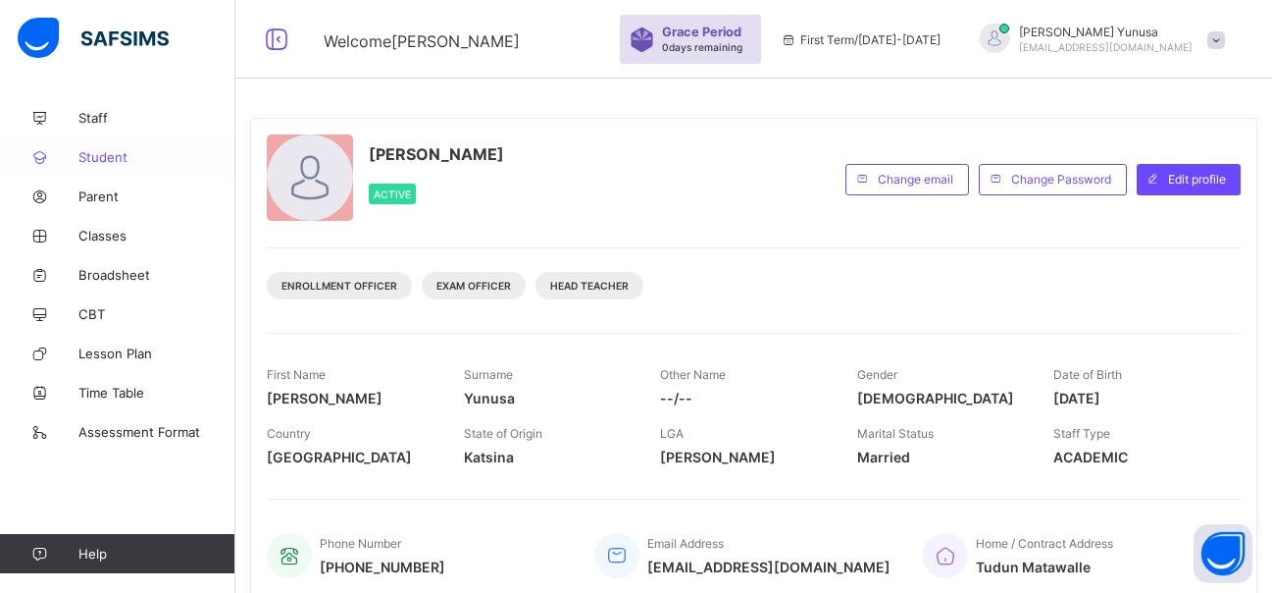
click at [96, 156] on span "Student" at bounding box center [156, 157] width 157 height 16
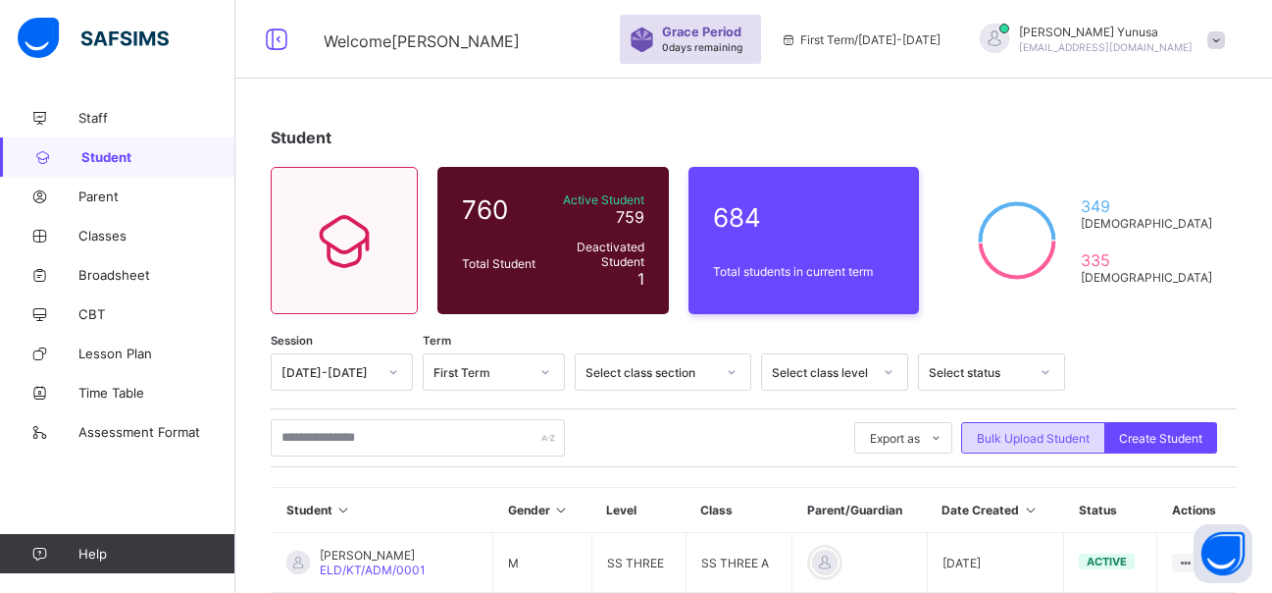
click at [1013, 434] on span "Bulk Upload Student" at bounding box center [1033, 438] width 113 height 15
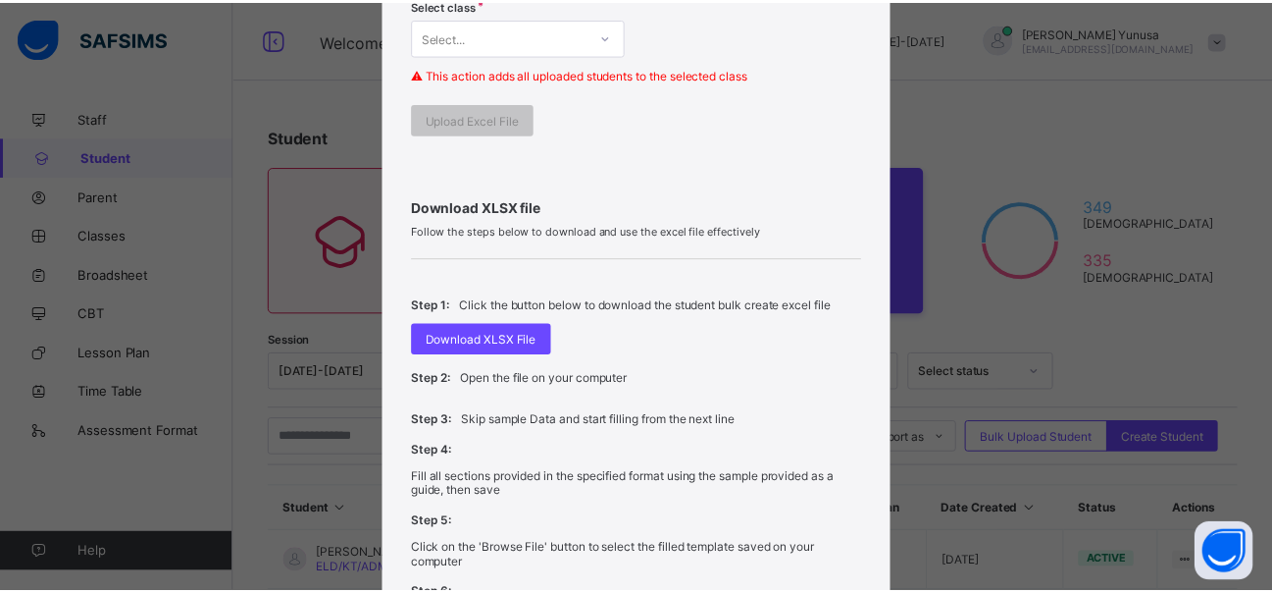
scroll to position [589, 0]
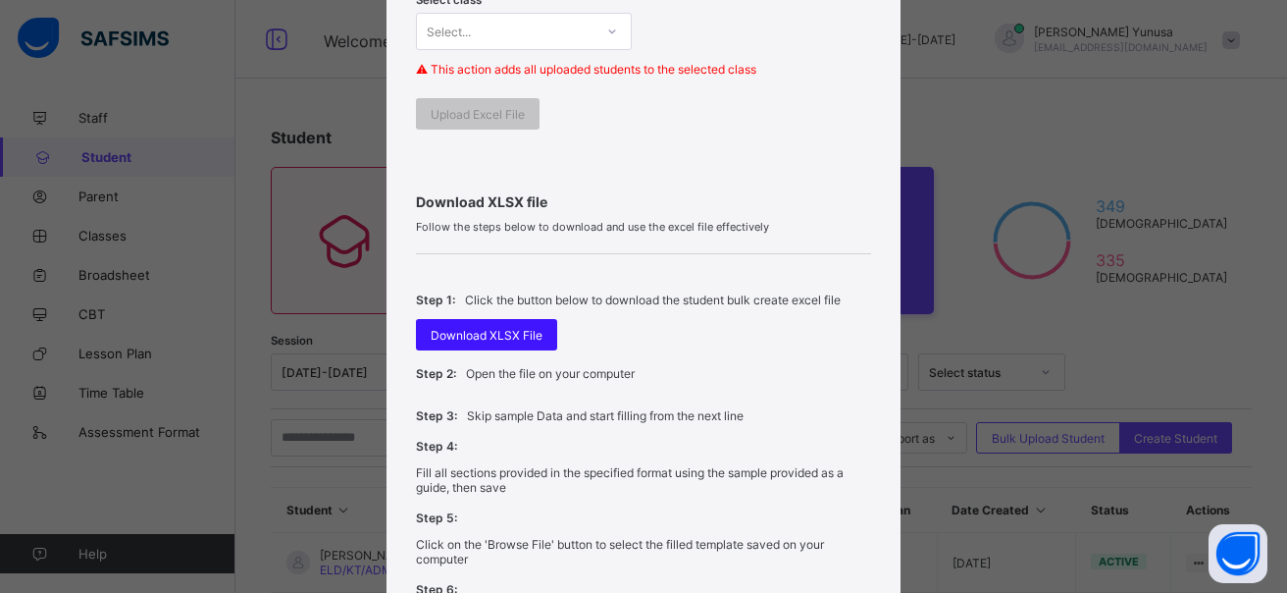
click at [511, 332] on span "Download XLSX File" at bounding box center [487, 335] width 112 height 15
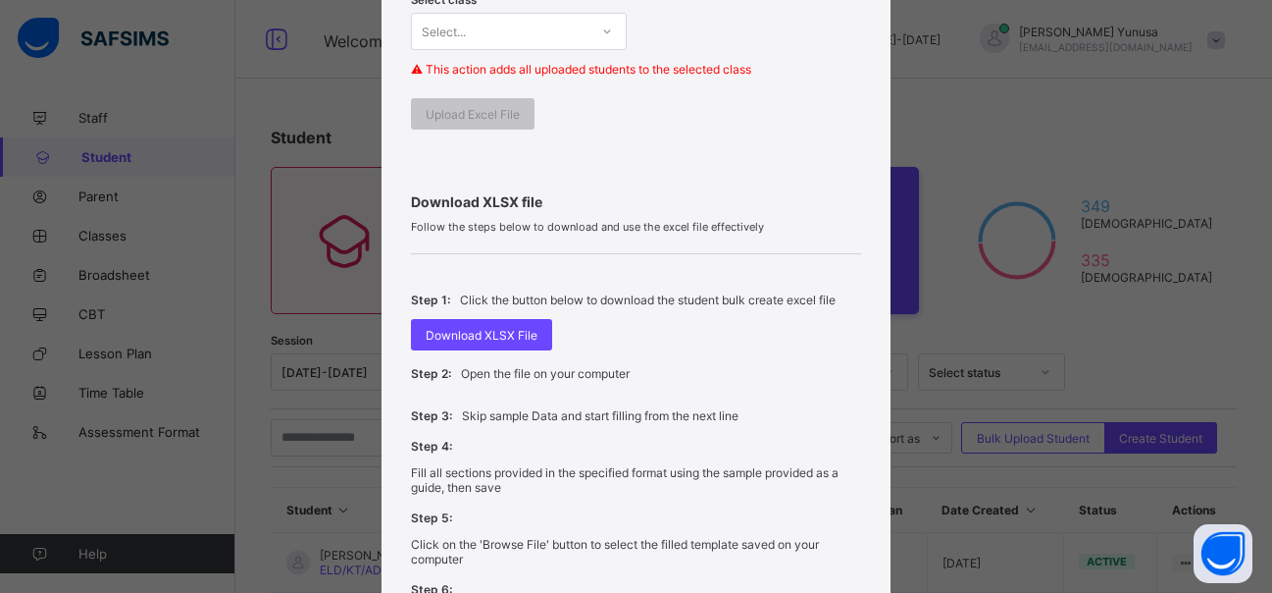
click at [1131, 123] on div "Bulk Upload Student Upload XLSX File Select your XLSX file from your computer t…" at bounding box center [636, 296] width 1272 height 593
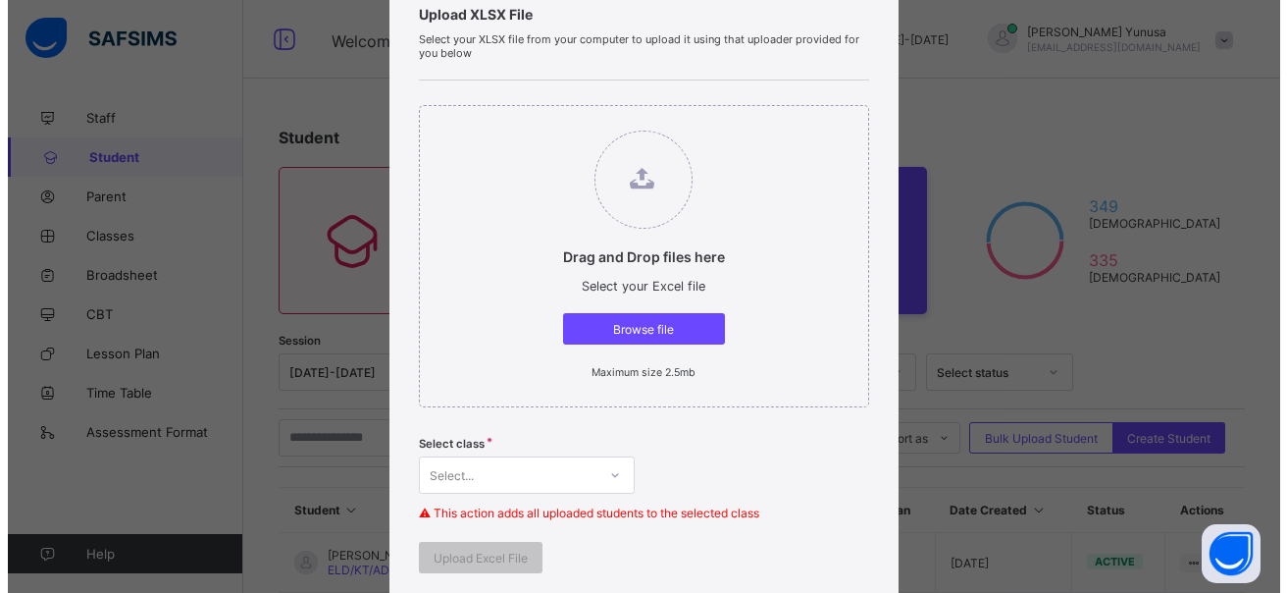
scroll to position [98, 0]
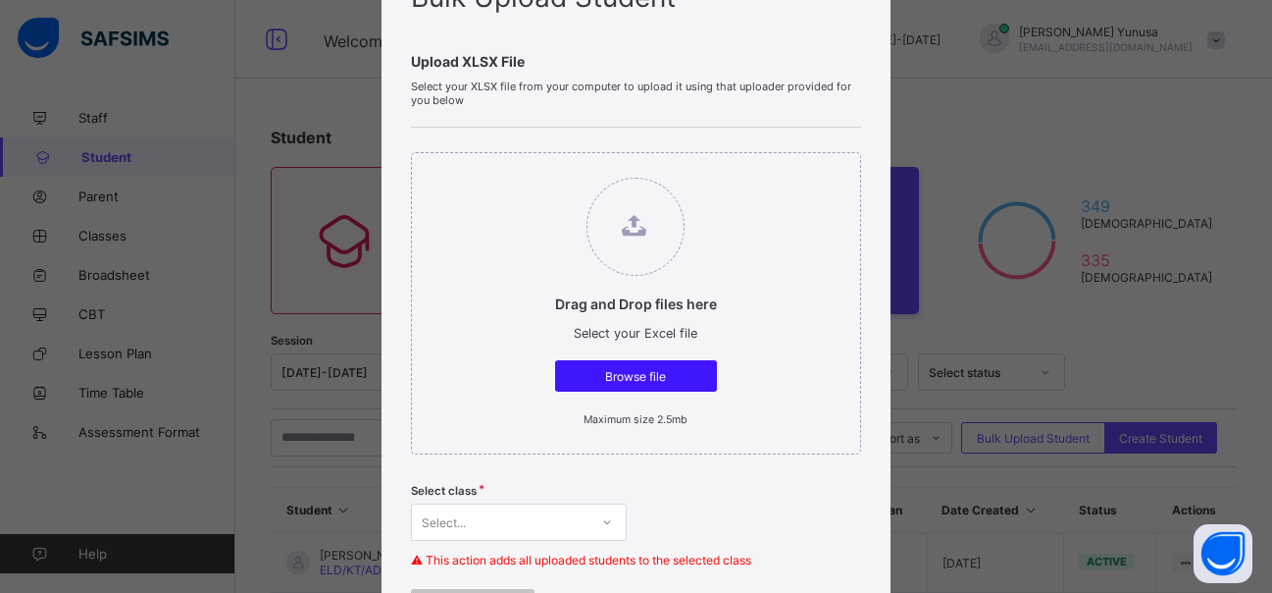
click at [646, 371] on span "Browse file" at bounding box center [636, 376] width 132 height 15
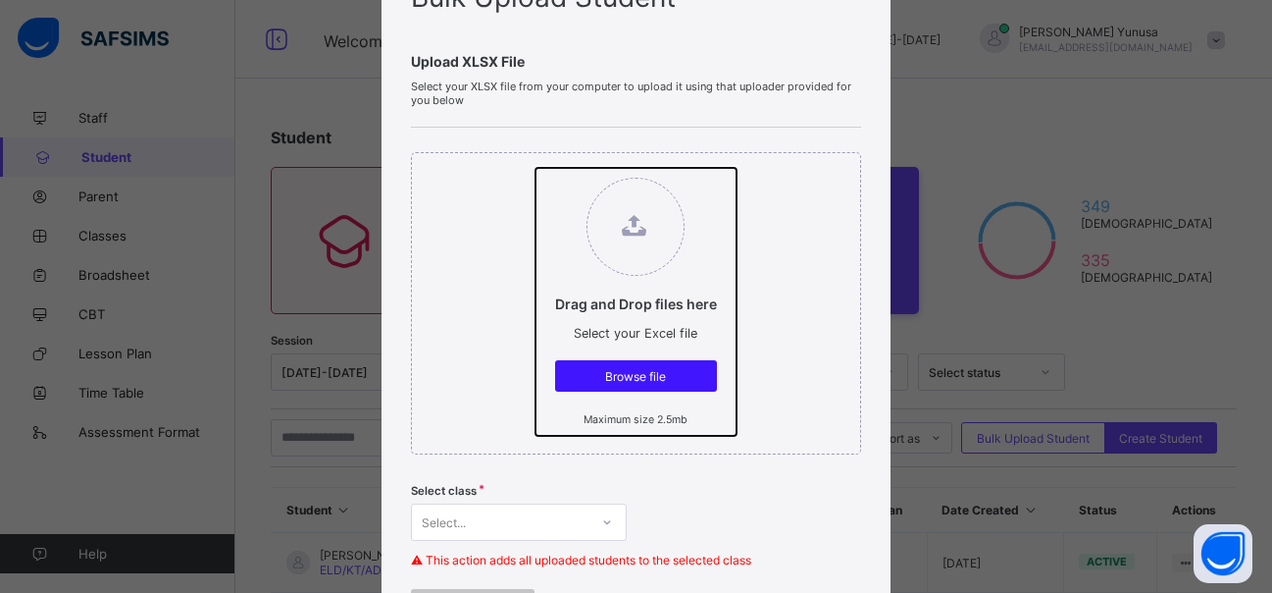
click at [536, 168] on input "Drag and Drop files here Select your Excel file Browse file Maximum size 2.5mb" at bounding box center [536, 168] width 0 height 0
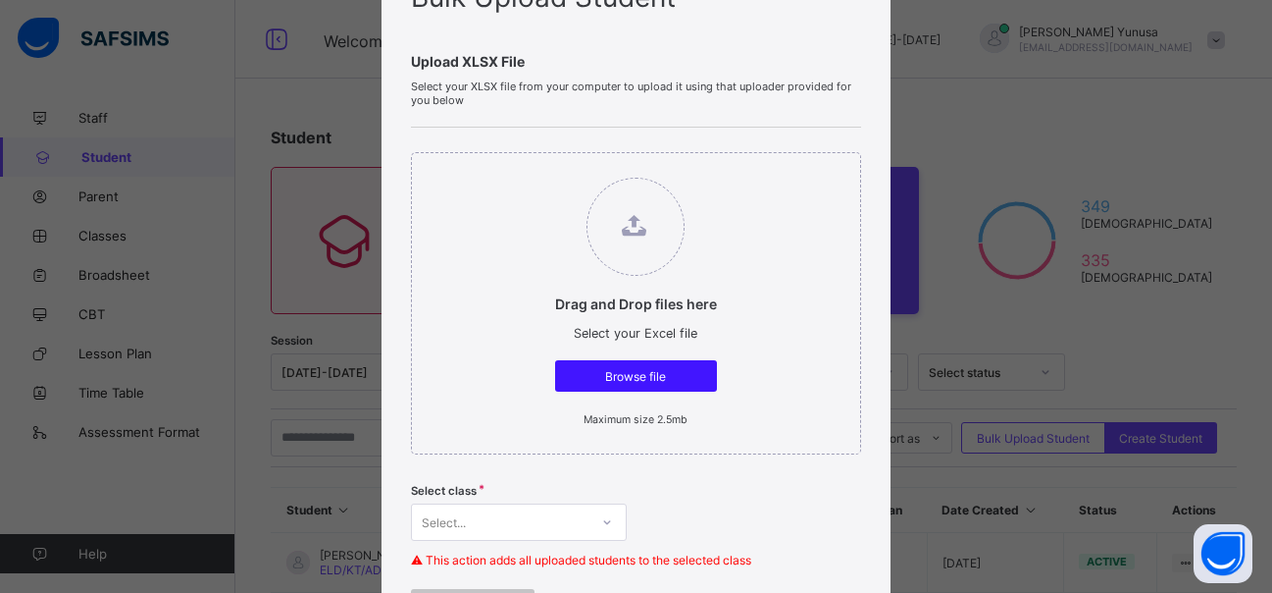
type input "**********"
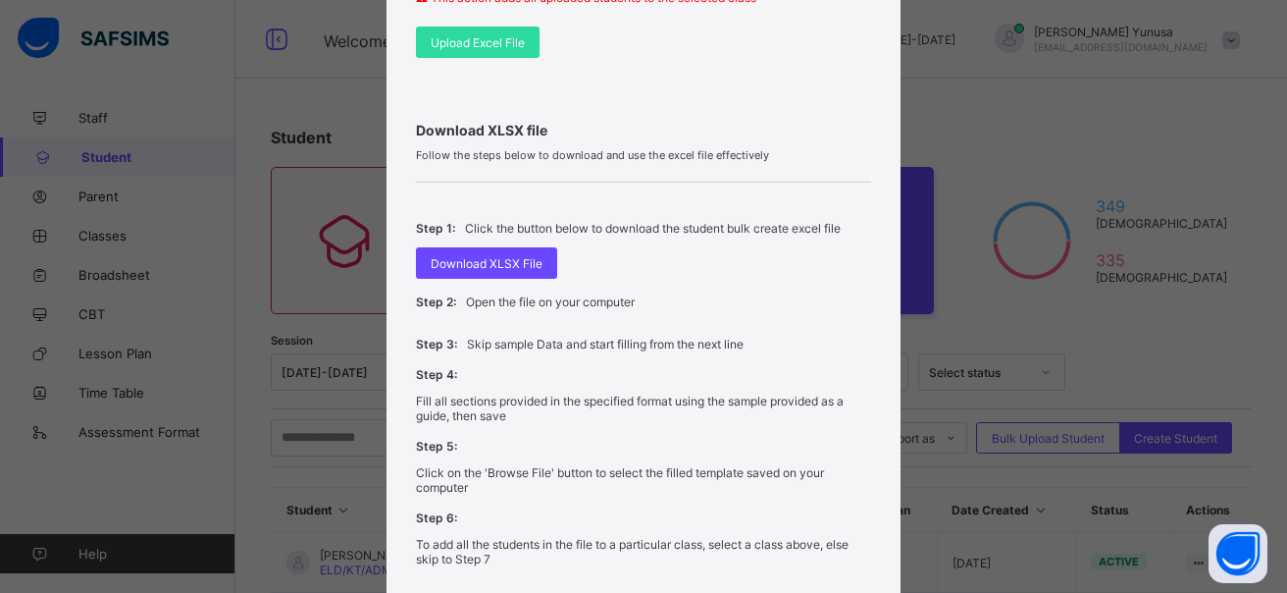
scroll to position [392, 0]
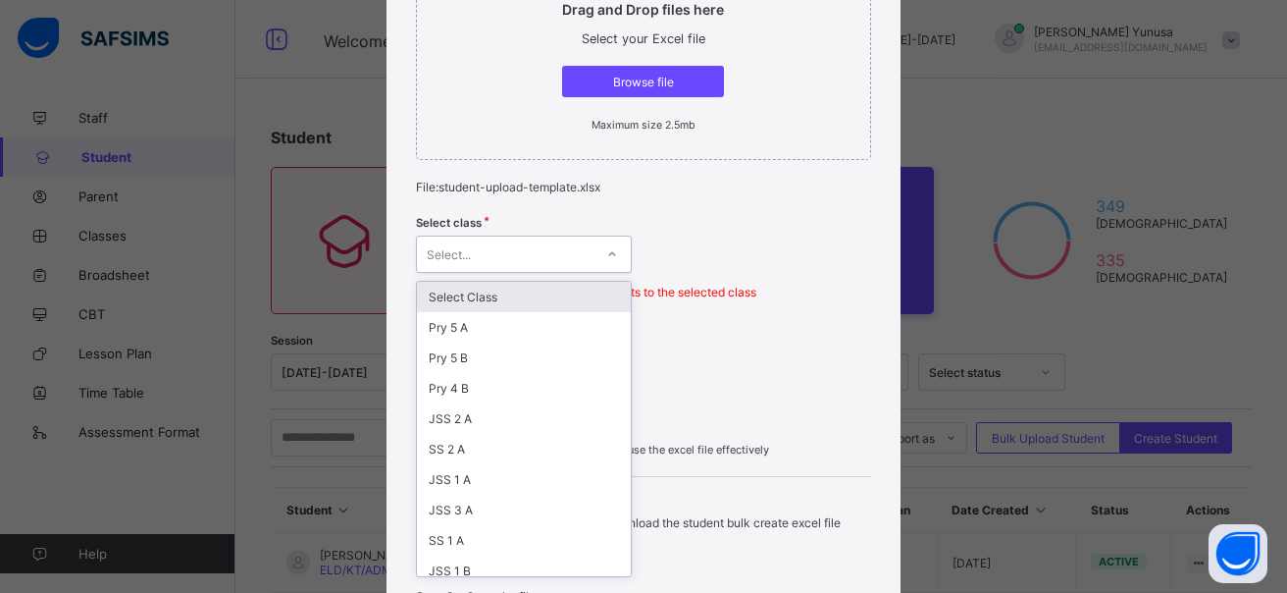
click at [609, 252] on icon at bounding box center [612, 254] width 12 height 20
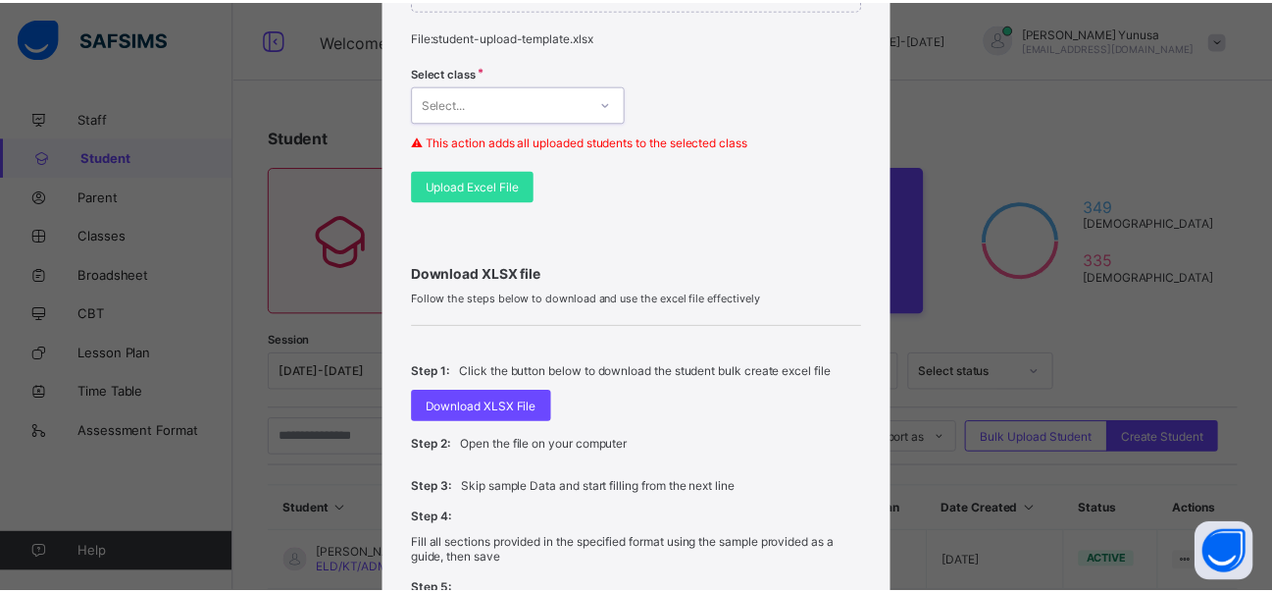
scroll to position [890, 0]
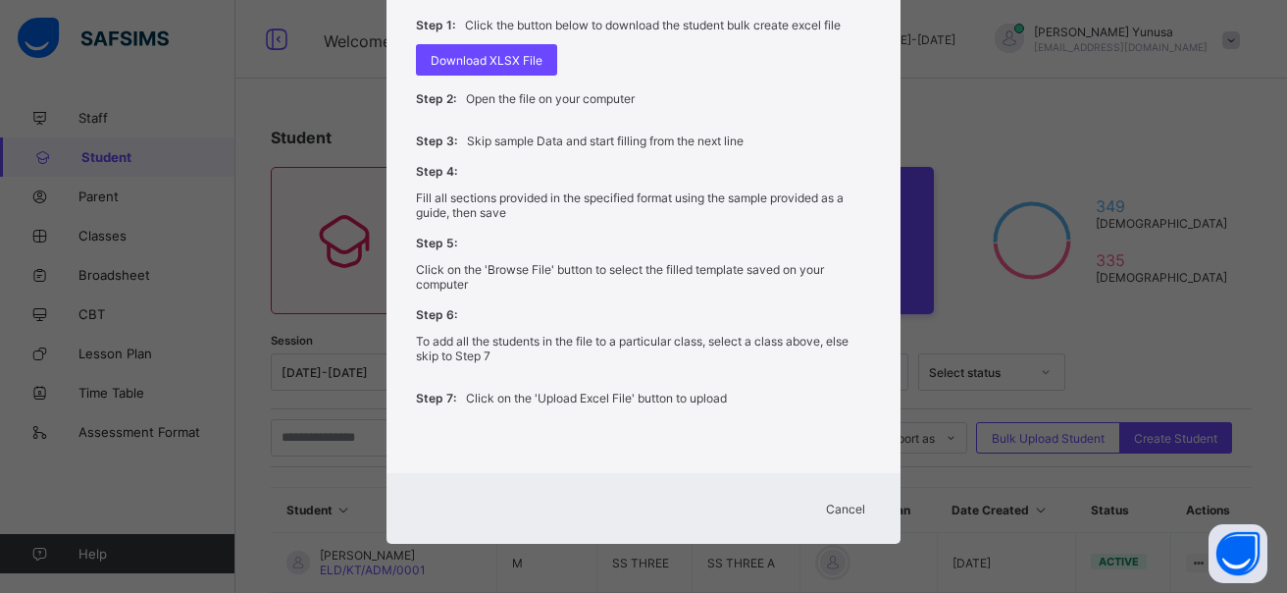
click at [838, 509] on span "Cancel" at bounding box center [845, 508] width 39 height 15
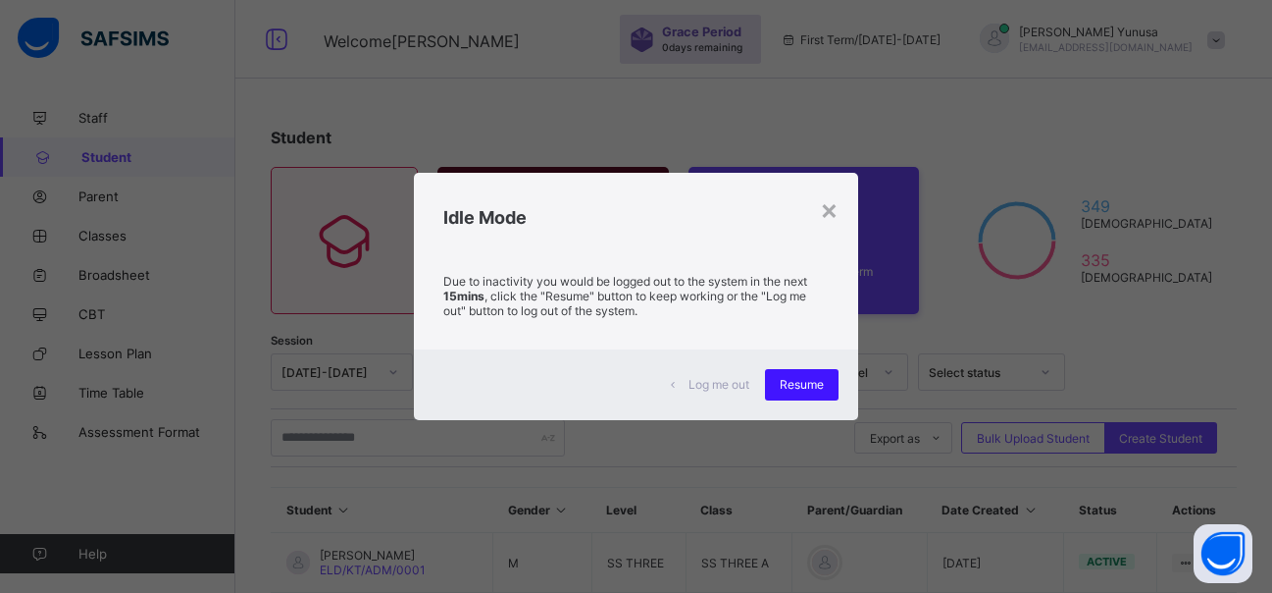
click at [818, 383] on span "Resume" at bounding box center [802, 384] width 44 height 15
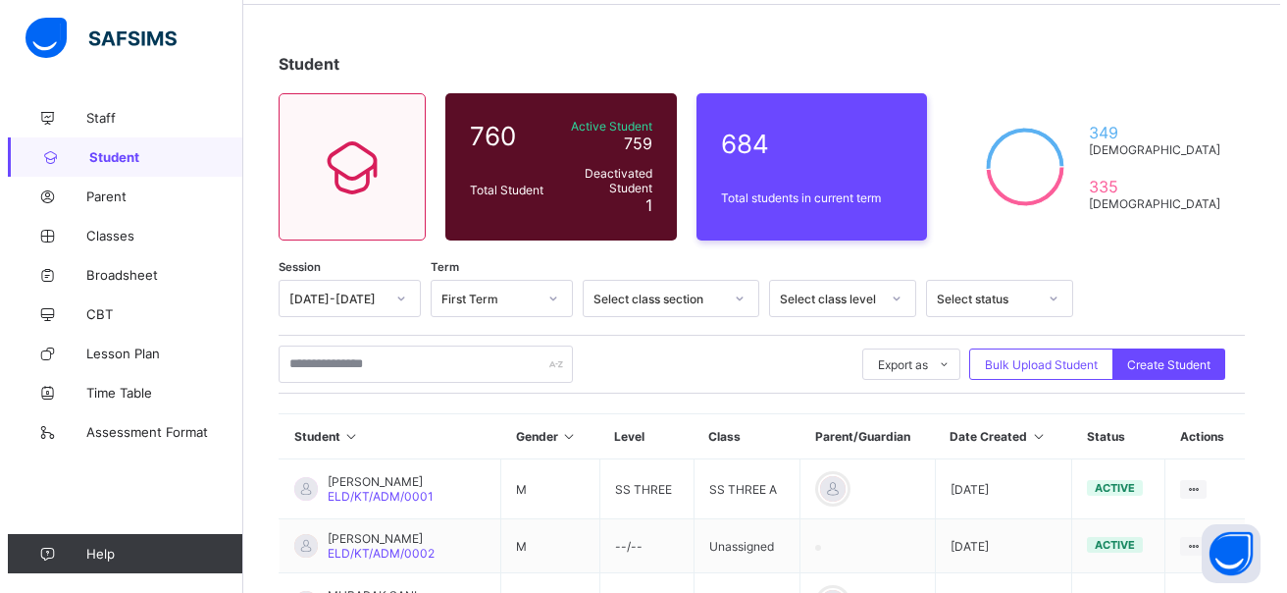
scroll to position [0, 0]
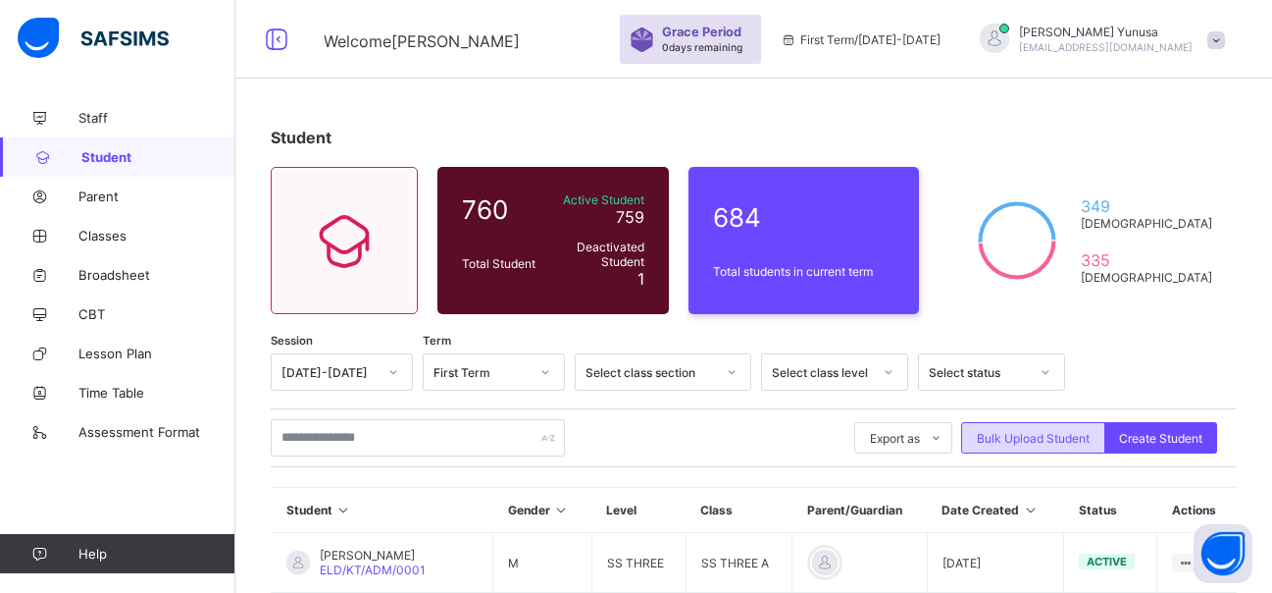
click at [1029, 426] on div "Bulk Upload Student" at bounding box center [1033, 437] width 144 height 31
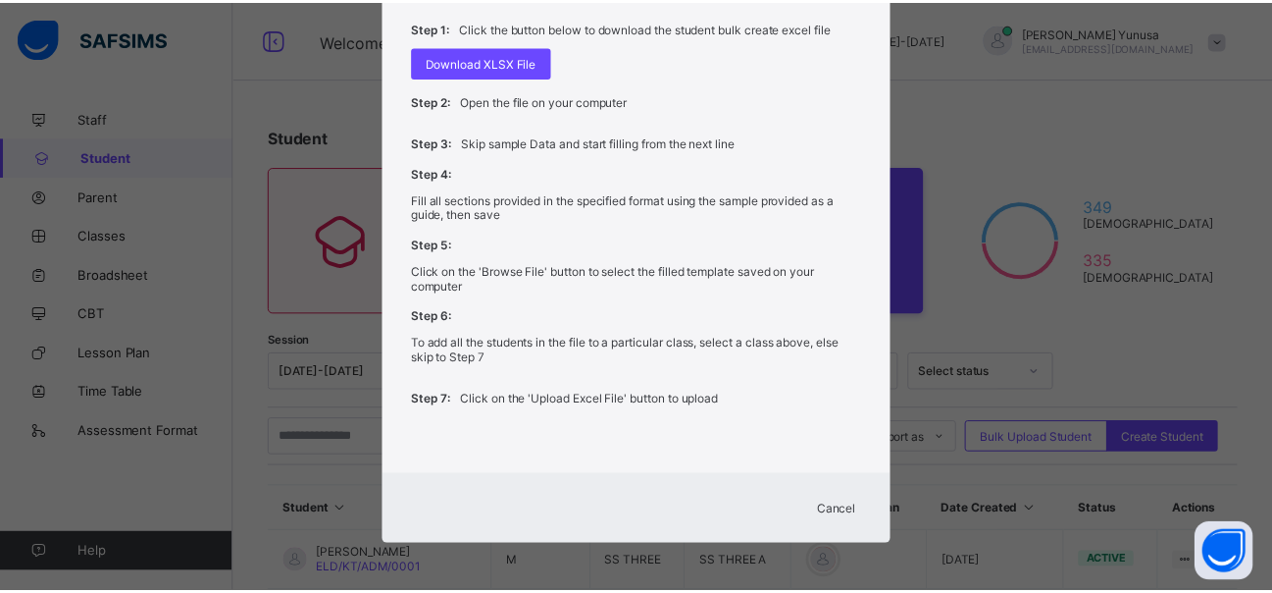
scroll to position [863, 0]
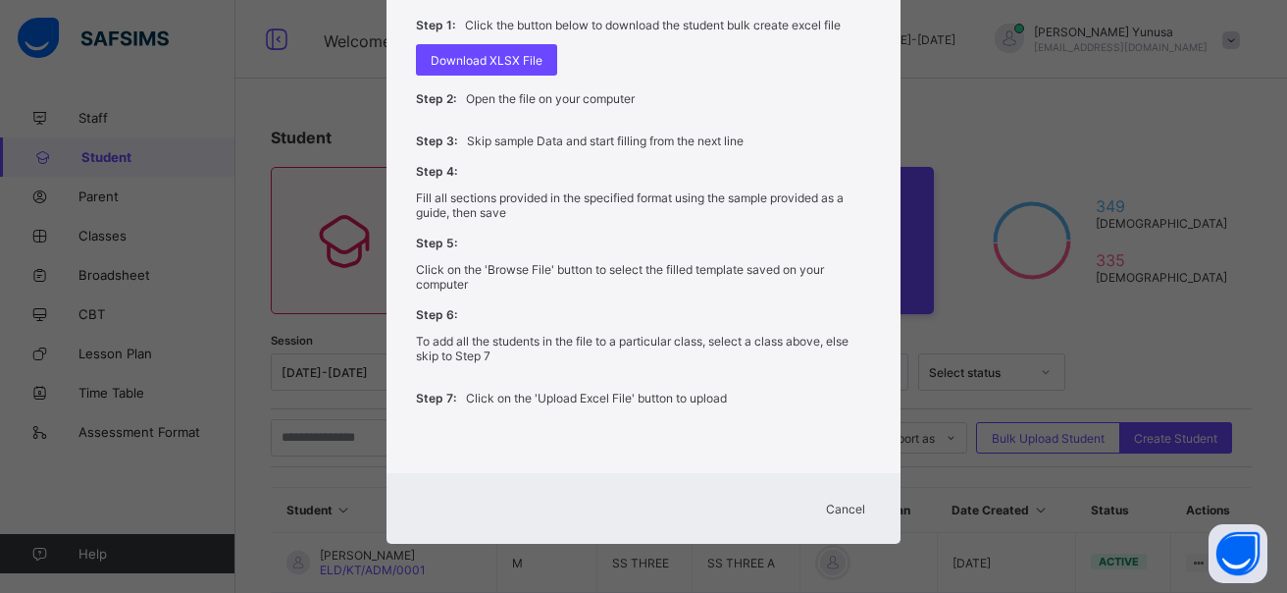
click at [847, 504] on span "Cancel" at bounding box center [845, 508] width 39 height 15
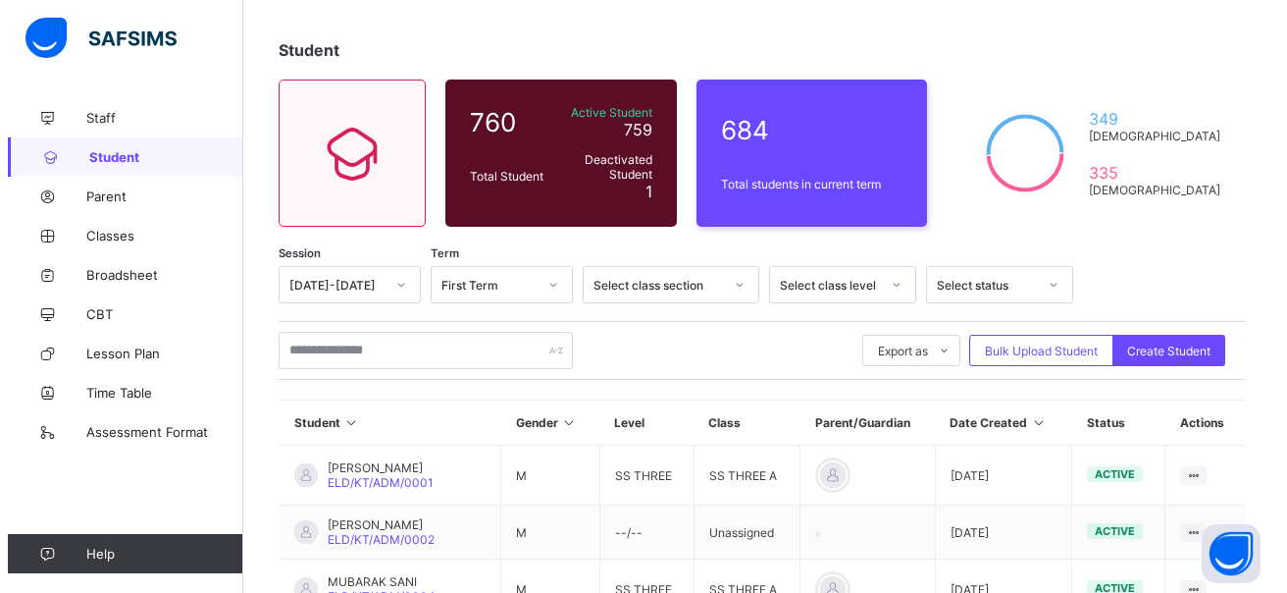
scroll to position [98, 0]
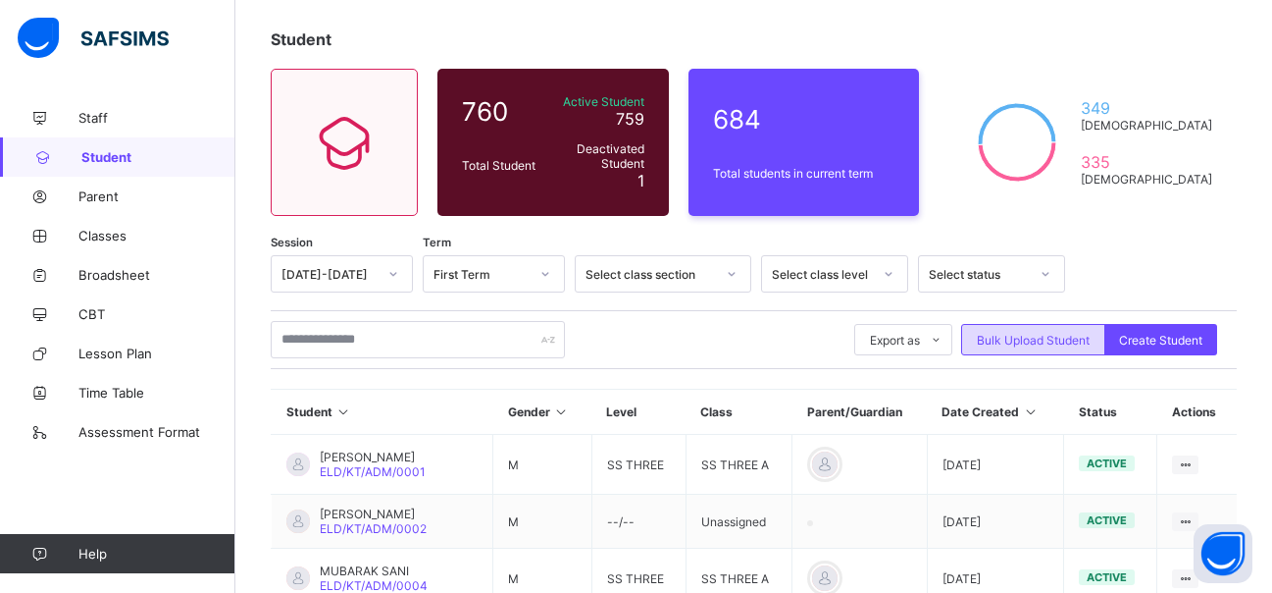
click at [1040, 333] on span "Bulk Upload Student" at bounding box center [1033, 340] width 113 height 15
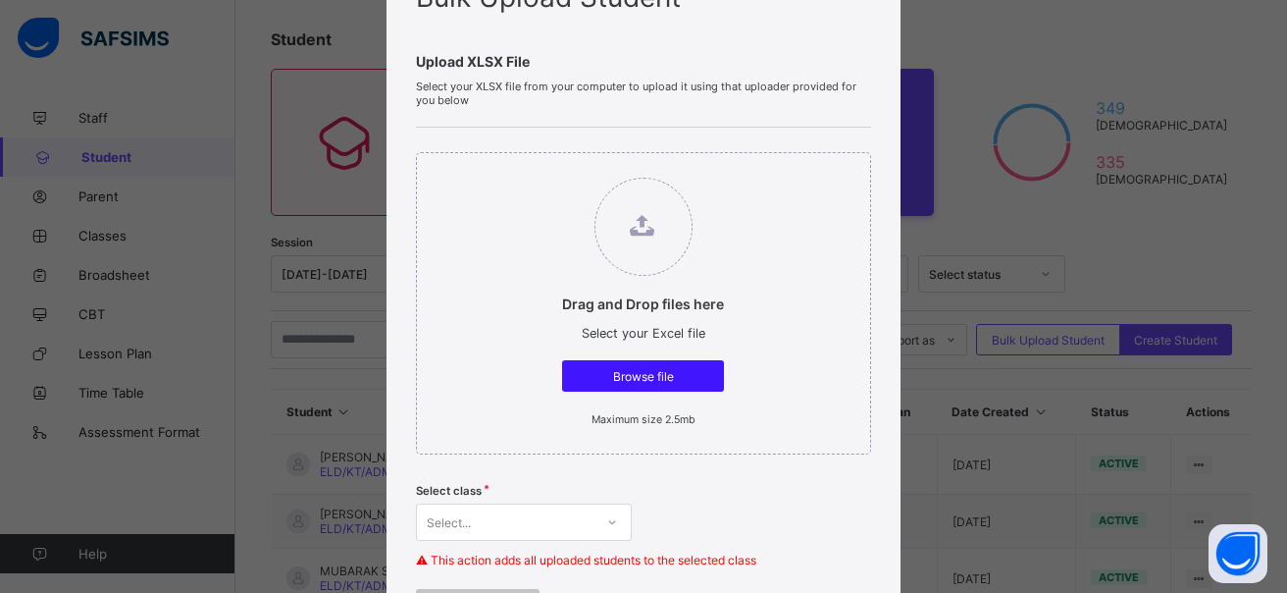
click at [632, 375] on span "Browse file" at bounding box center [643, 376] width 132 height 15
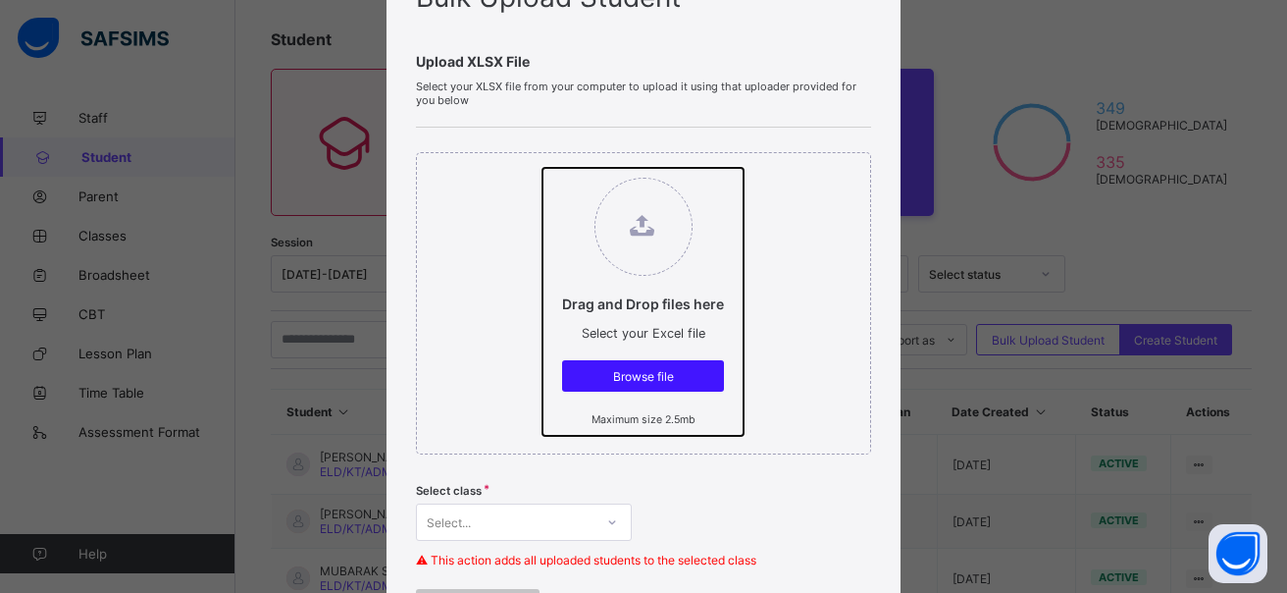
click at [542, 168] on input "Drag and Drop files here Select your Excel file Browse file Maximum size 2.5mb" at bounding box center [542, 168] width 0 height 0
type input "**********"
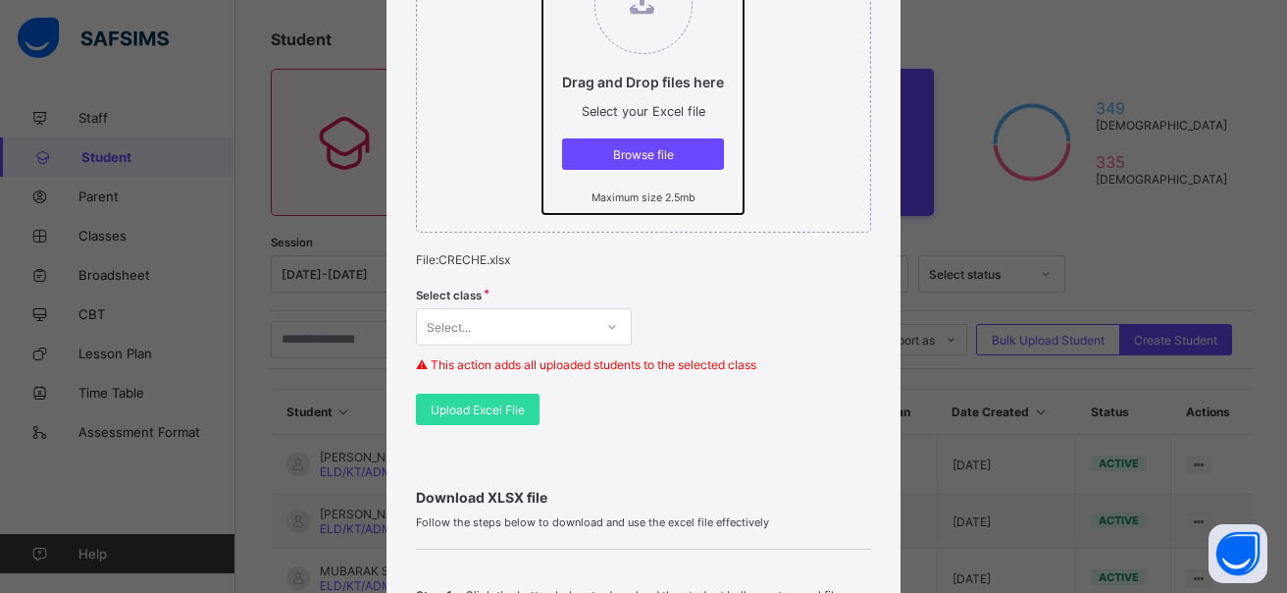
scroll to position [294, 0]
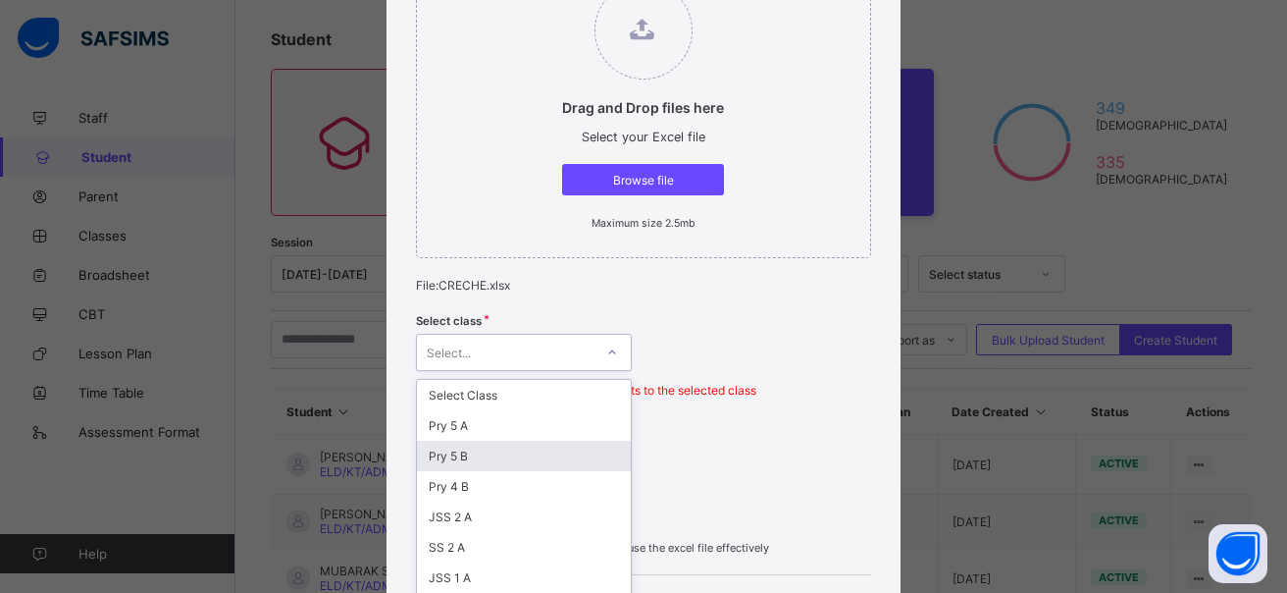
click at [610, 350] on div "option Pry 5 B focused, 3 of 28. 28 results available. Use Up and Down to choos…" at bounding box center [524, 352] width 216 height 37
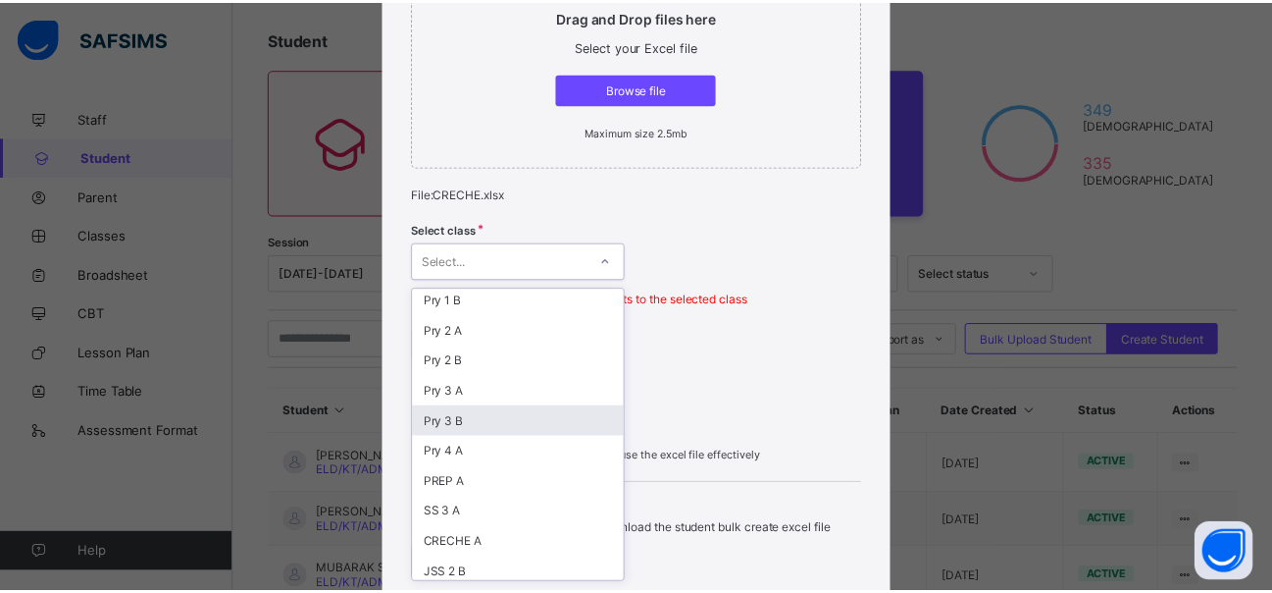
scroll to position [557, 0]
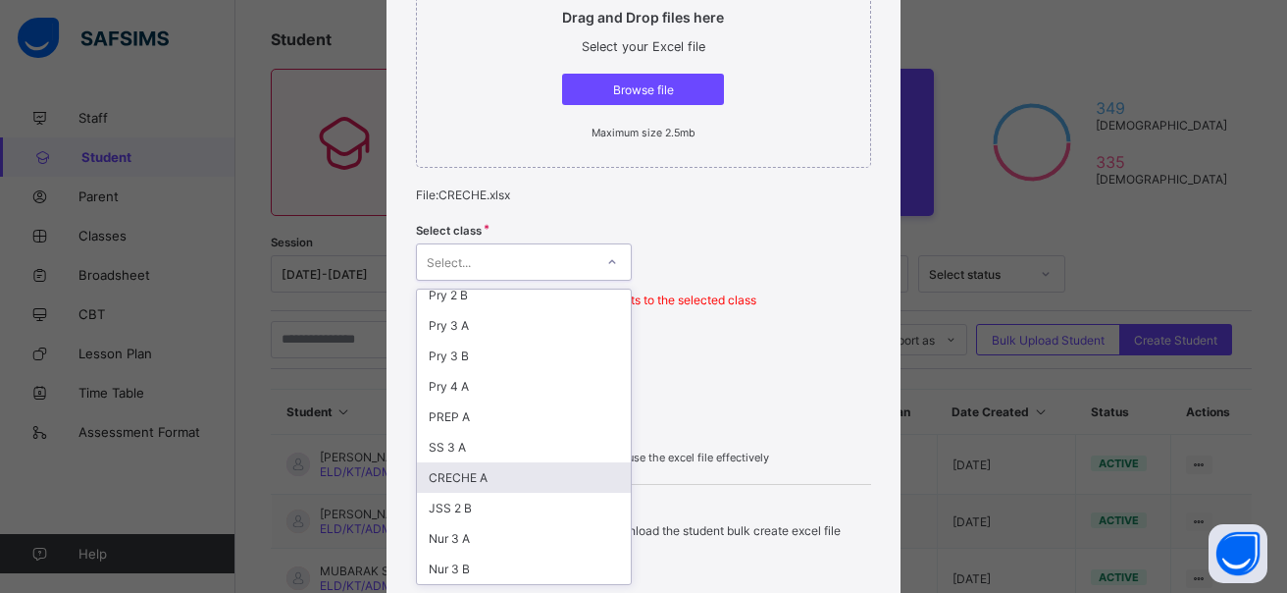
click at [472, 476] on div "CRECHE A" at bounding box center [524, 477] width 214 height 30
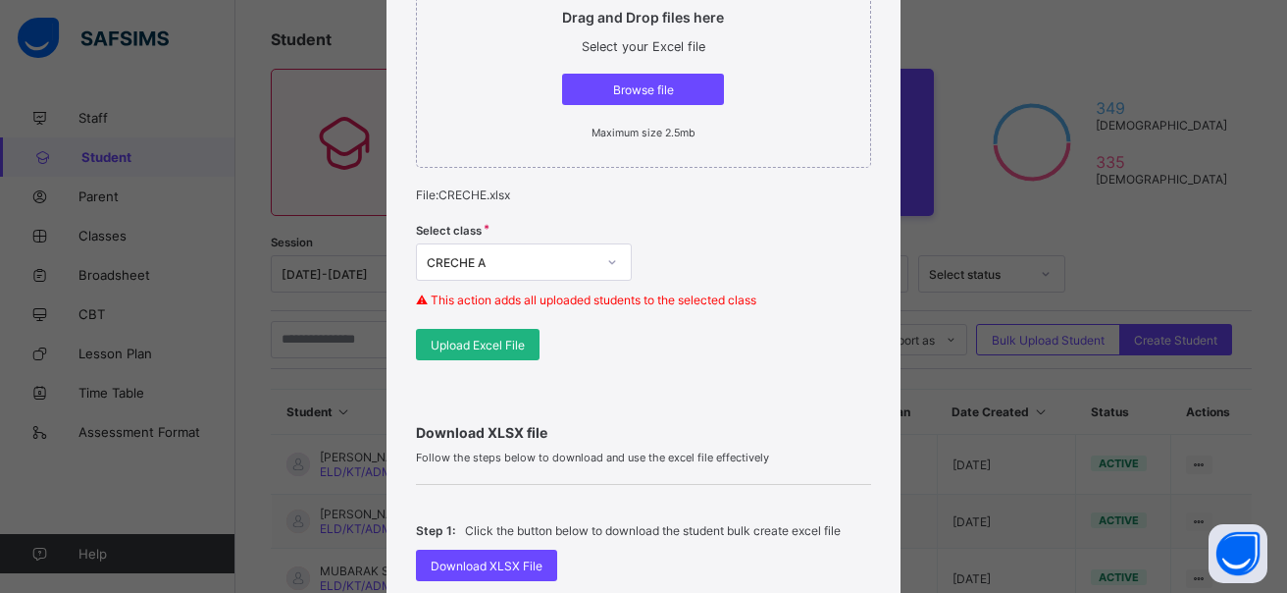
click at [489, 345] on span "Upload Excel File" at bounding box center [478, 344] width 94 height 15
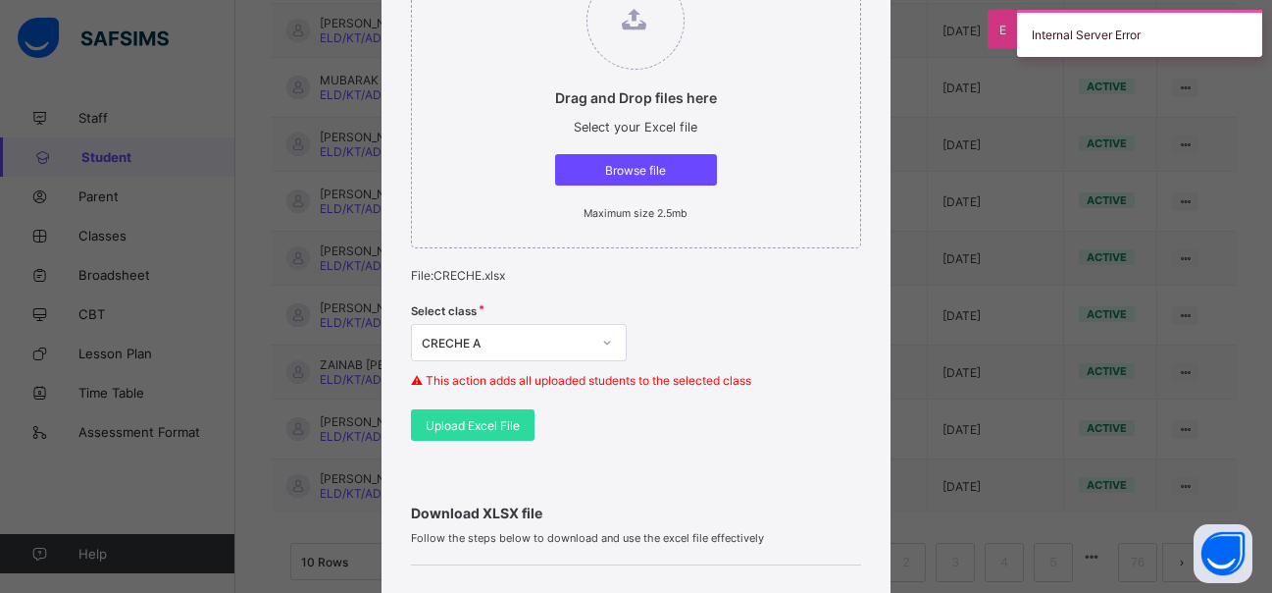
scroll to position [301, 0]
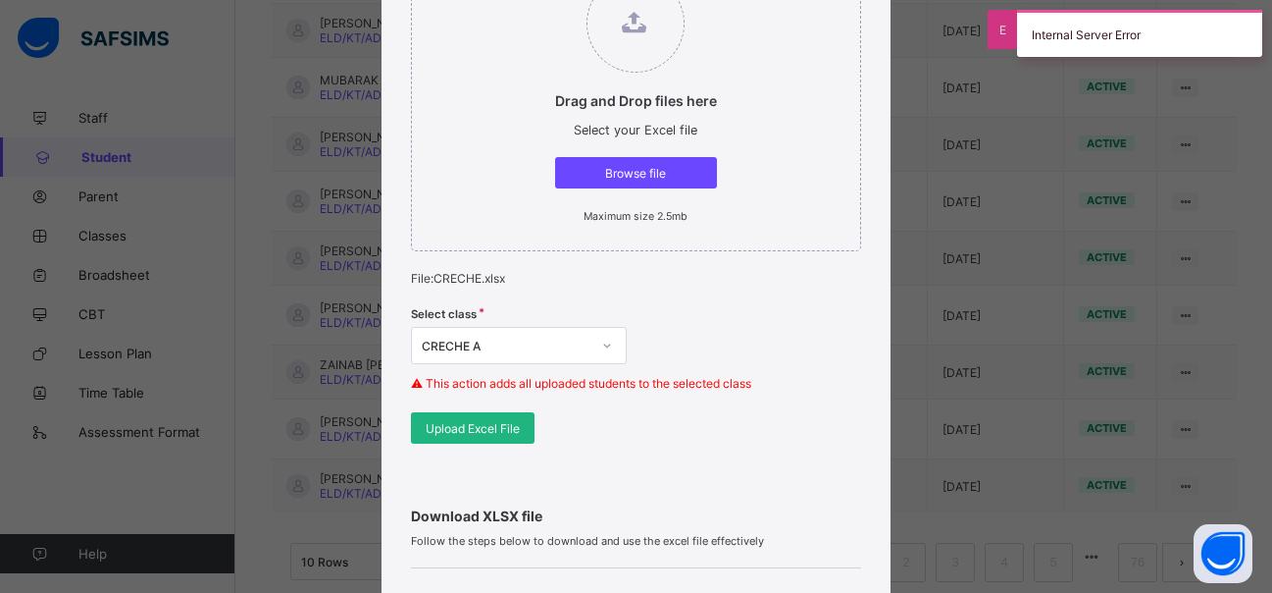
click at [466, 427] on span "Upload Excel File" at bounding box center [473, 428] width 94 height 15
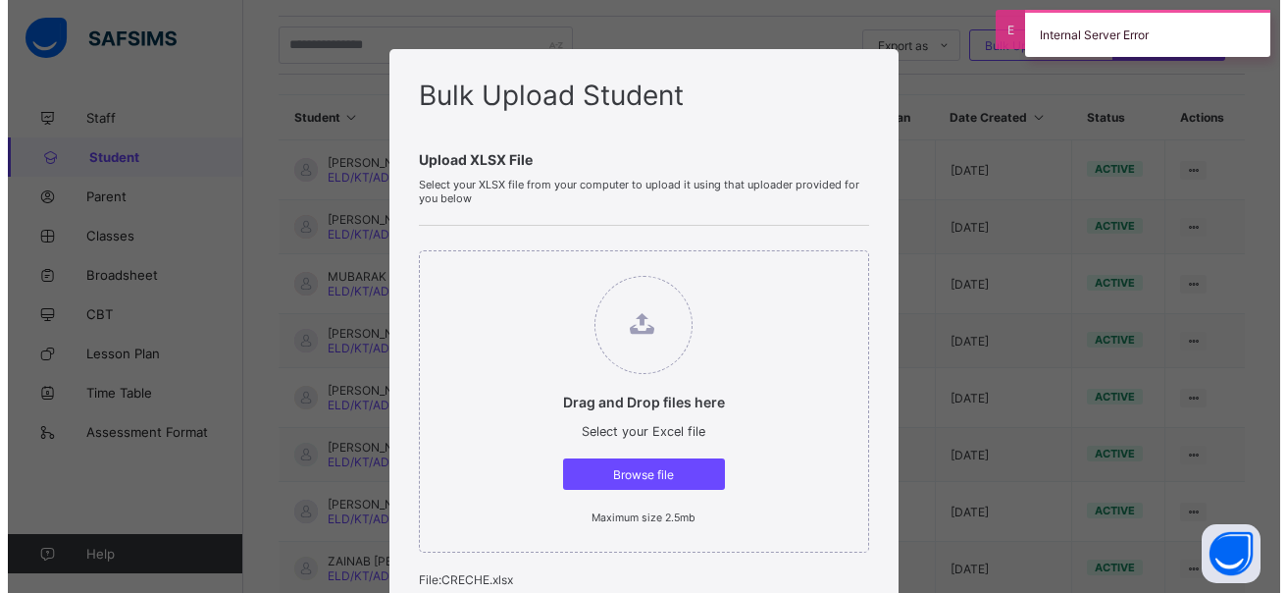
scroll to position [0, 0]
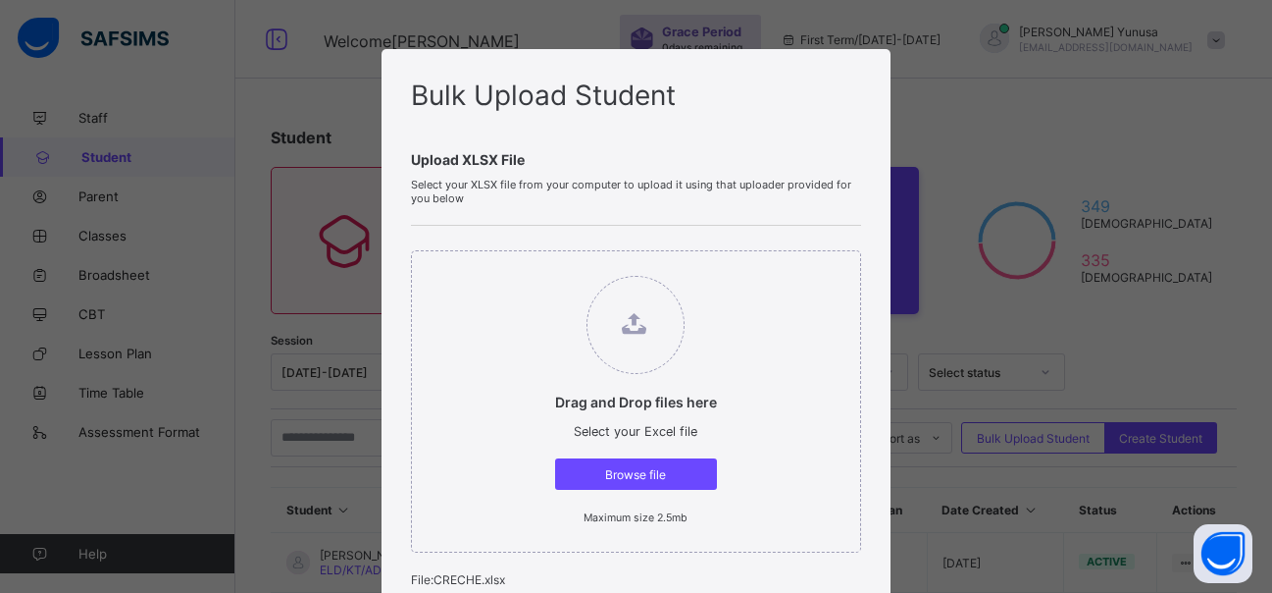
click at [692, 108] on div "Bulk Upload Student" at bounding box center [636, 94] width 450 height 33
click at [634, 470] on span "Browse file" at bounding box center [636, 474] width 132 height 15
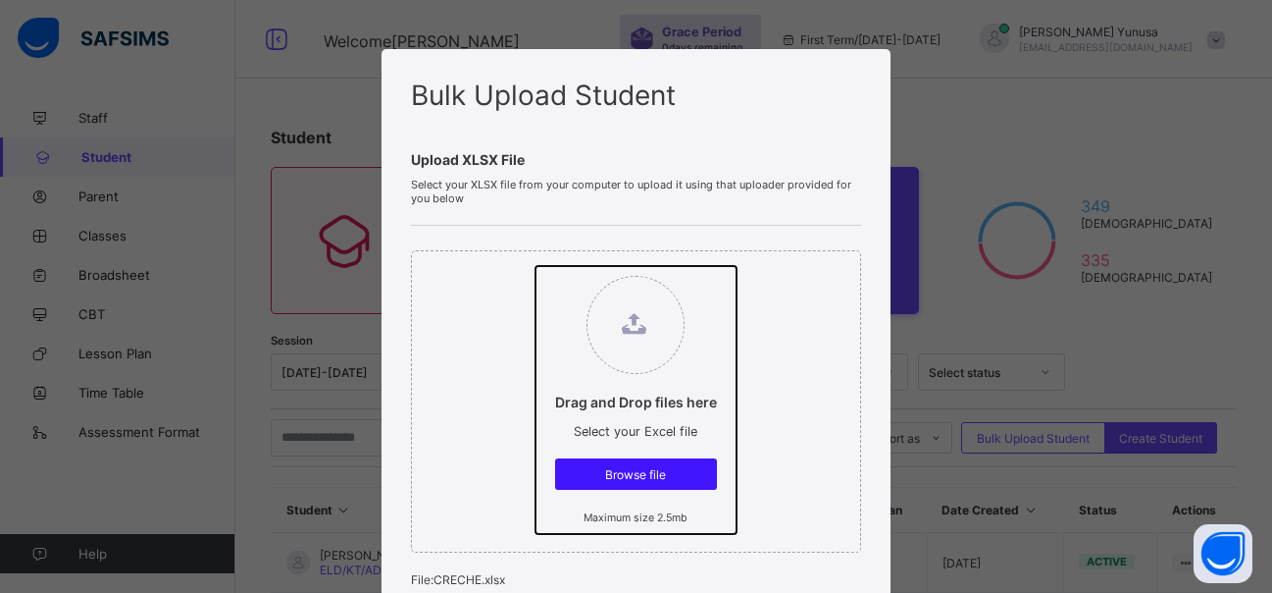
click at [536, 266] on input "Drag and Drop files here Select your Excel file Browse file Maximum size 2.5mb" at bounding box center [536, 266] width 0 height 0
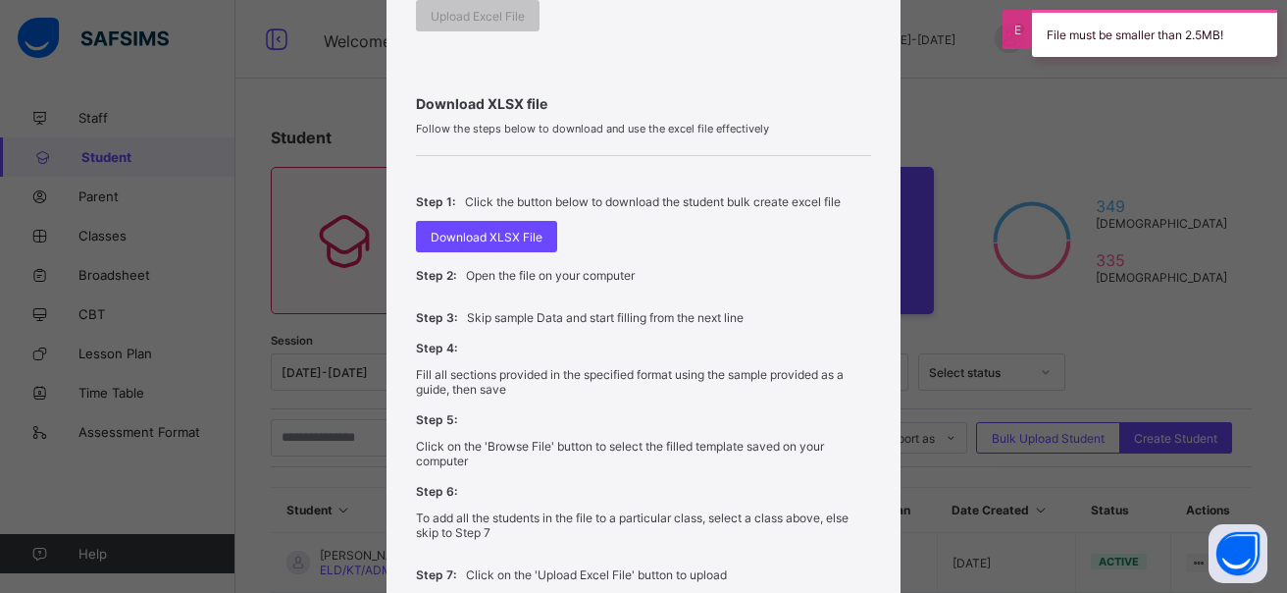
scroll to position [863, 0]
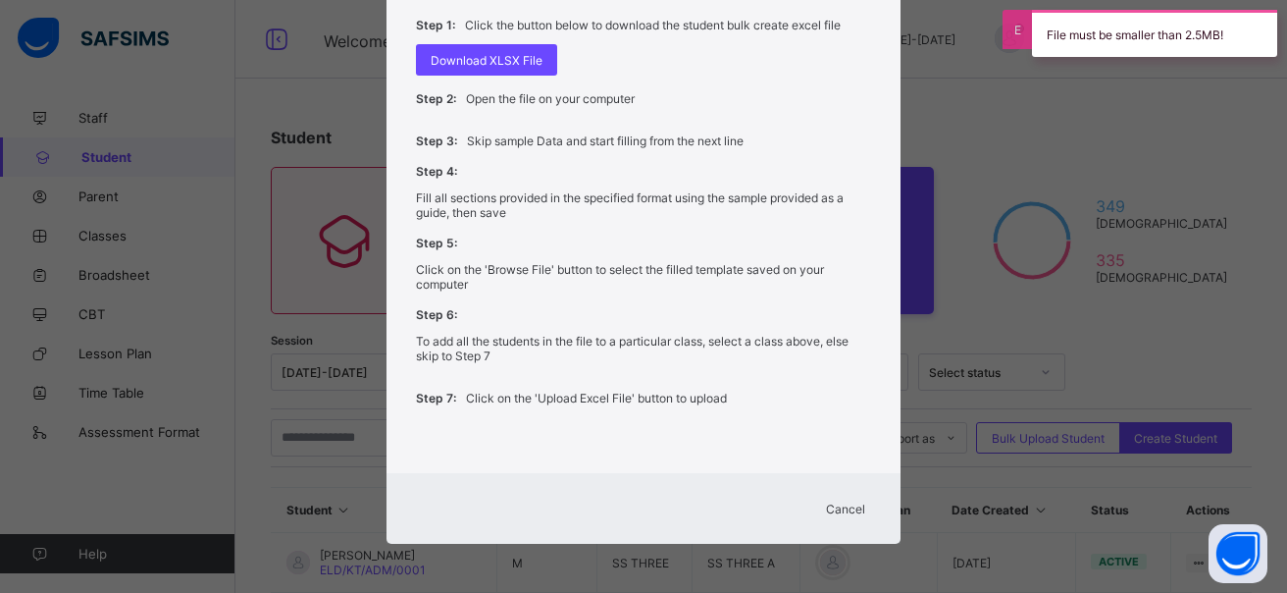
click at [845, 503] on span "Cancel" at bounding box center [845, 508] width 39 height 15
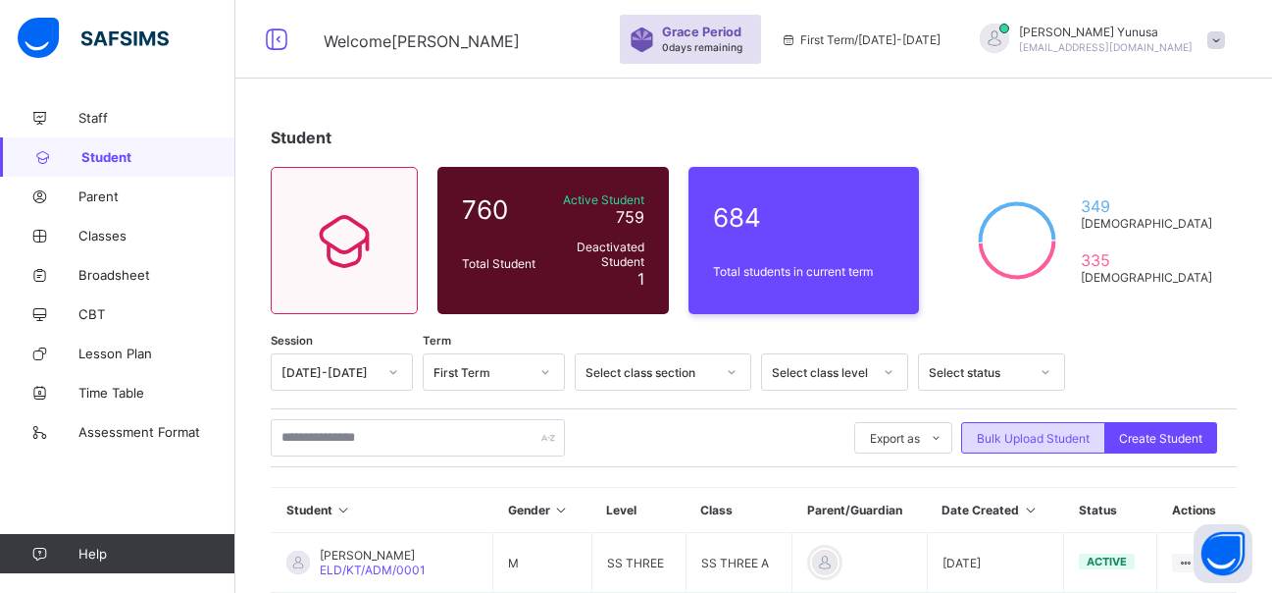
click at [1052, 427] on div "Bulk Upload Student" at bounding box center [1033, 437] width 144 height 31
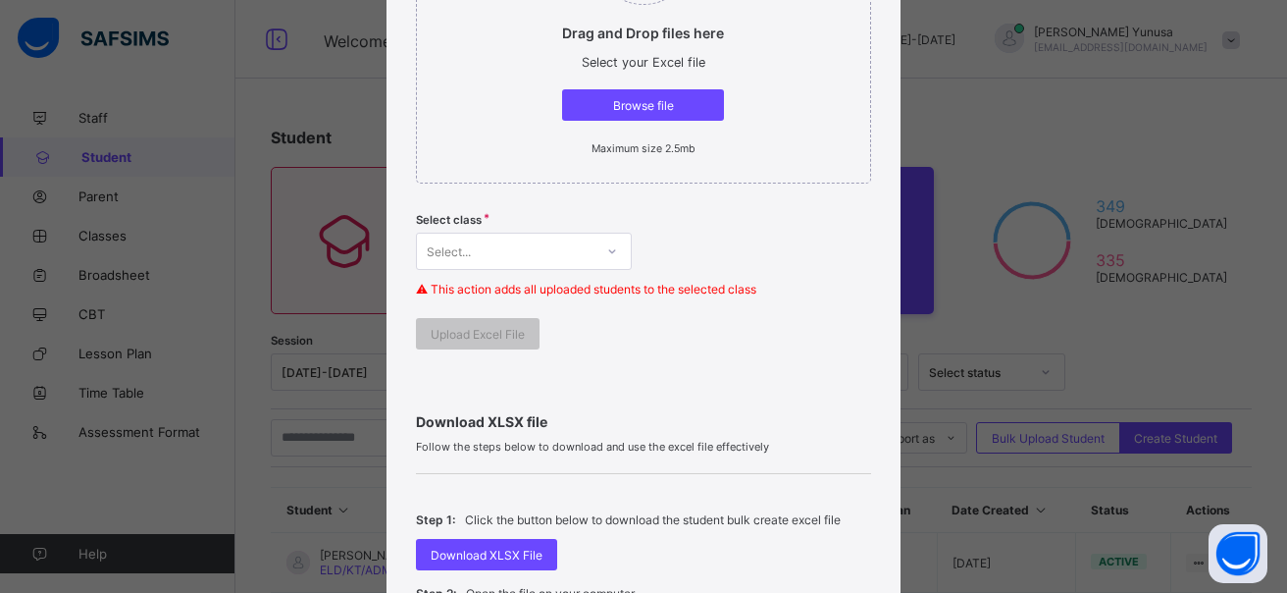
scroll to position [275, 0]
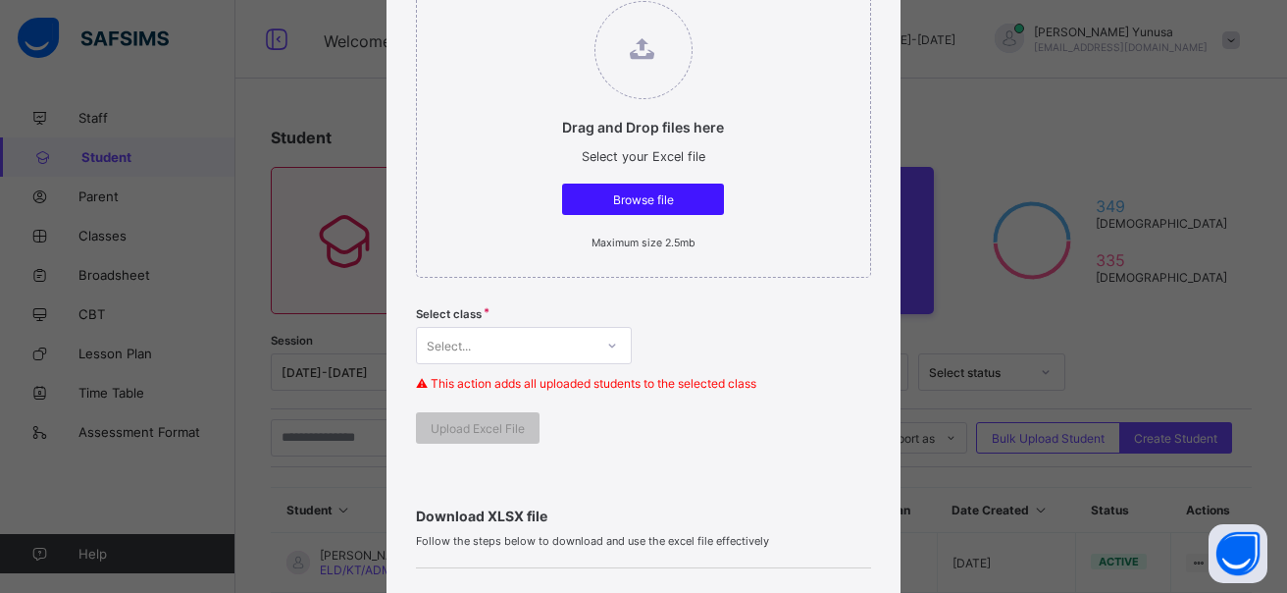
click at [658, 202] on span "Browse file" at bounding box center [643, 199] width 132 height 15
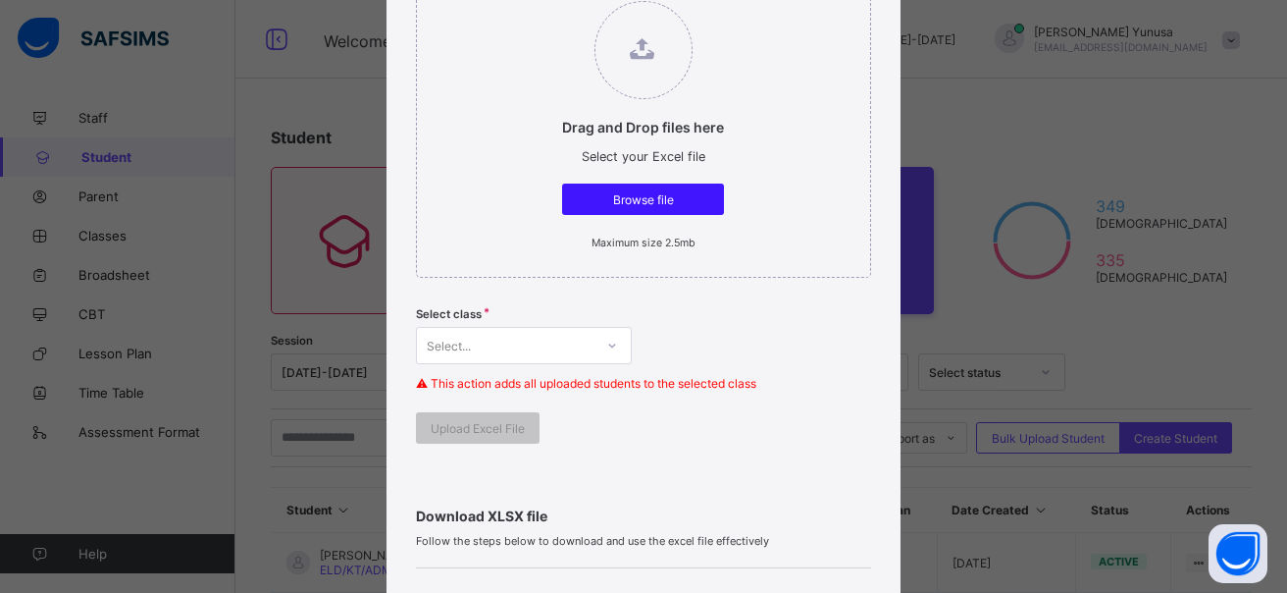
scroll to position [0, 0]
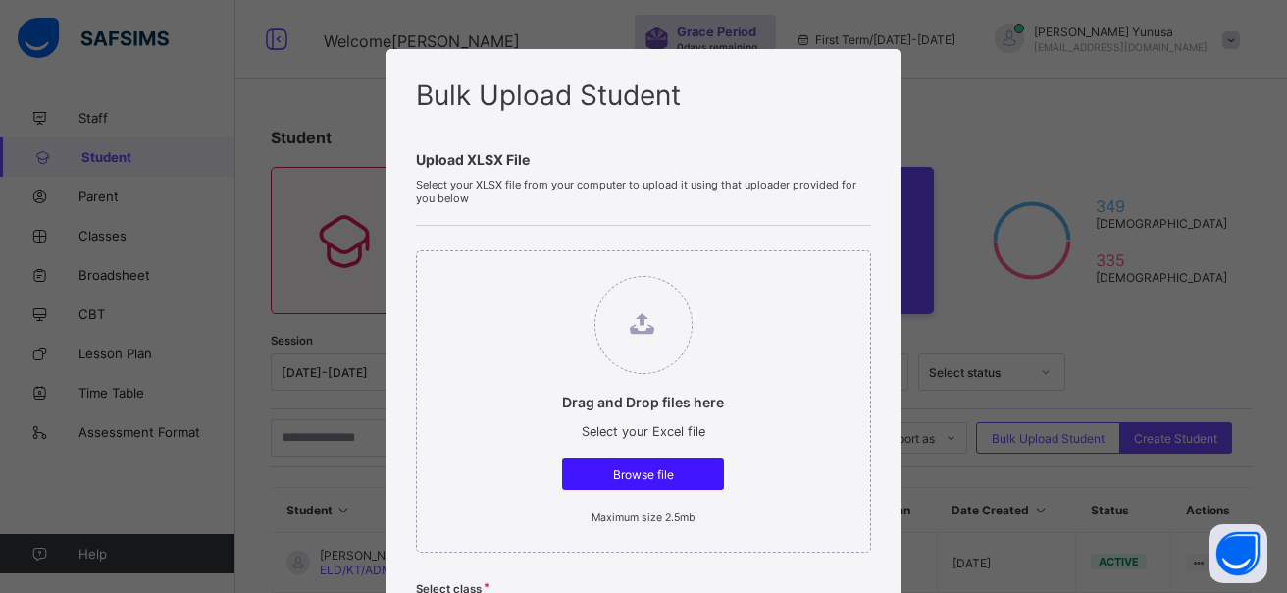
type input "**********"
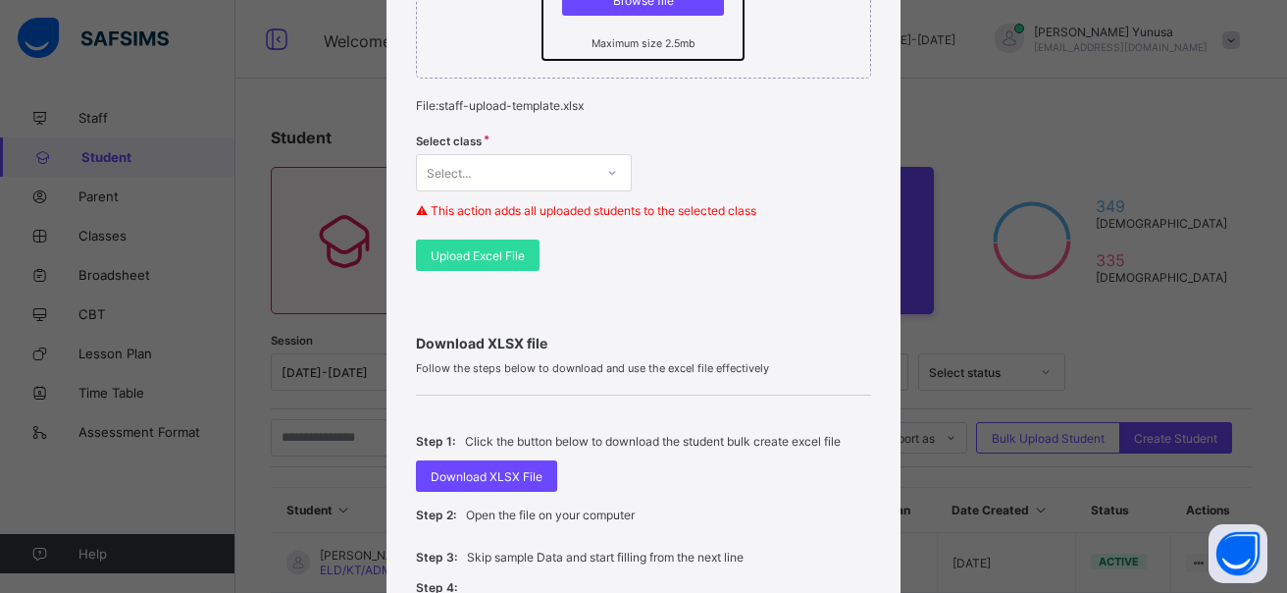
scroll to position [490, 0]
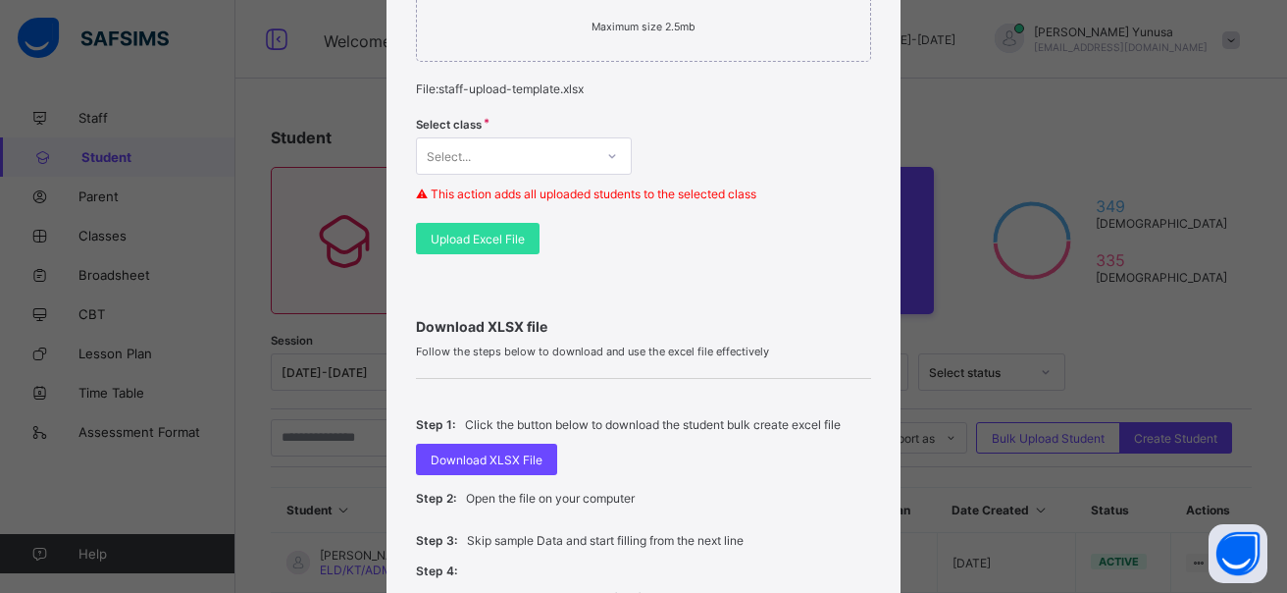
click at [611, 155] on icon at bounding box center [612, 156] width 12 height 20
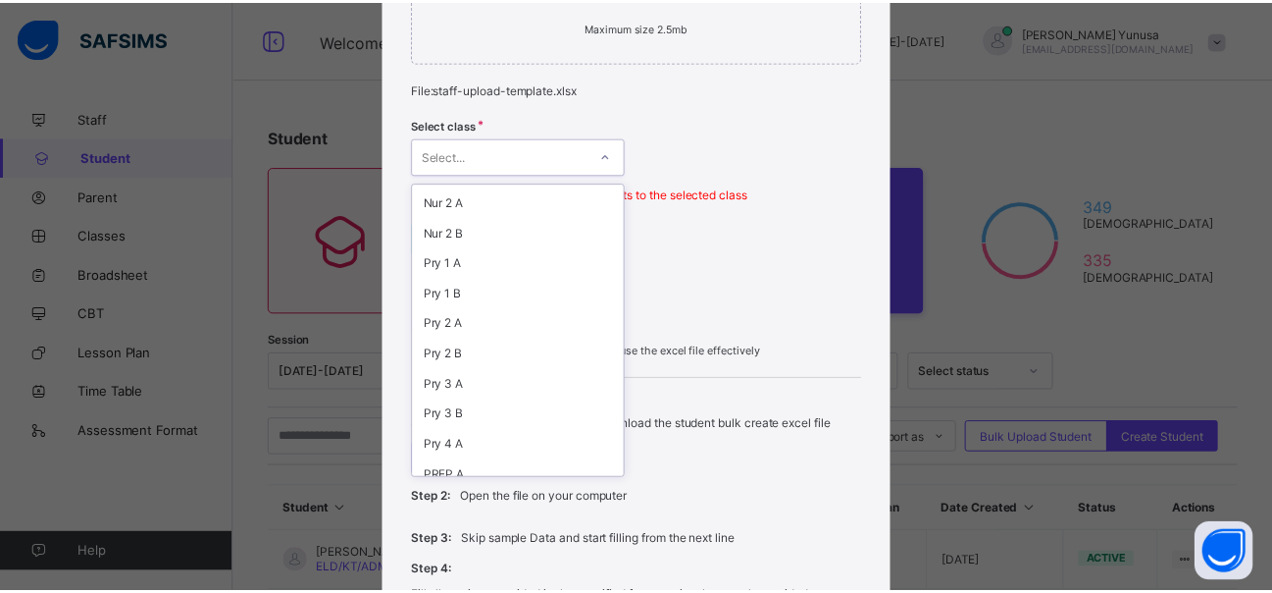
scroll to position [557, 0]
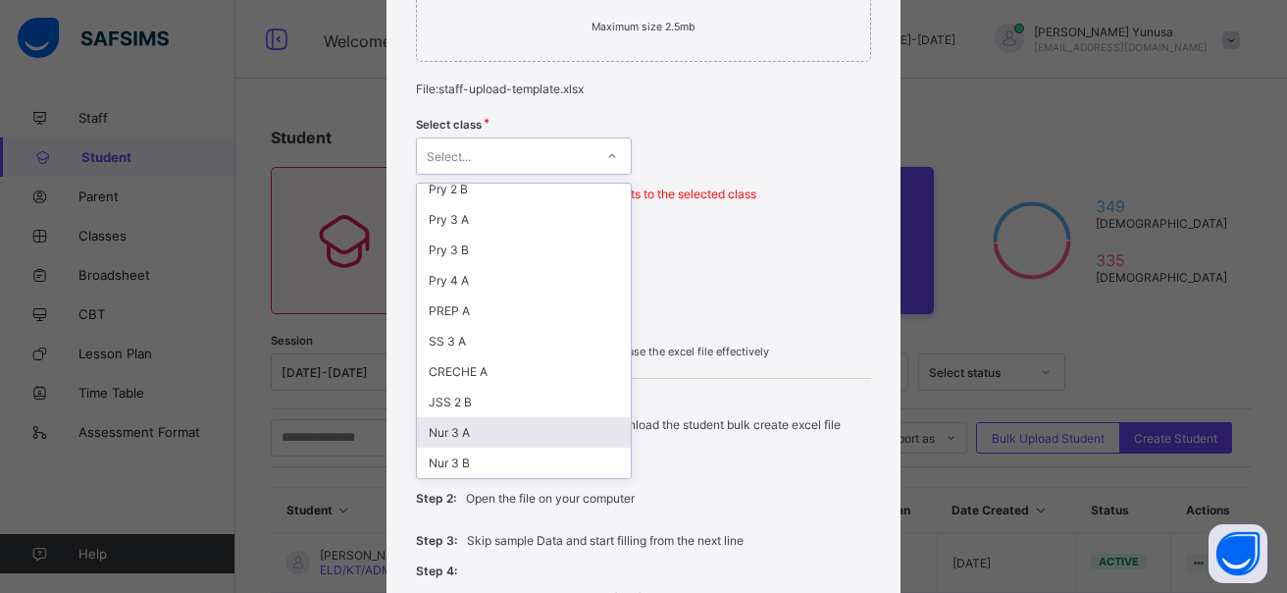
click at [456, 433] on div "Nur 3 A" at bounding box center [524, 432] width 214 height 30
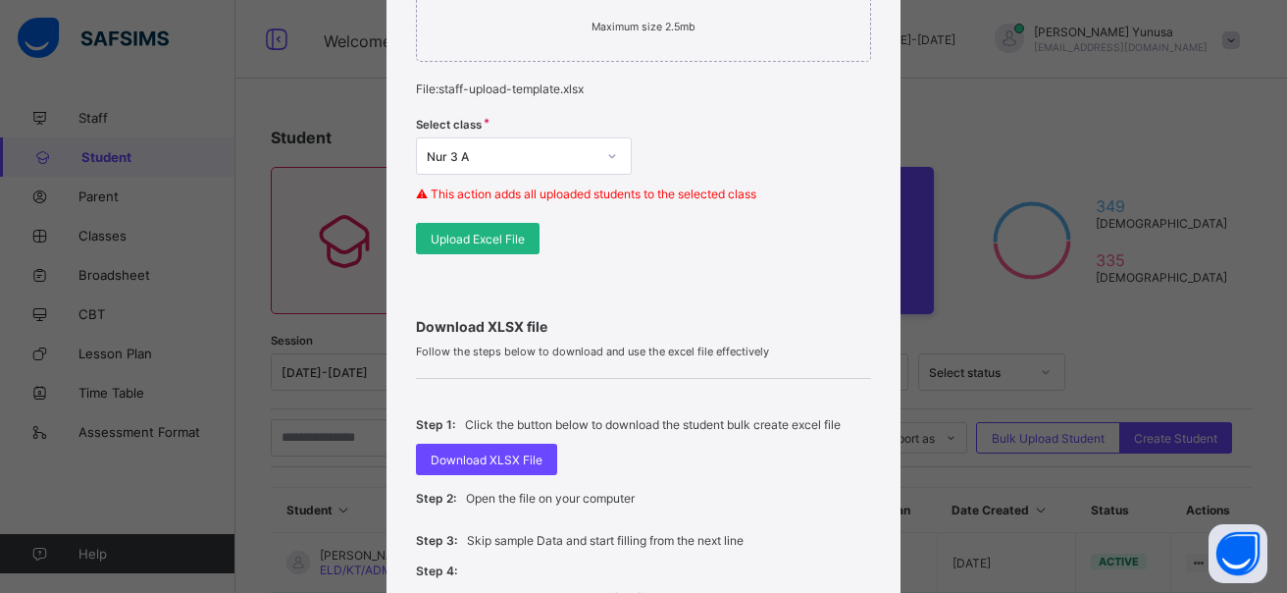
click at [477, 236] on span "Upload Excel File" at bounding box center [478, 239] width 94 height 15
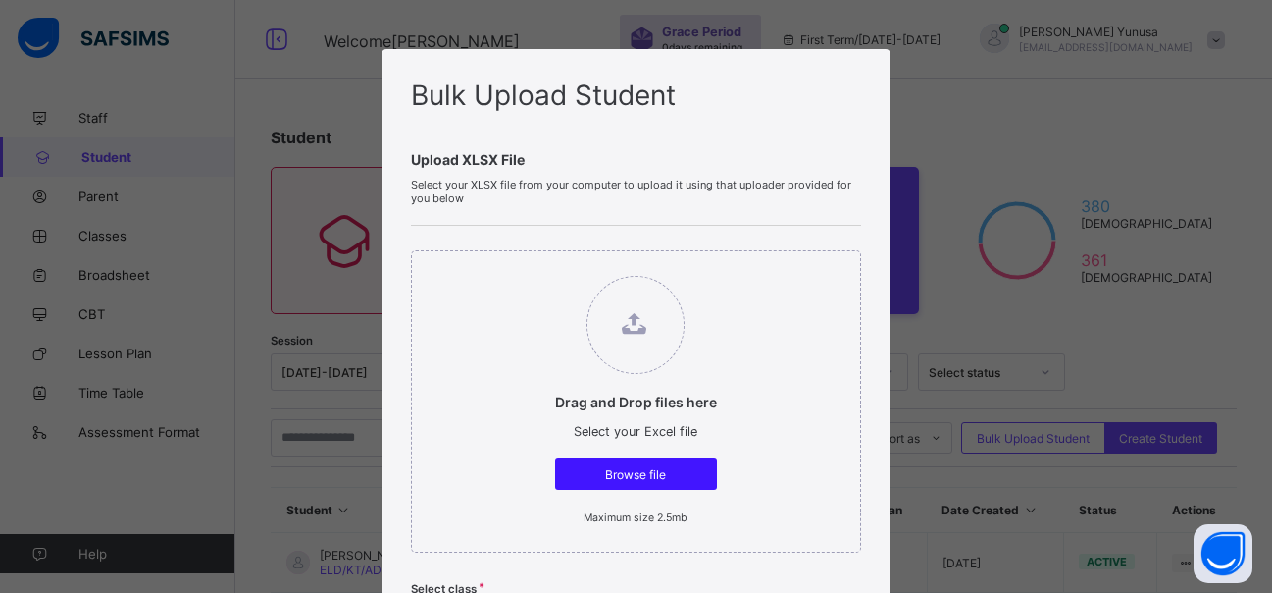
scroll to position [196, 0]
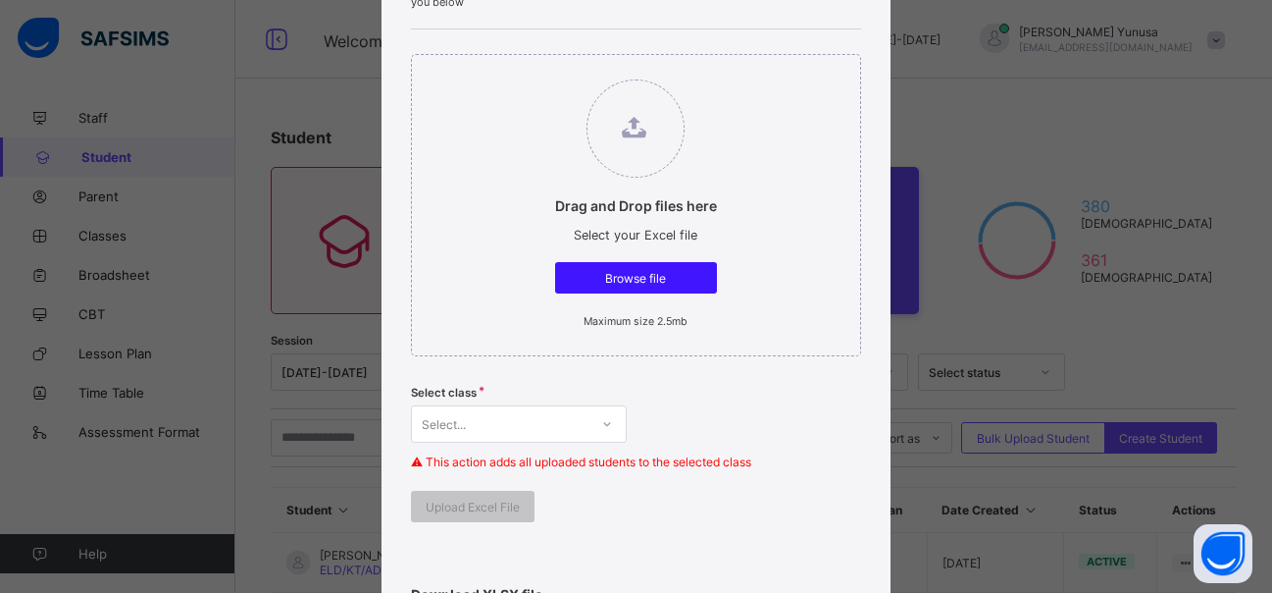
click at [639, 284] on span "Browse file" at bounding box center [636, 278] width 132 height 15
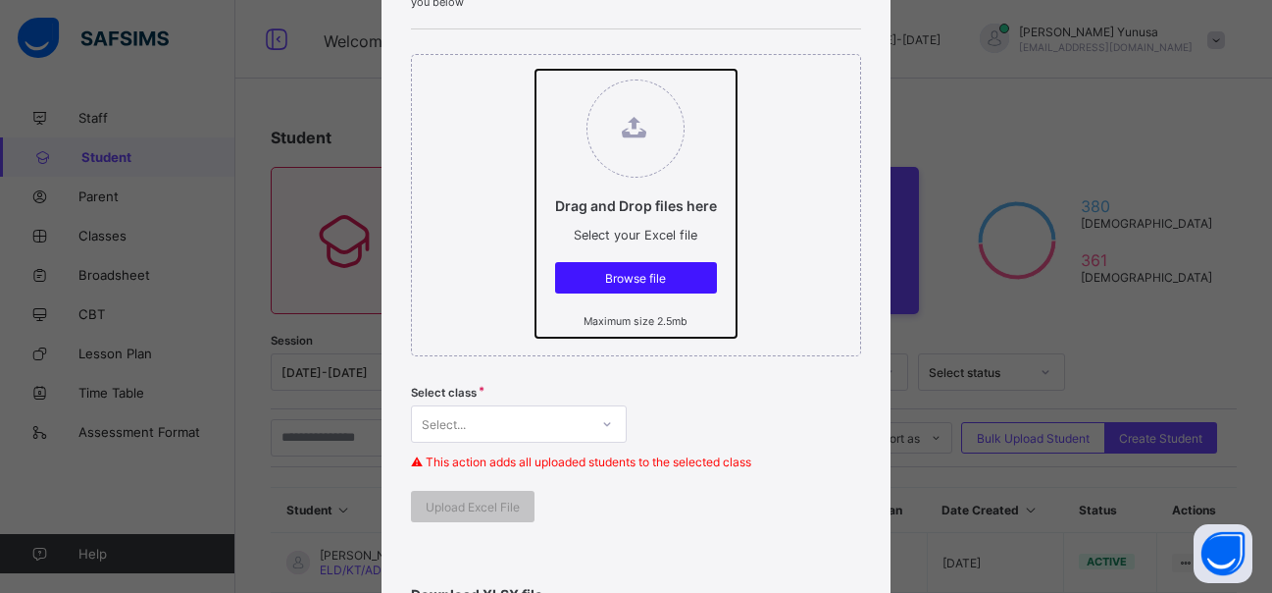
click at [536, 70] on input "Drag and Drop files here Select your Excel file Browse file Maximum size 2.5mb" at bounding box center [536, 70] width 0 height 0
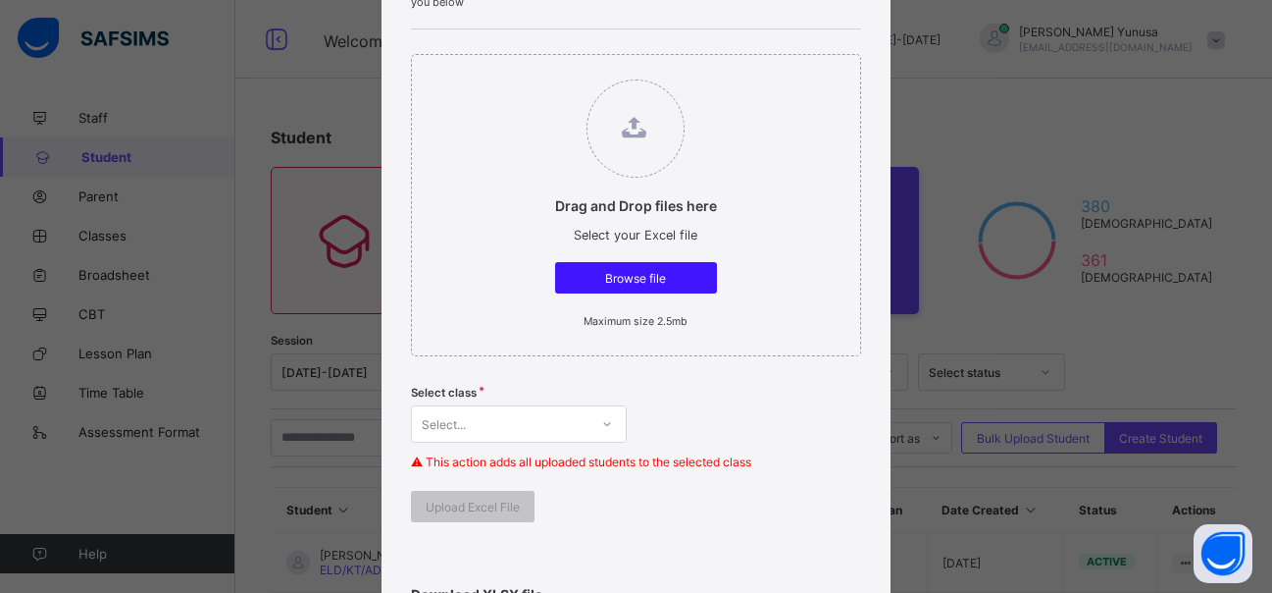
click at [639, 284] on span "Browse file" at bounding box center [636, 278] width 132 height 15
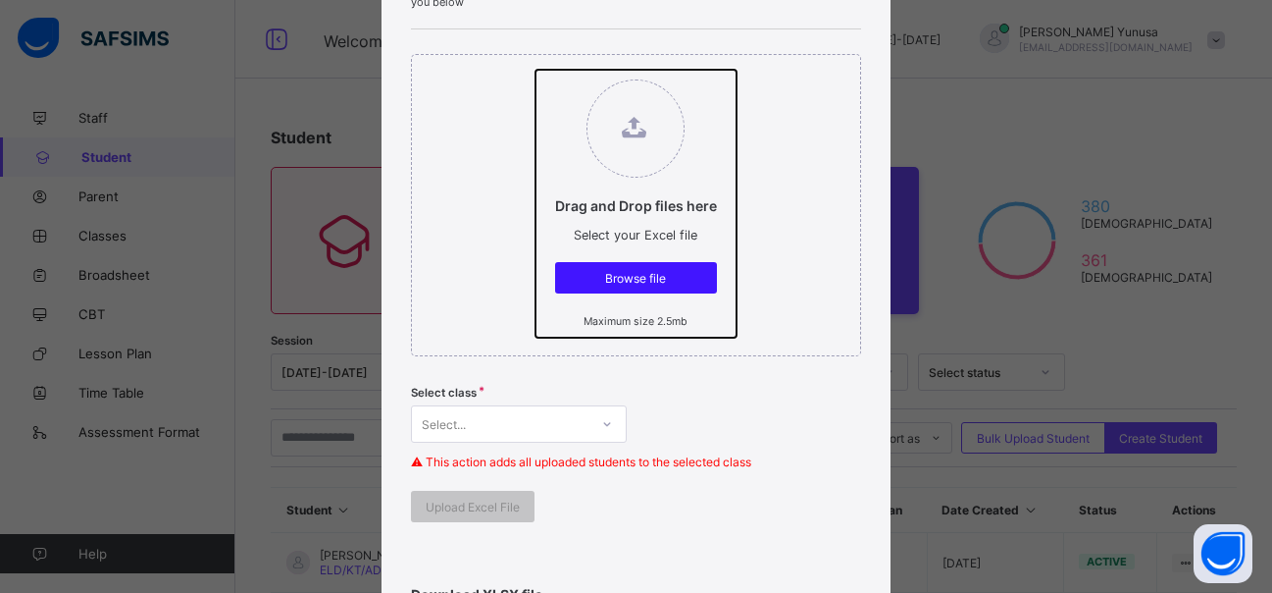
click at [536, 70] on input "Drag and Drop files here Select your Excel file Browse file Maximum size 2.5mb" at bounding box center [536, 70] width 0 height 0
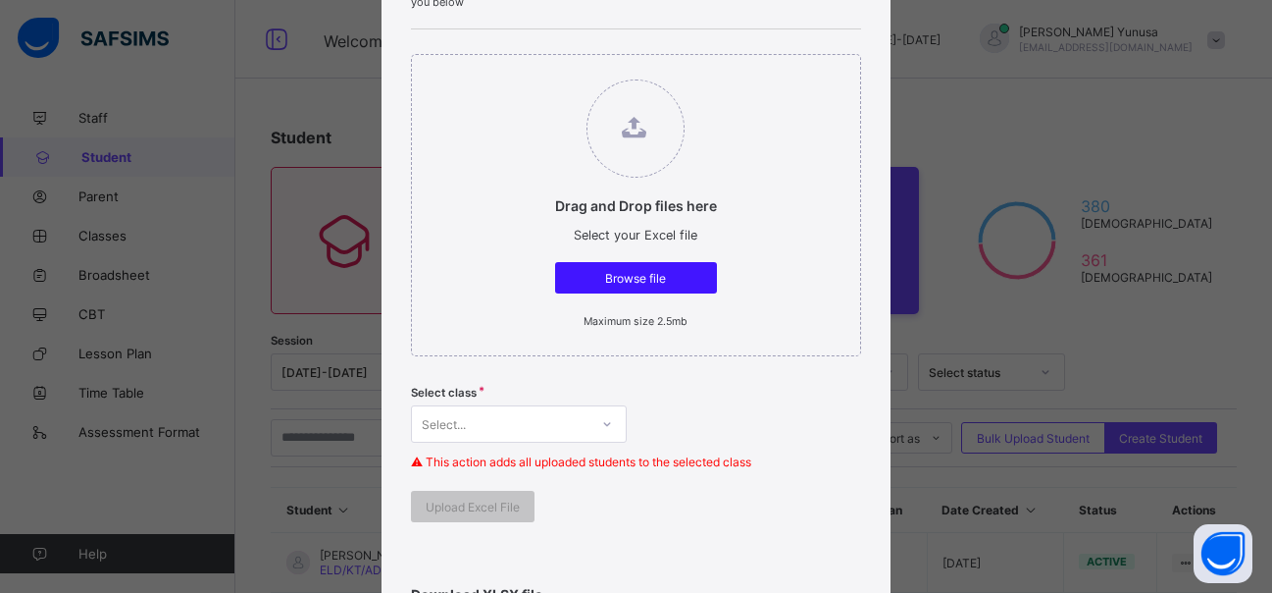
click at [639, 284] on span "Browse file" at bounding box center [636, 278] width 132 height 15
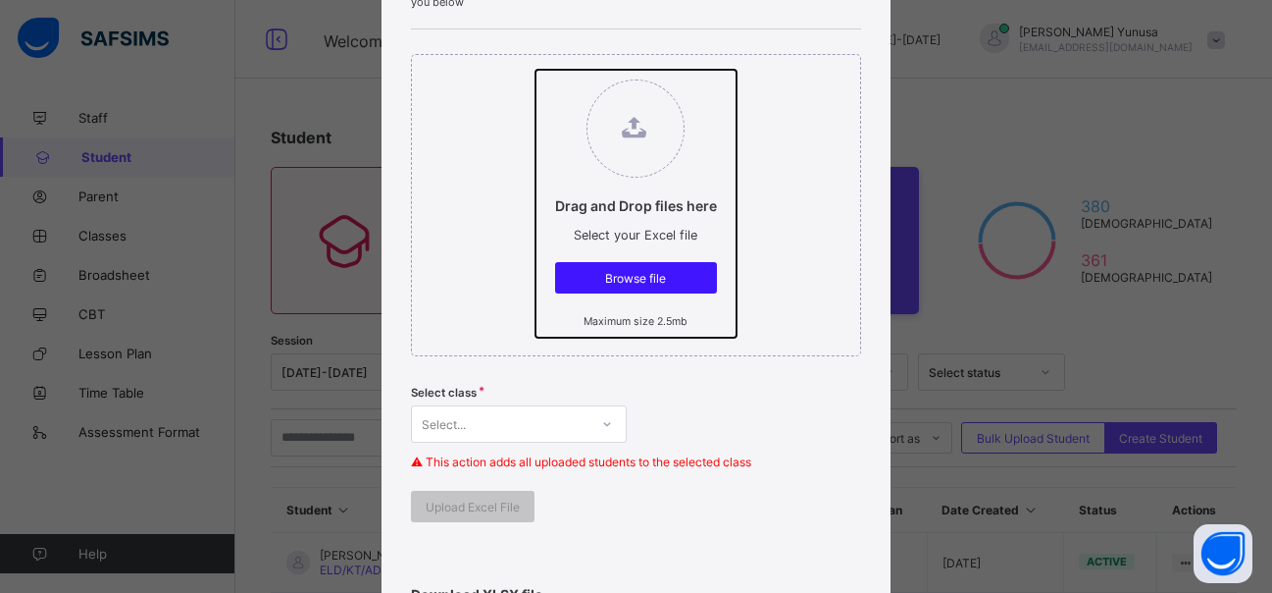
click at [536, 70] on input "Drag and Drop files here Select your Excel file Browse file Maximum size 2.5mb" at bounding box center [536, 70] width 0 height 0
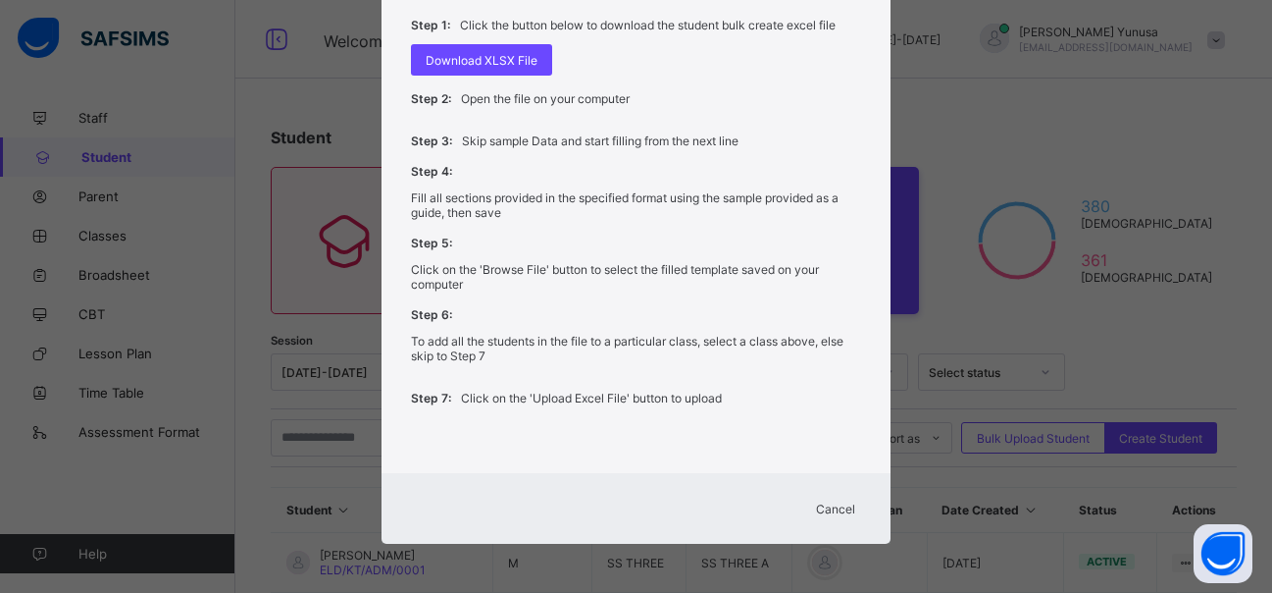
scroll to position [392, 0]
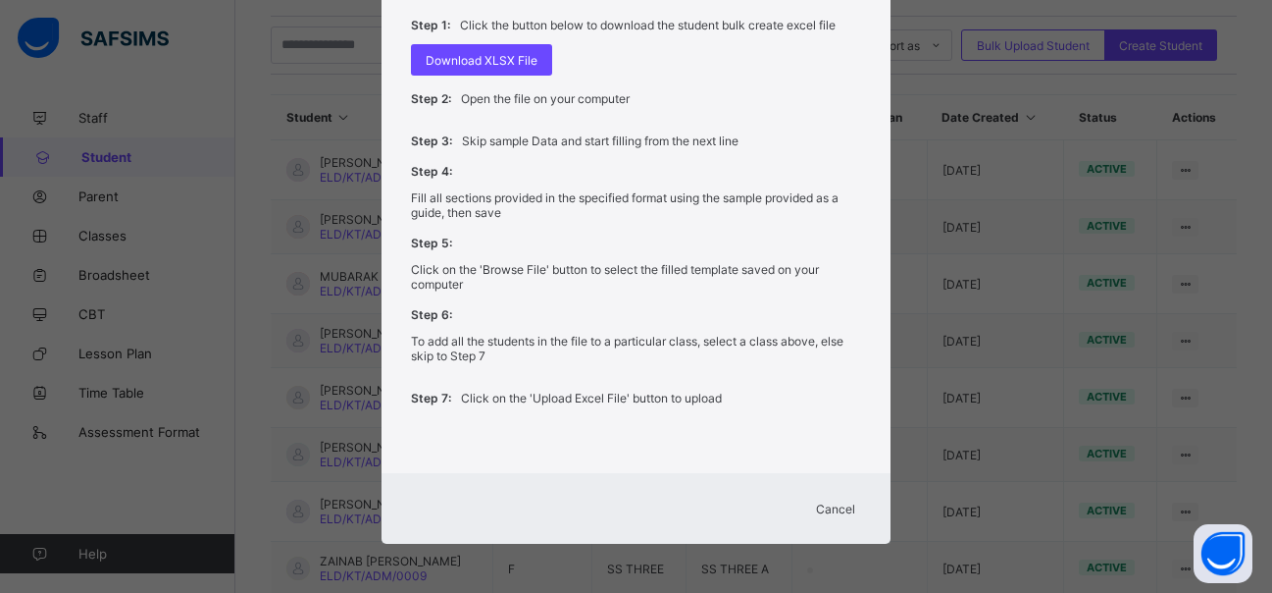
click at [833, 510] on span "Cancel" at bounding box center [835, 508] width 39 height 15
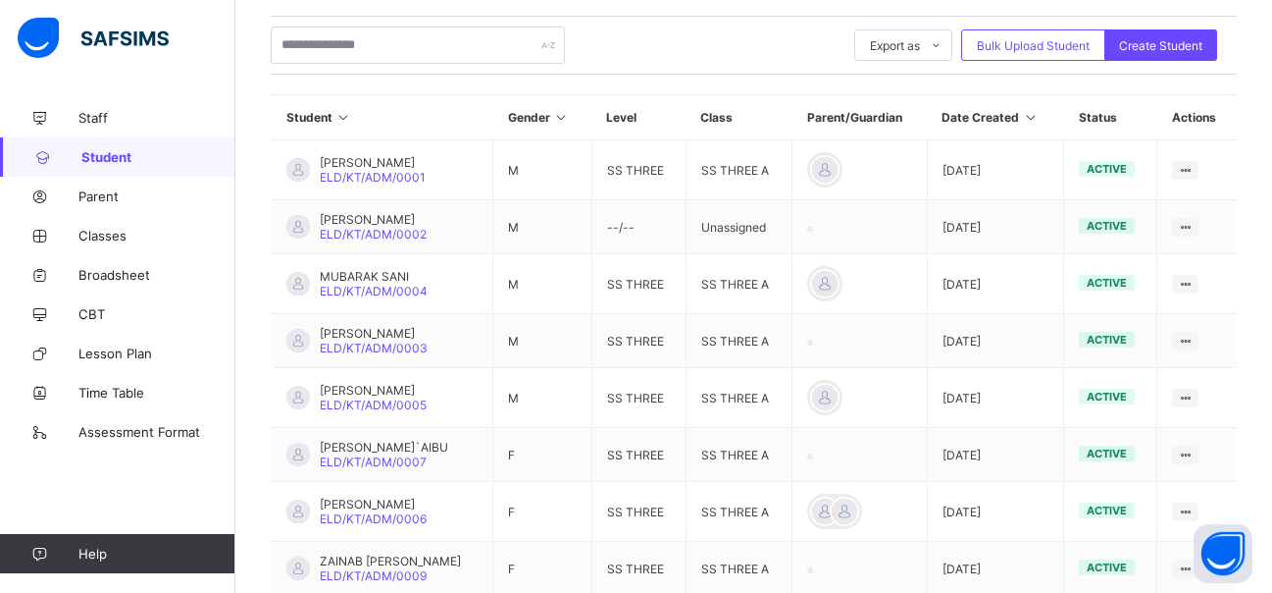
scroll to position [0, 0]
